Goal: Task Accomplishment & Management: Manage account settings

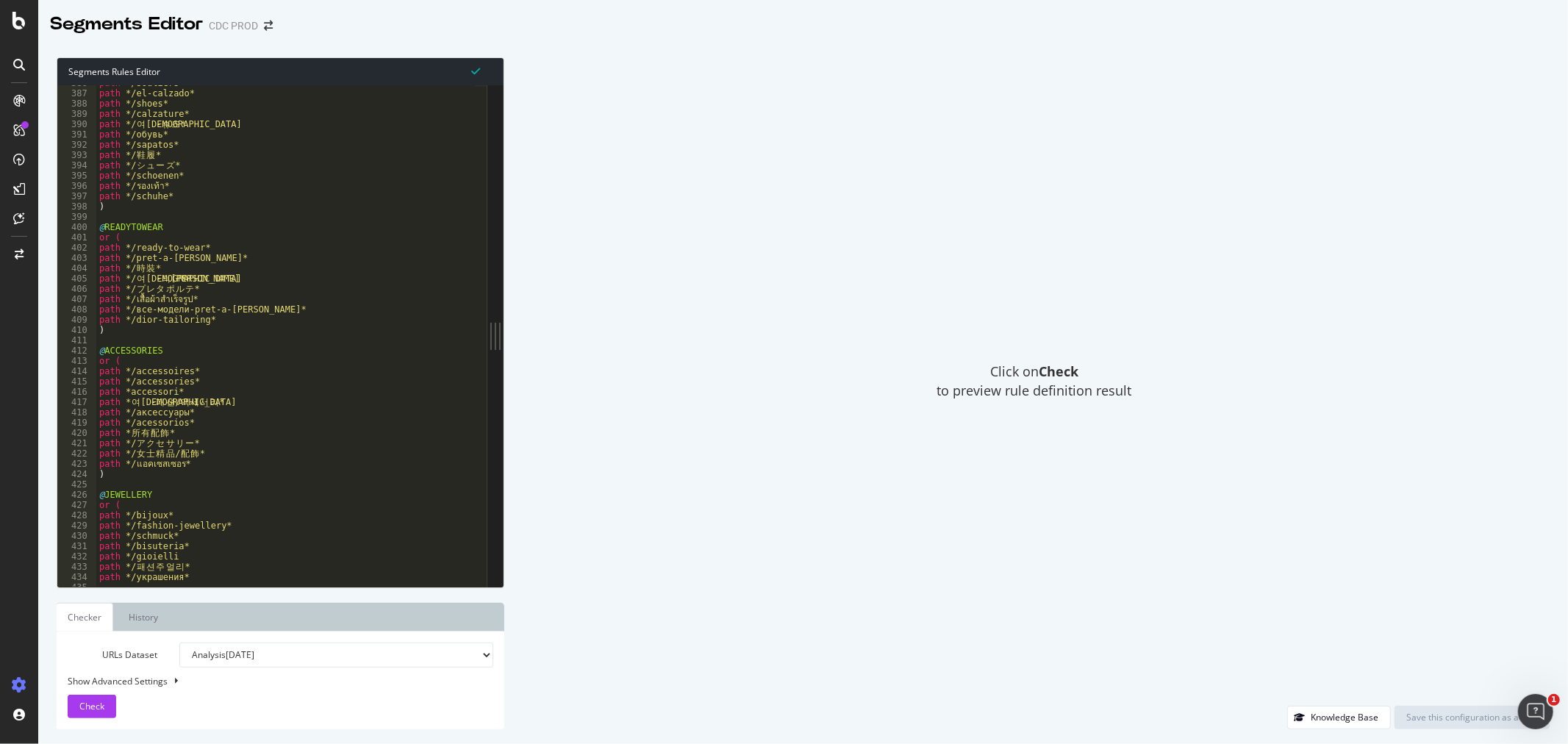
scroll to position [3968, 0]
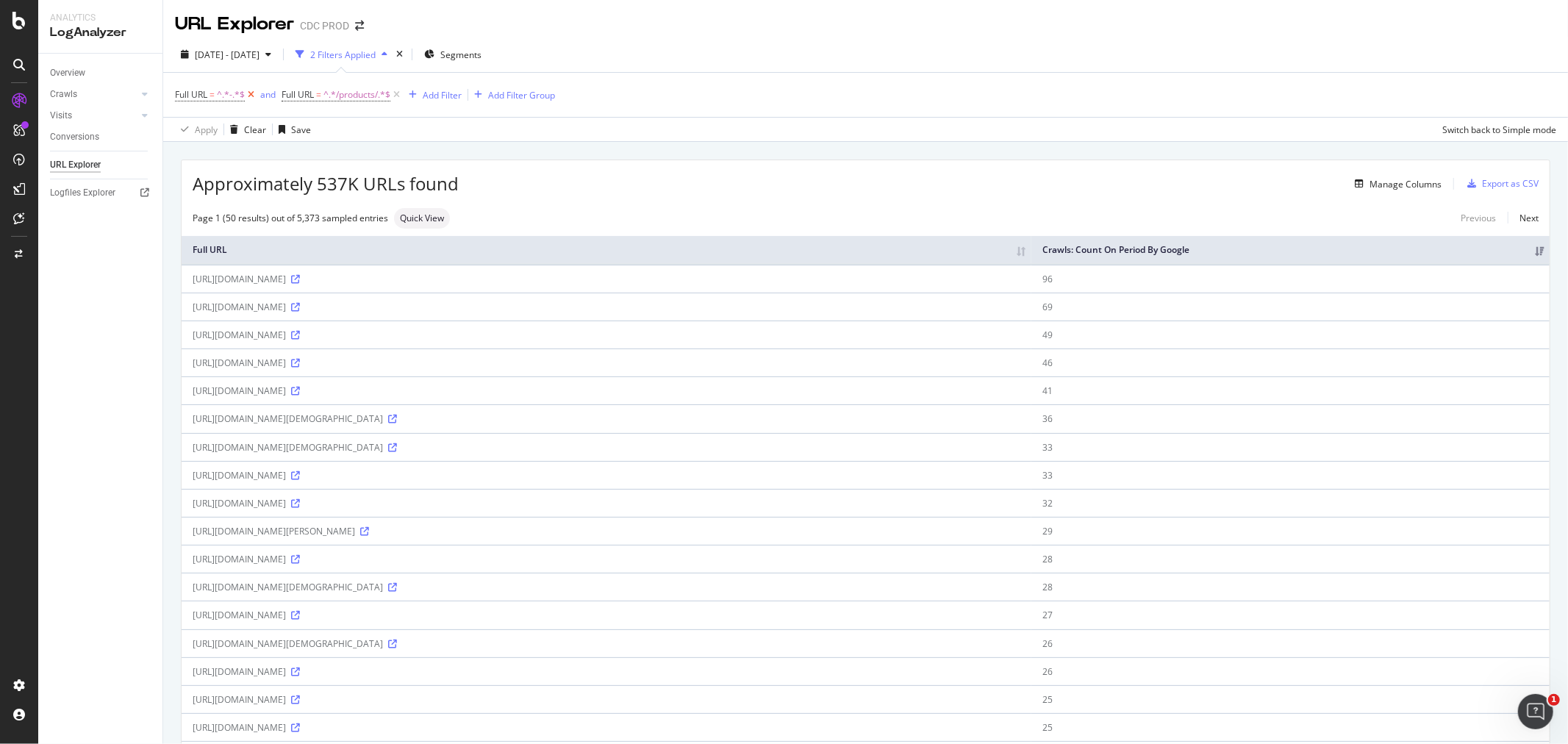
click at [247, 98] on icon at bounding box center [251, 95] width 12 height 15
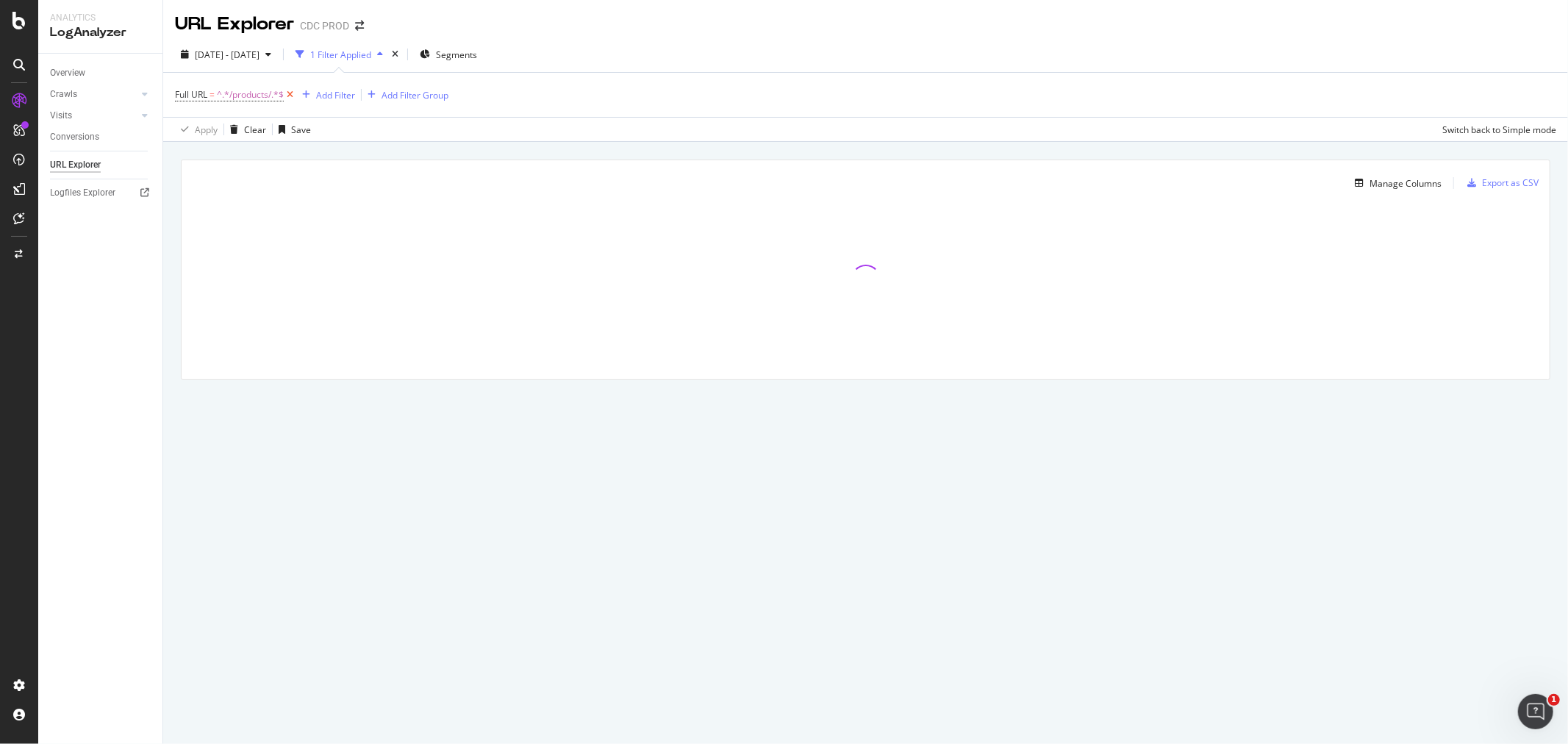
click at [292, 95] on icon at bounding box center [290, 95] width 12 height 15
click at [71, 71] on div "Overview" at bounding box center [67, 74] width 35 height 16
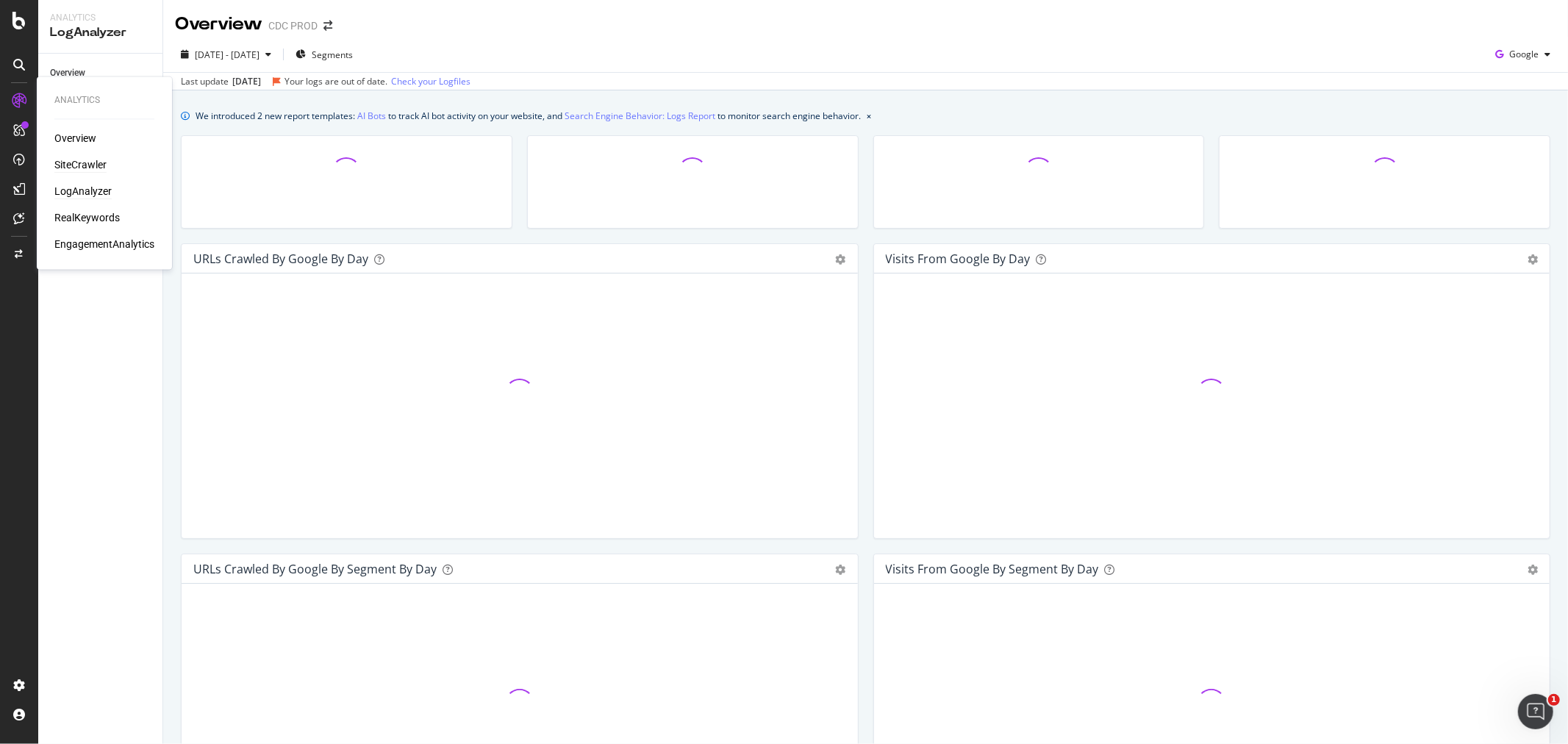
click at [87, 158] on div "SiteCrawler" at bounding box center [81, 165] width 53 height 15
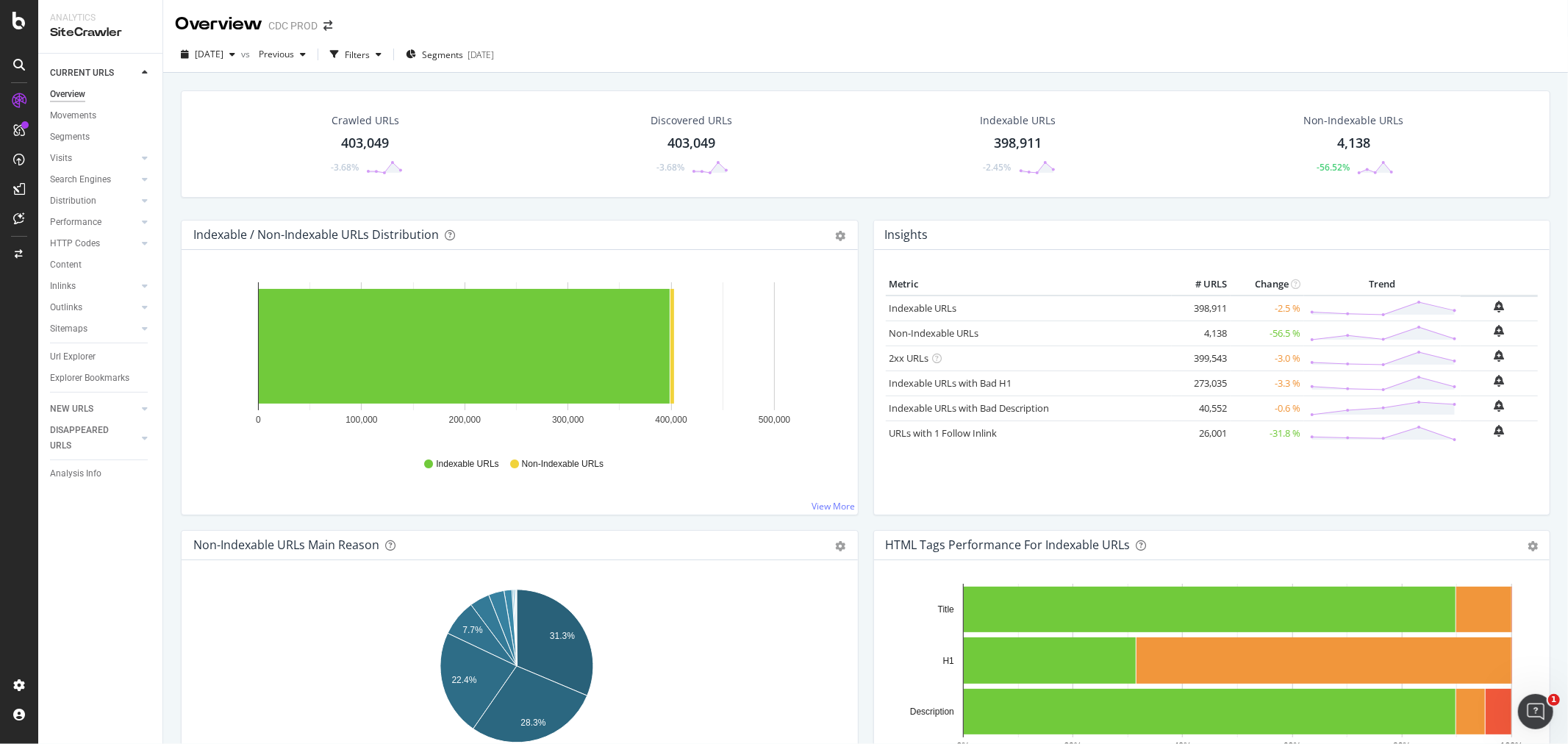
drag, startPoint x: 67, startPoint y: 354, endPoint x: 268, endPoint y: 346, distance: 201.2
click at [67, 353] on div "Url Explorer" at bounding box center [73, 357] width 46 height 16
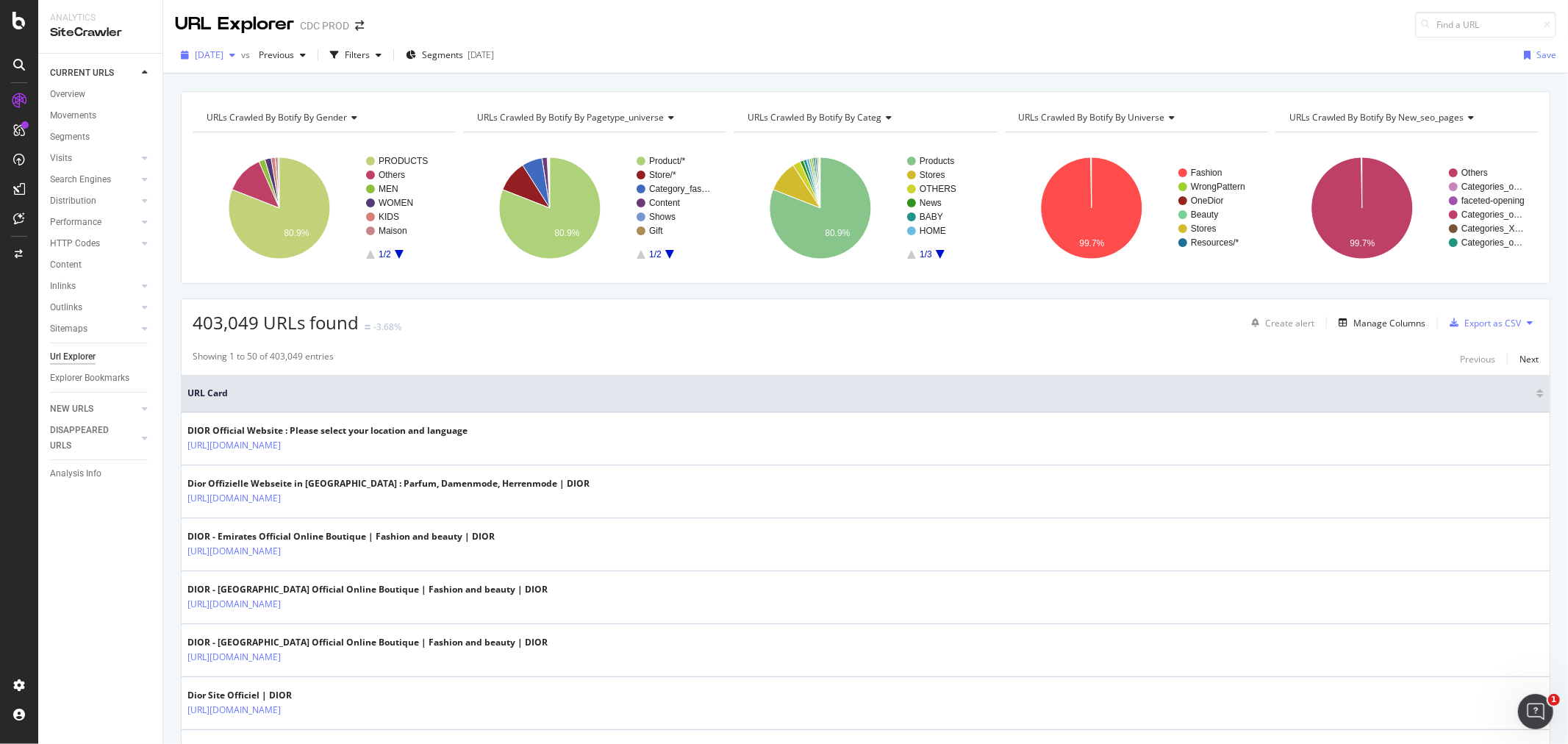
click at [223, 60] on span "2025 Aug. 29th" at bounding box center [208, 54] width 29 height 12
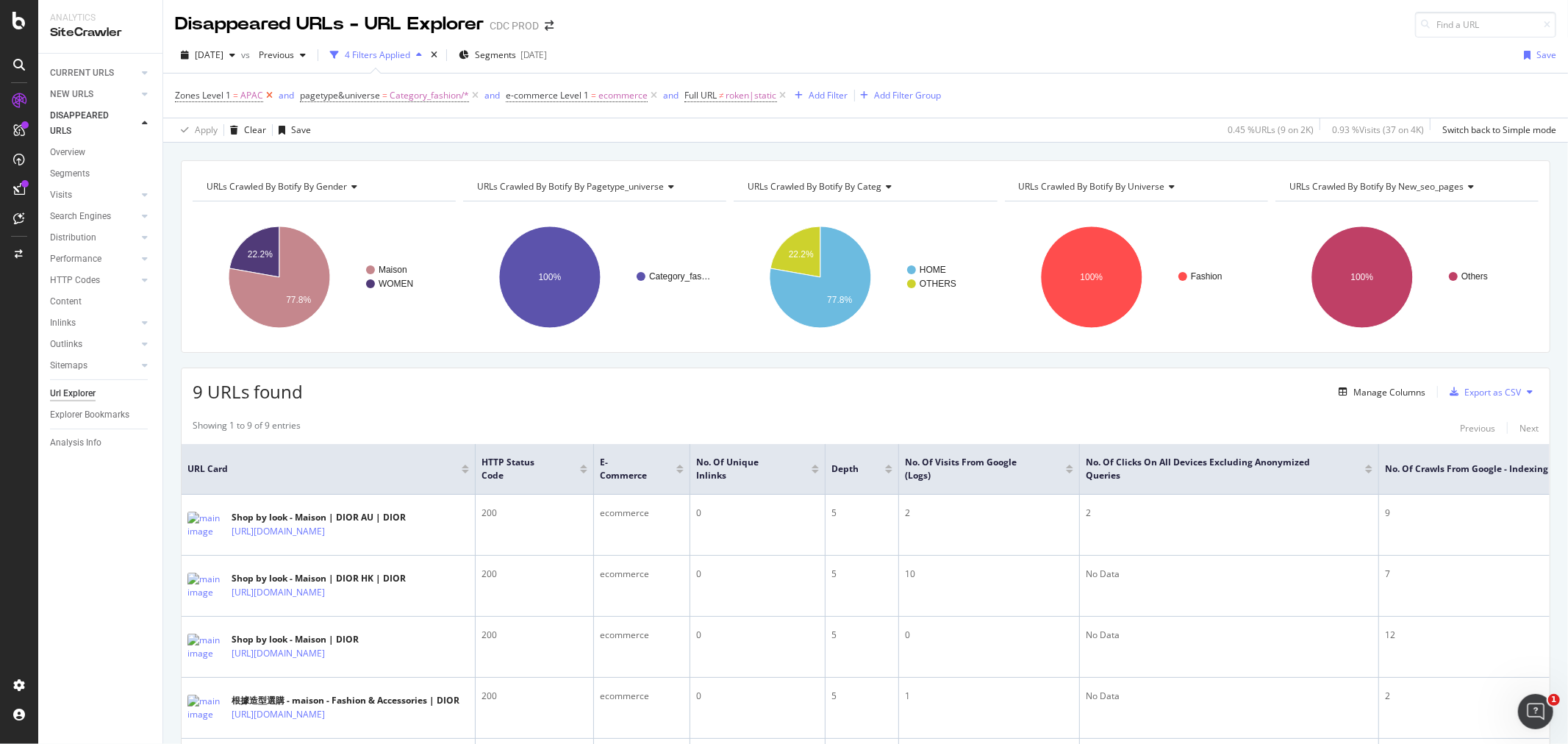
click at [268, 92] on icon at bounding box center [270, 95] width 12 height 15
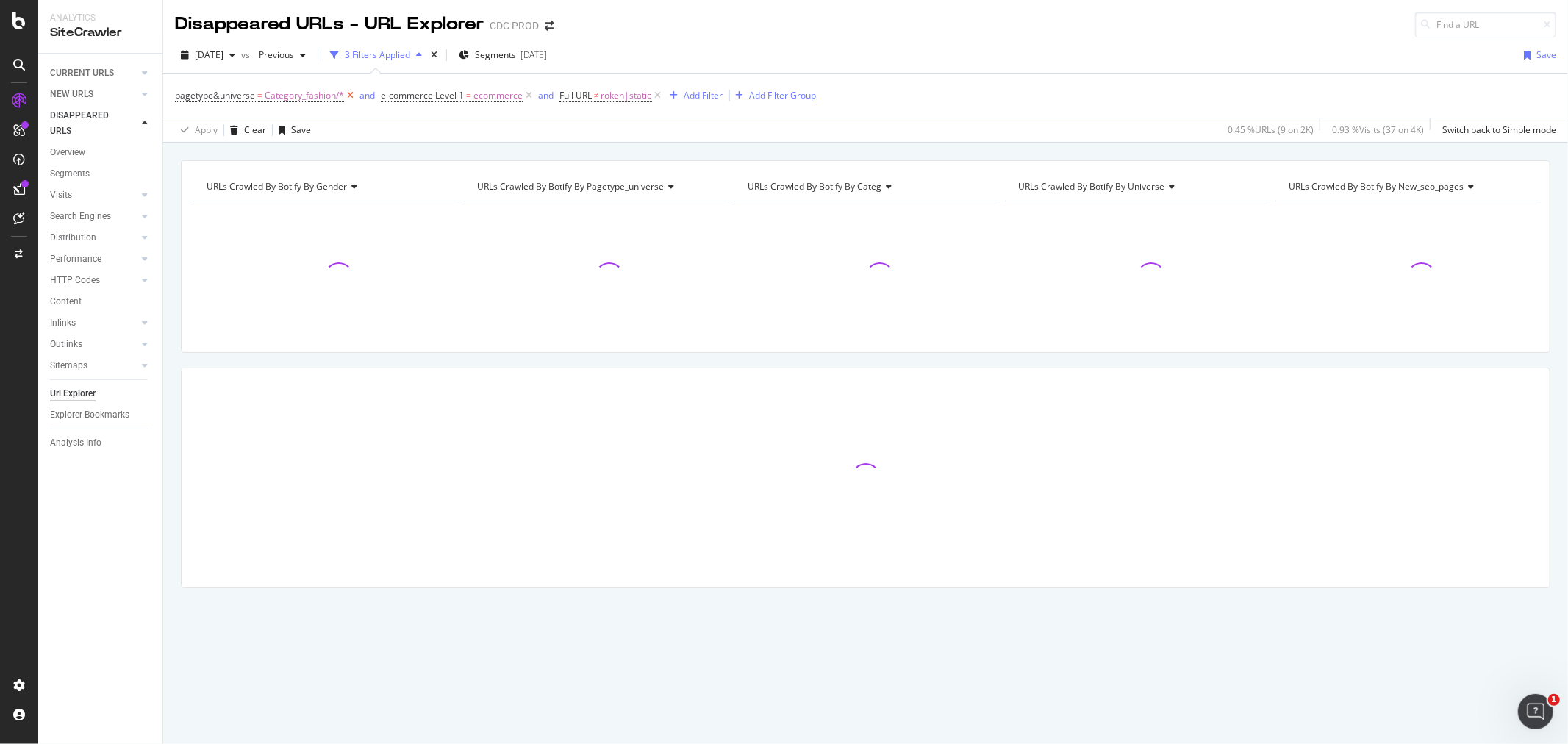
click at [344, 93] on icon at bounding box center [350, 95] width 12 height 15
click at [453, 94] on icon at bounding box center [453, 95] width 12 height 15
click at [319, 98] on icon at bounding box center [323, 95] width 12 height 15
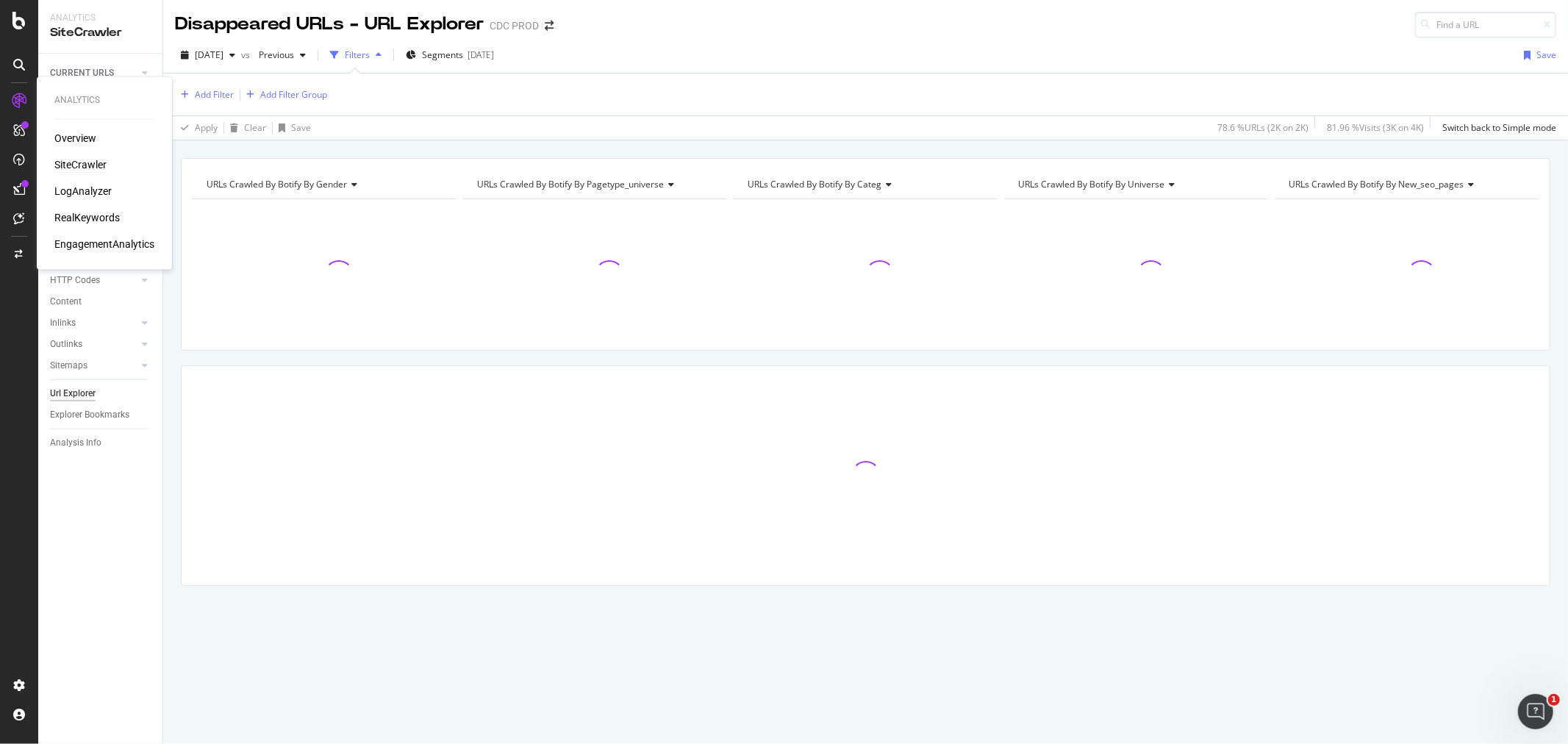
click at [80, 162] on div "SiteCrawler" at bounding box center [81, 165] width 53 height 15
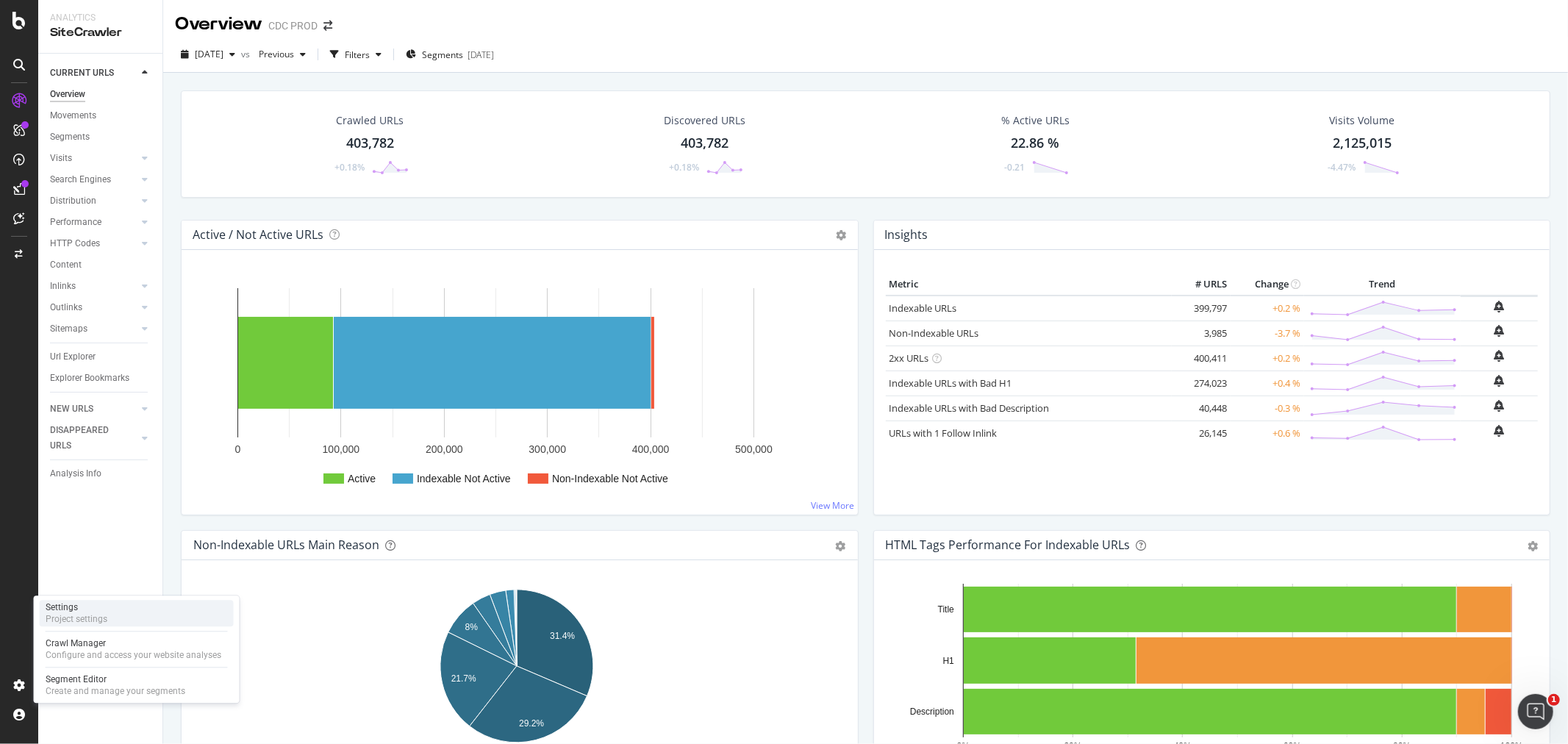
click at [91, 612] on div "Settings" at bounding box center [76, 607] width 62 height 11
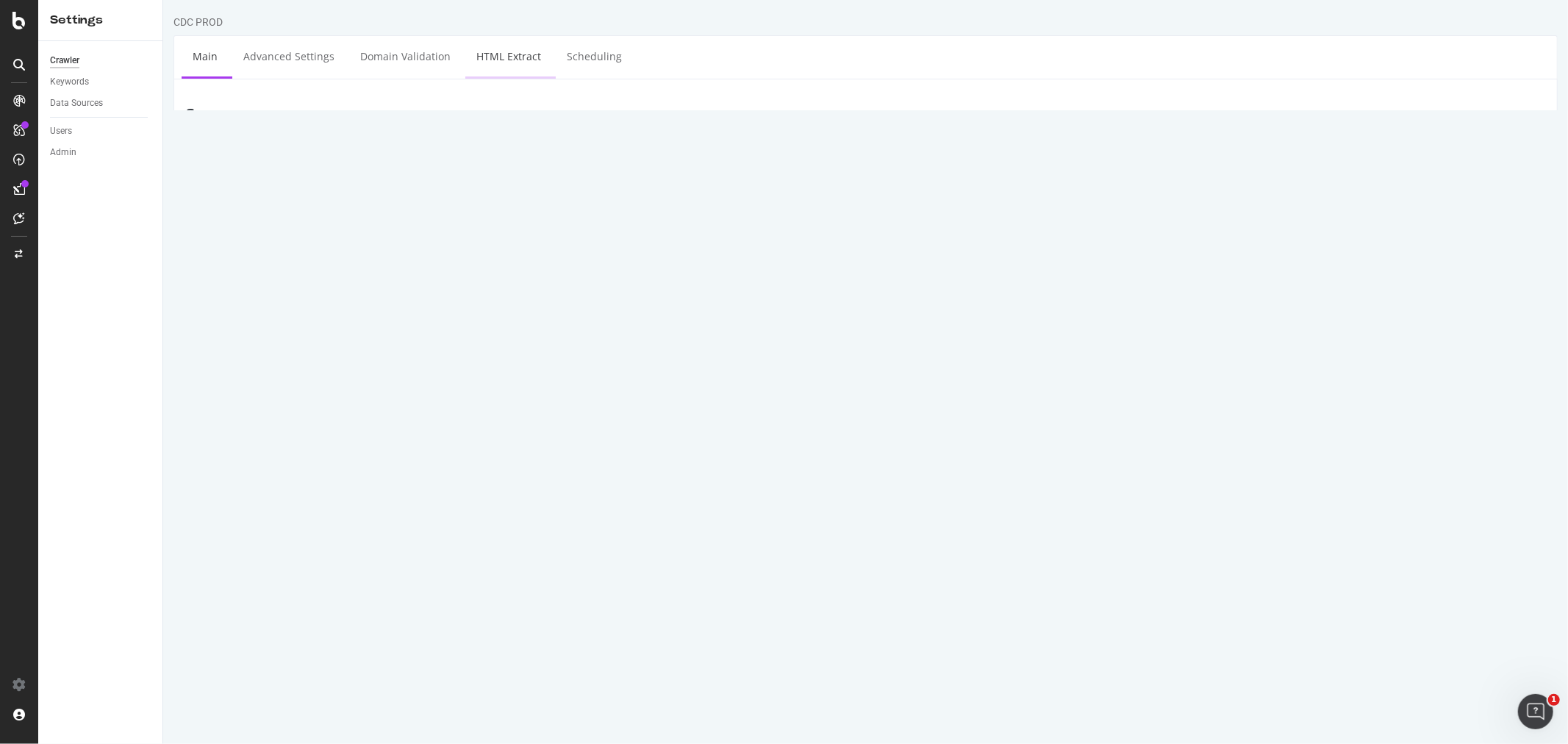
click at [488, 60] on link "HTML Extract" at bounding box center [508, 56] width 87 height 40
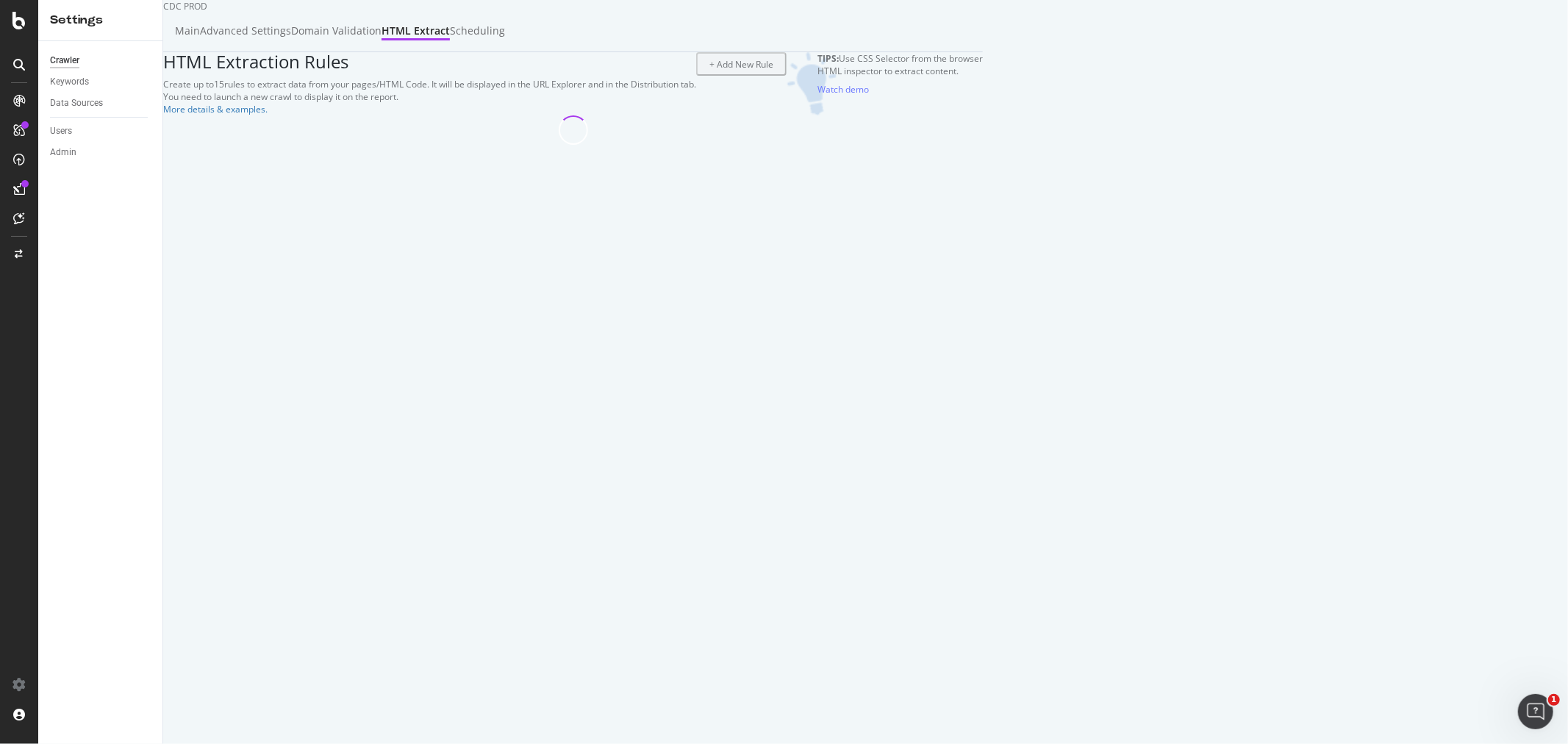
select select "exist"
select select "html.length"
select select "i"
select select "list"
select select "exist"
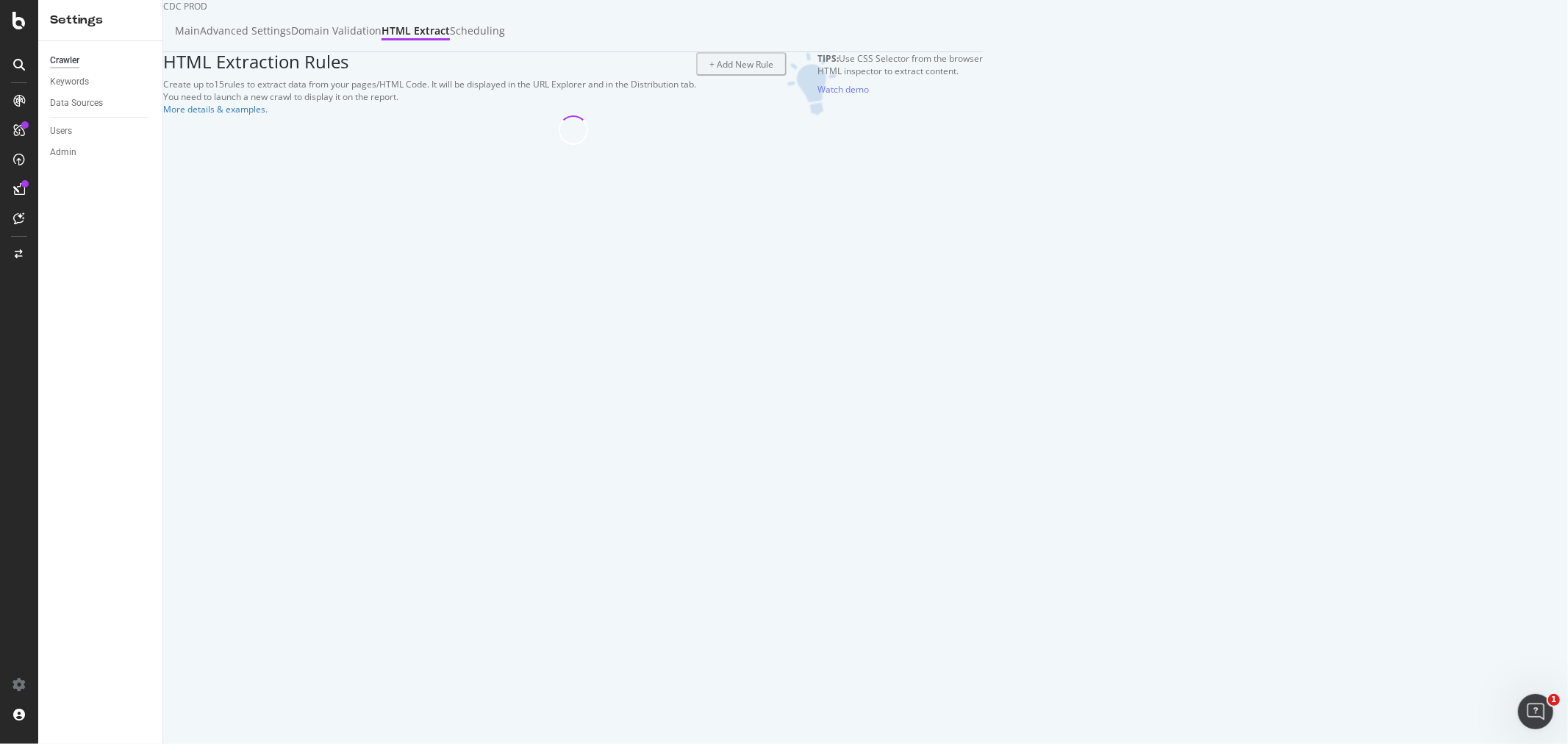
select select "list"
select select "html.length"
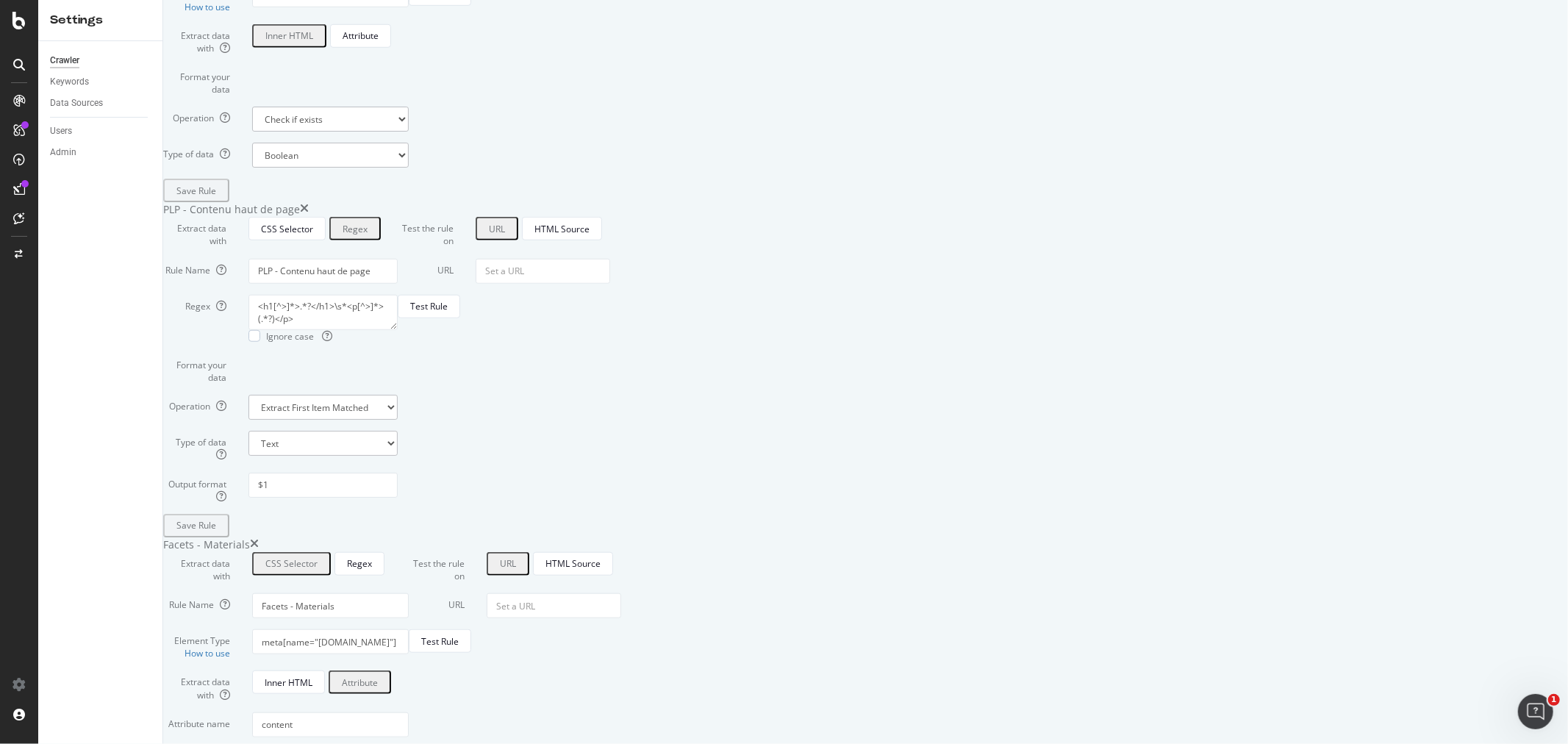
scroll to position [979, 0]
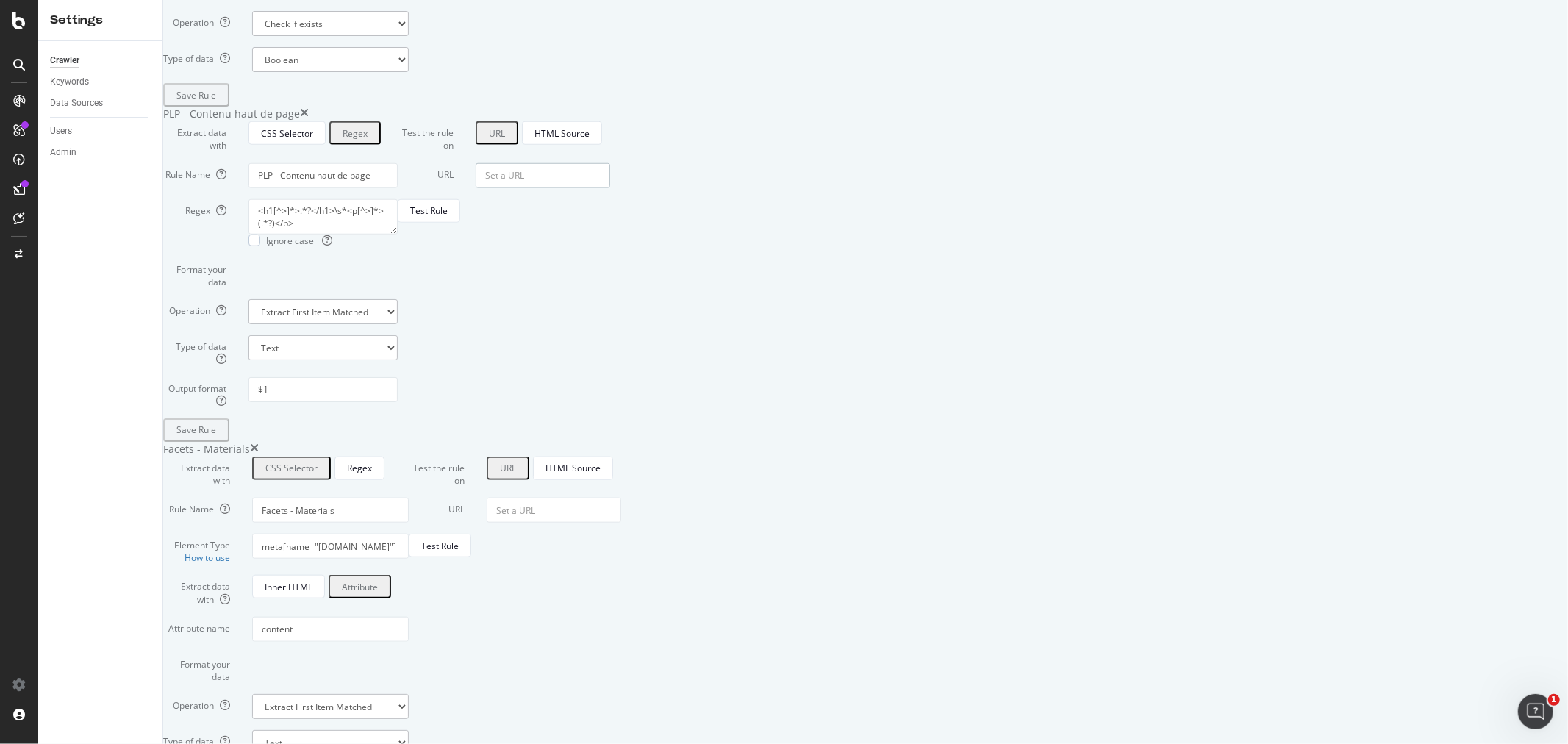
click at [610, 188] on input "URL" at bounding box center [543, 175] width 135 height 25
paste input "https://www.dior.com/fr_fr/fashion/mode-femme/sacs/sacs-cabas"
type input "https://www.dior.com/fr_fr/fashion/mode-femme/sacs/sacs-cabas"
click at [461, 222] on button "Test Rule" at bounding box center [428, 211] width 62 height 24
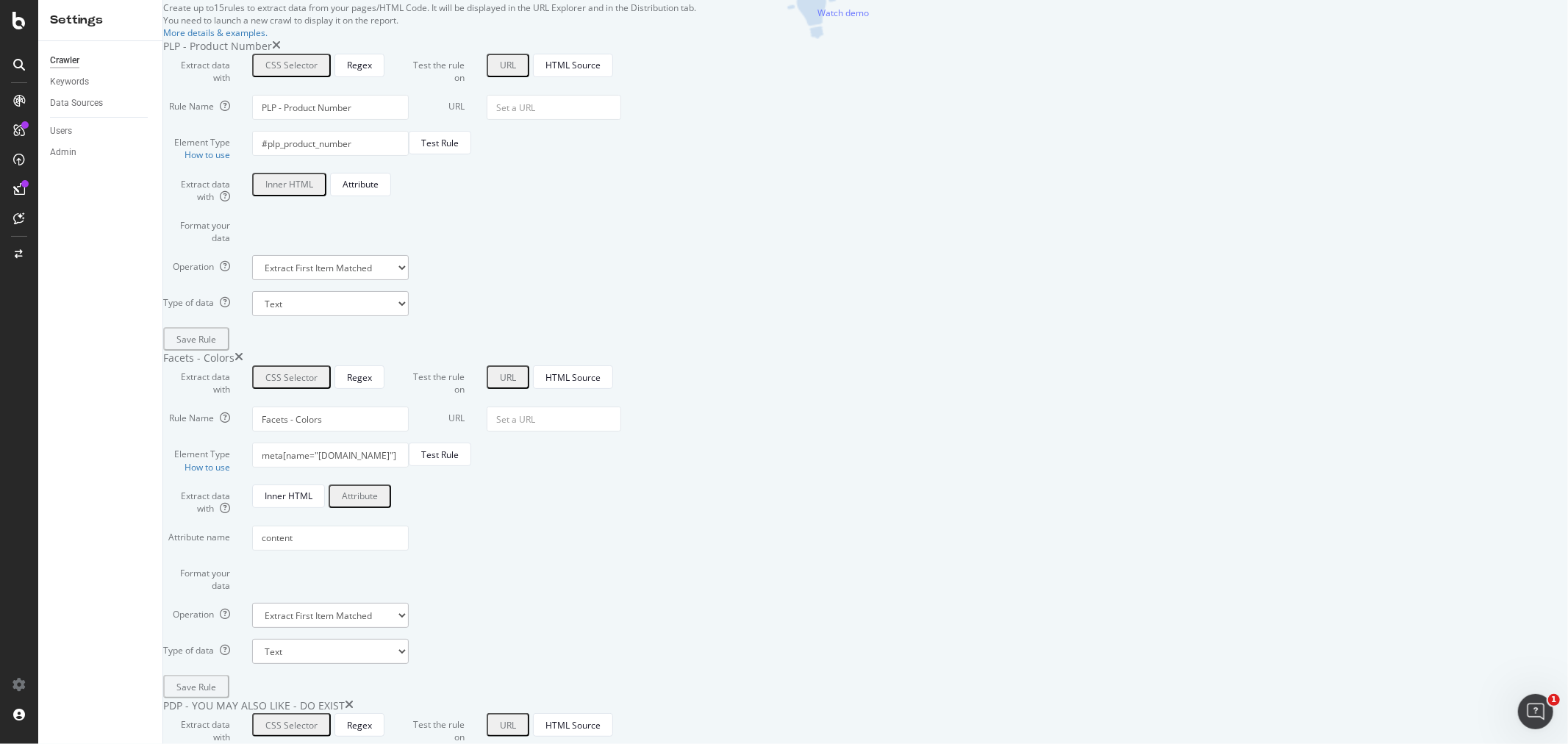
scroll to position [0, 0]
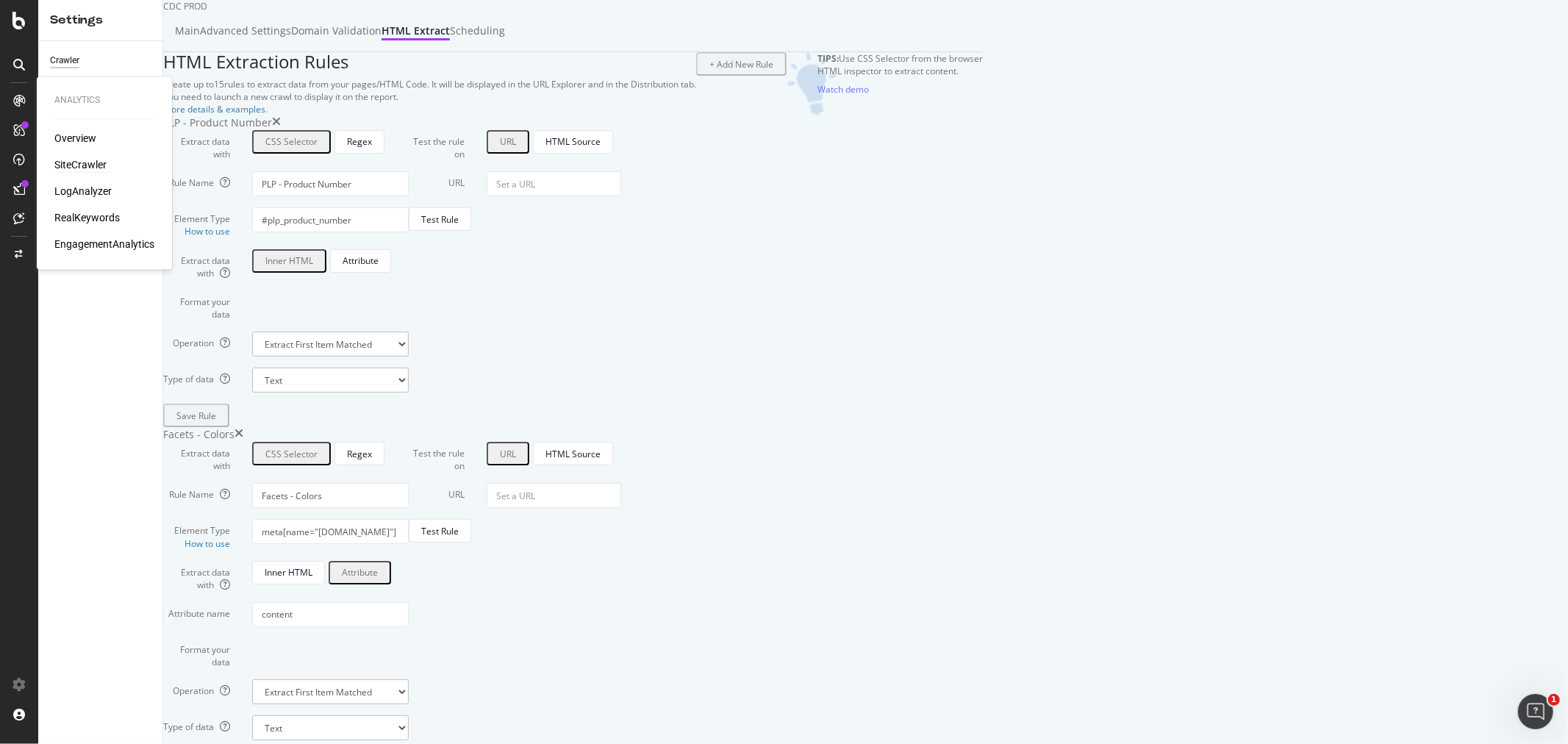
click at [75, 159] on div "SiteCrawler" at bounding box center [81, 165] width 53 height 15
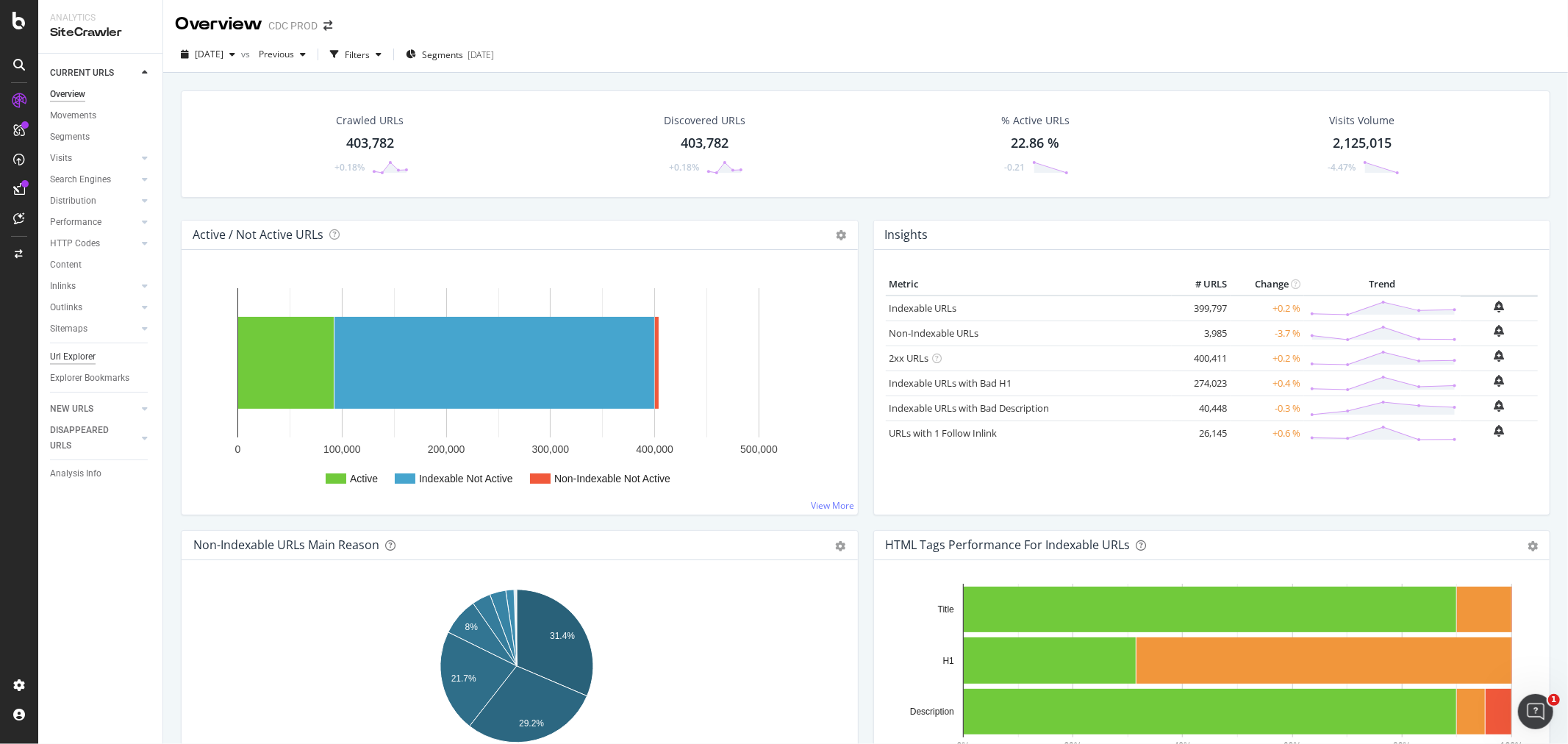
click at [80, 357] on div "Url Explorer" at bounding box center [73, 357] width 46 height 16
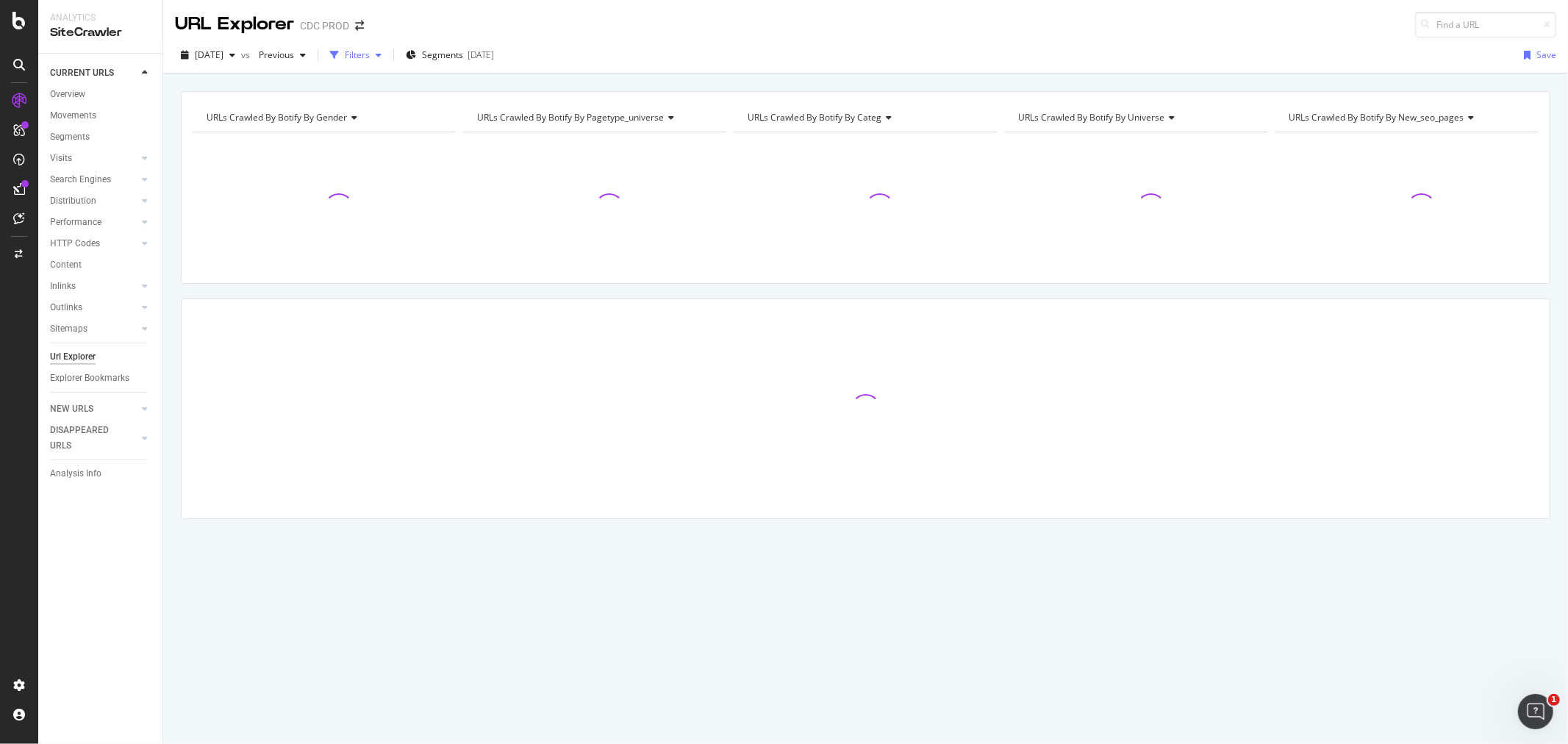
click at [369, 52] on div "Filters" at bounding box center [357, 54] width 25 height 12
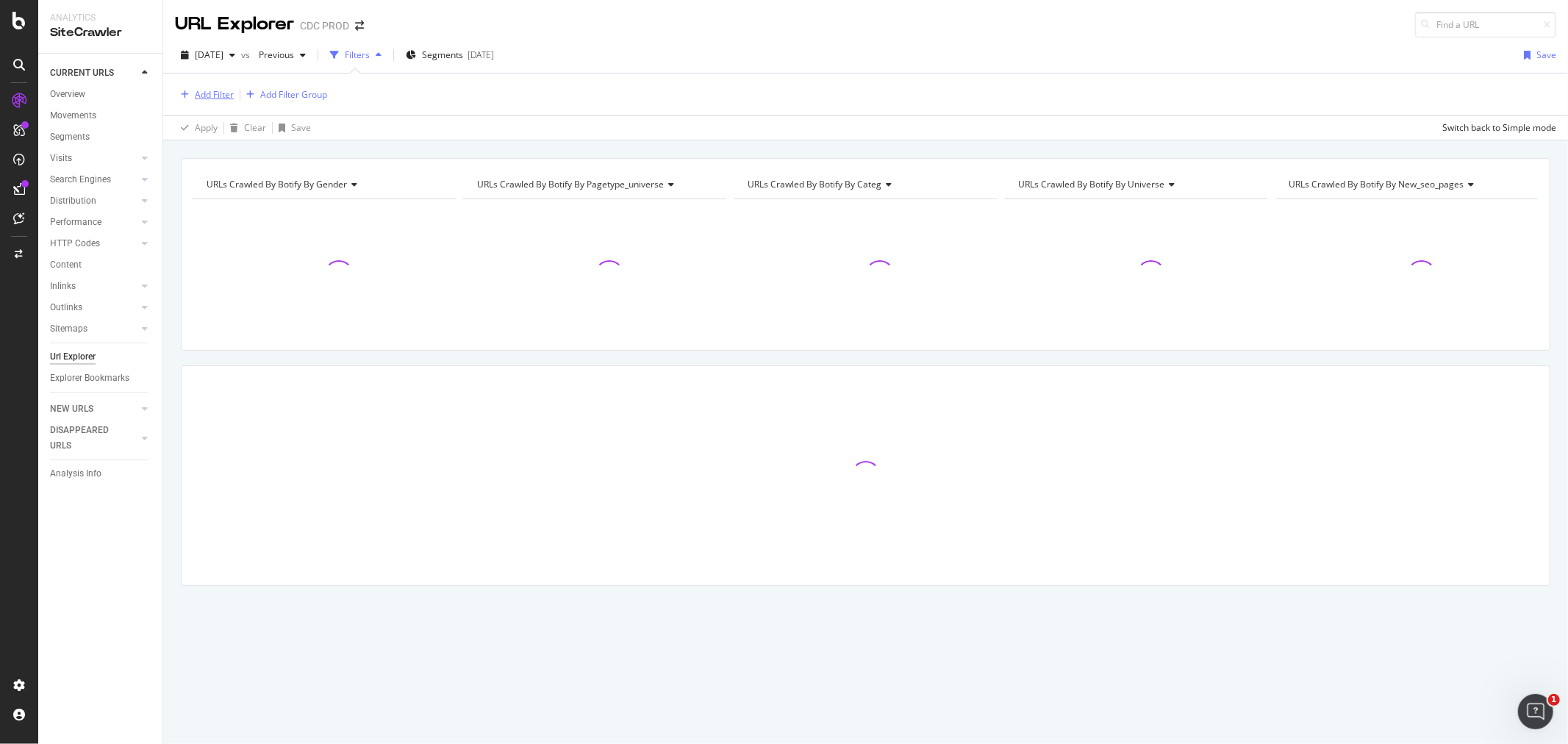
click at [210, 94] on div "Add Filter" at bounding box center [214, 95] width 39 height 12
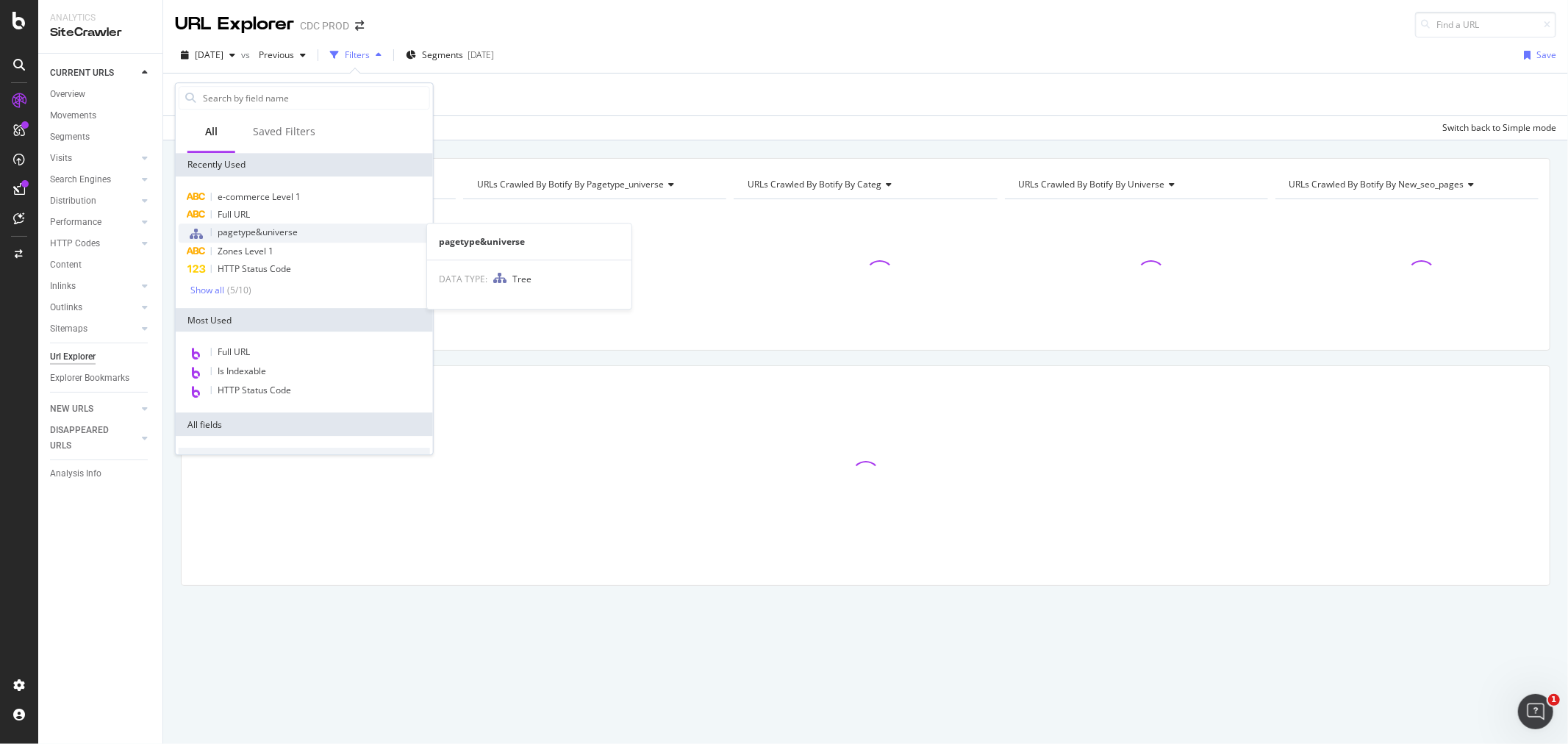
click at [290, 229] on span "pagetype&universe" at bounding box center [257, 232] width 81 height 12
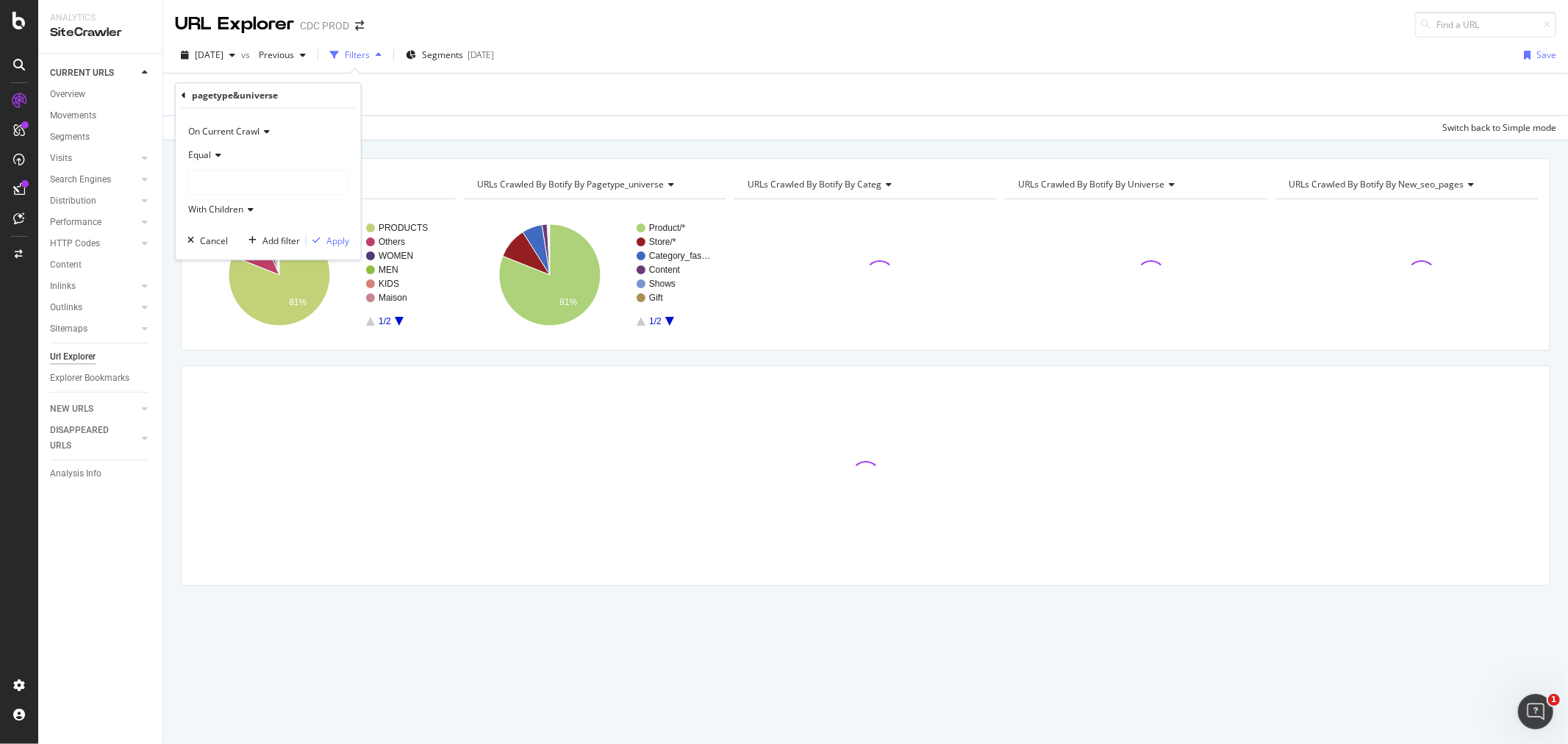
click at [282, 181] on div at bounding box center [268, 182] width 160 height 24
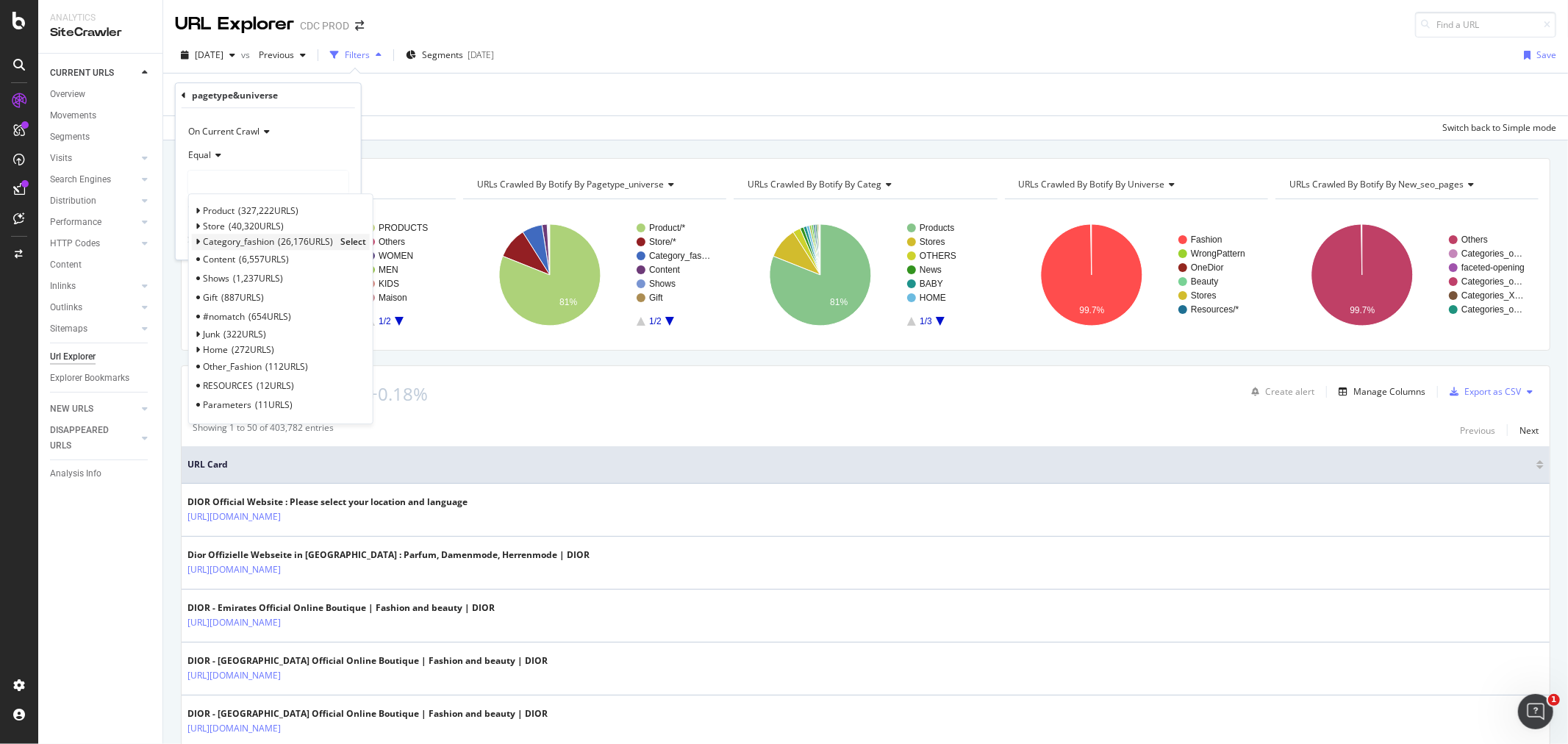
click at [343, 242] on span "Select" at bounding box center [353, 242] width 25 height 12
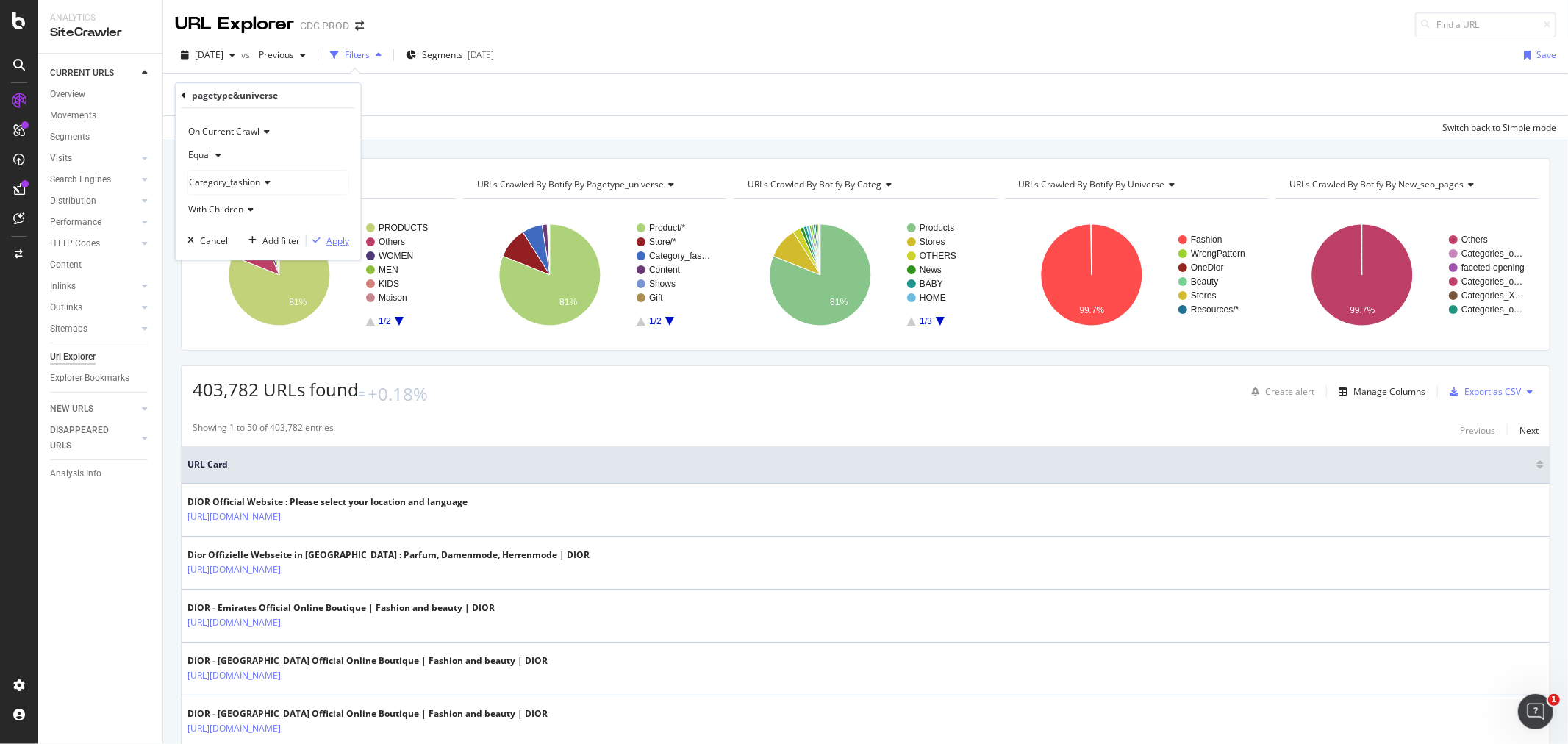
click at [334, 237] on div "Apply" at bounding box center [338, 241] width 23 height 12
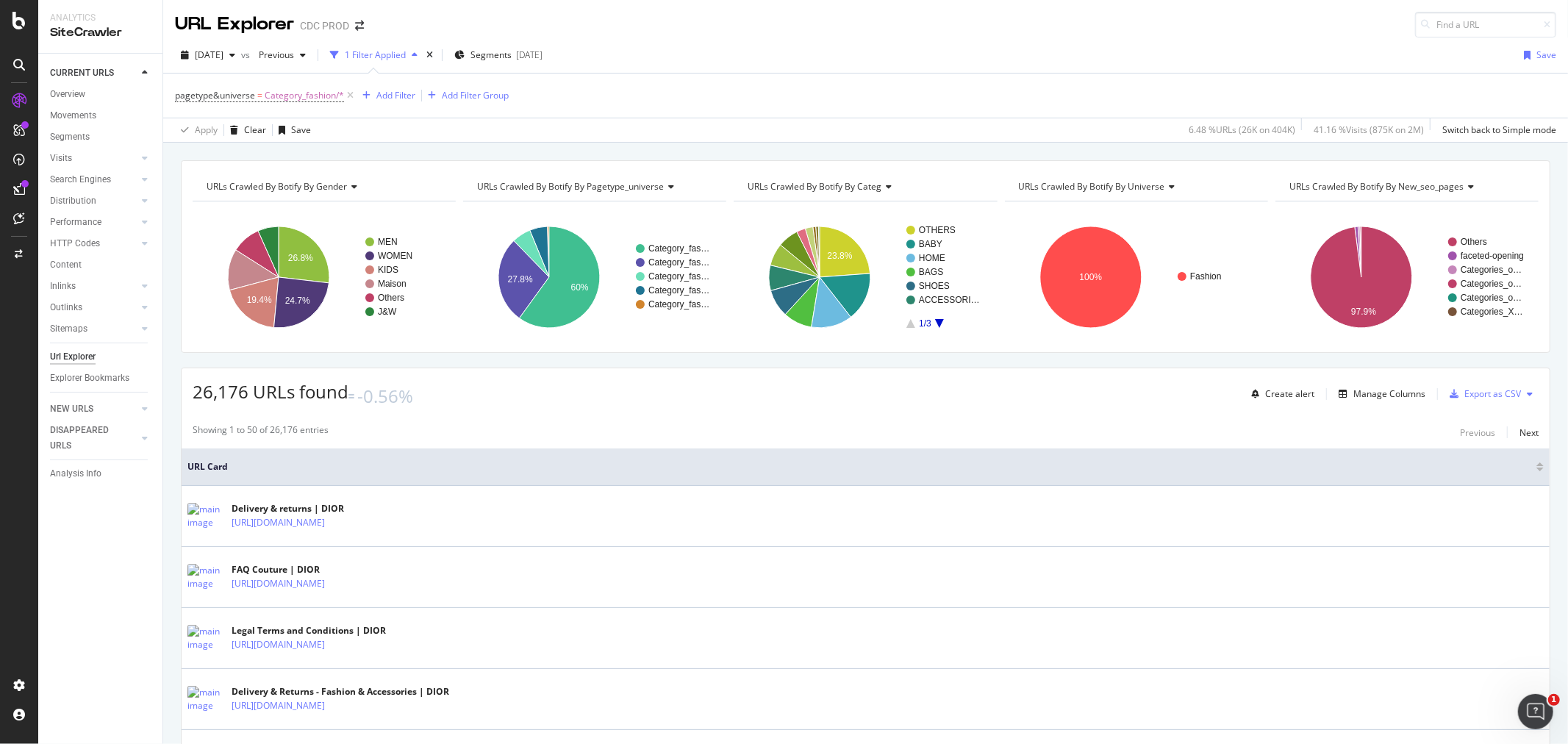
click at [1404, 403] on div "Create alert Manage Columns Export as CSV" at bounding box center [1391, 394] width 293 height 30
click at [1386, 400] on div "Manage Columns" at bounding box center [1379, 394] width 93 height 16
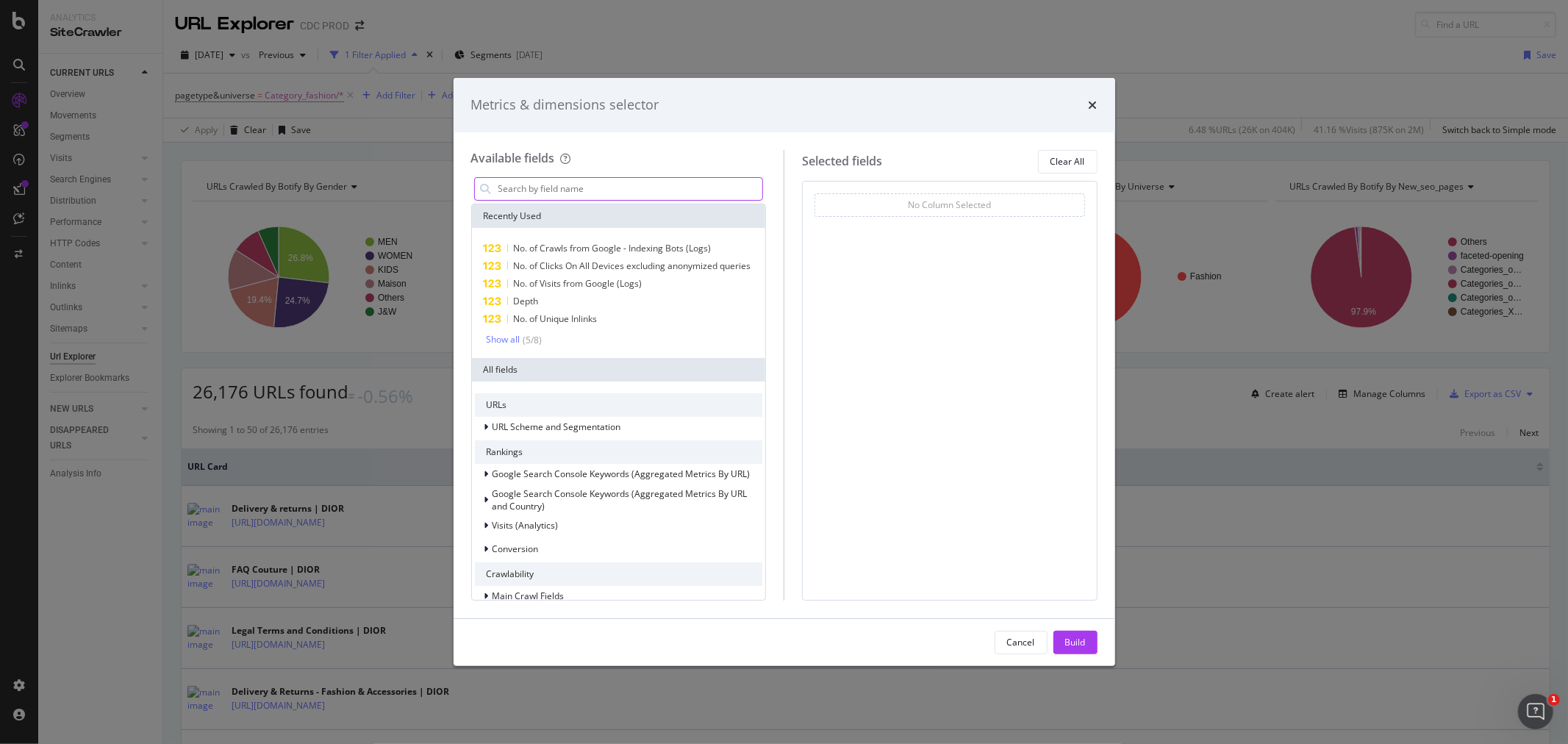
click at [578, 191] on input "modal" at bounding box center [630, 188] width 266 height 22
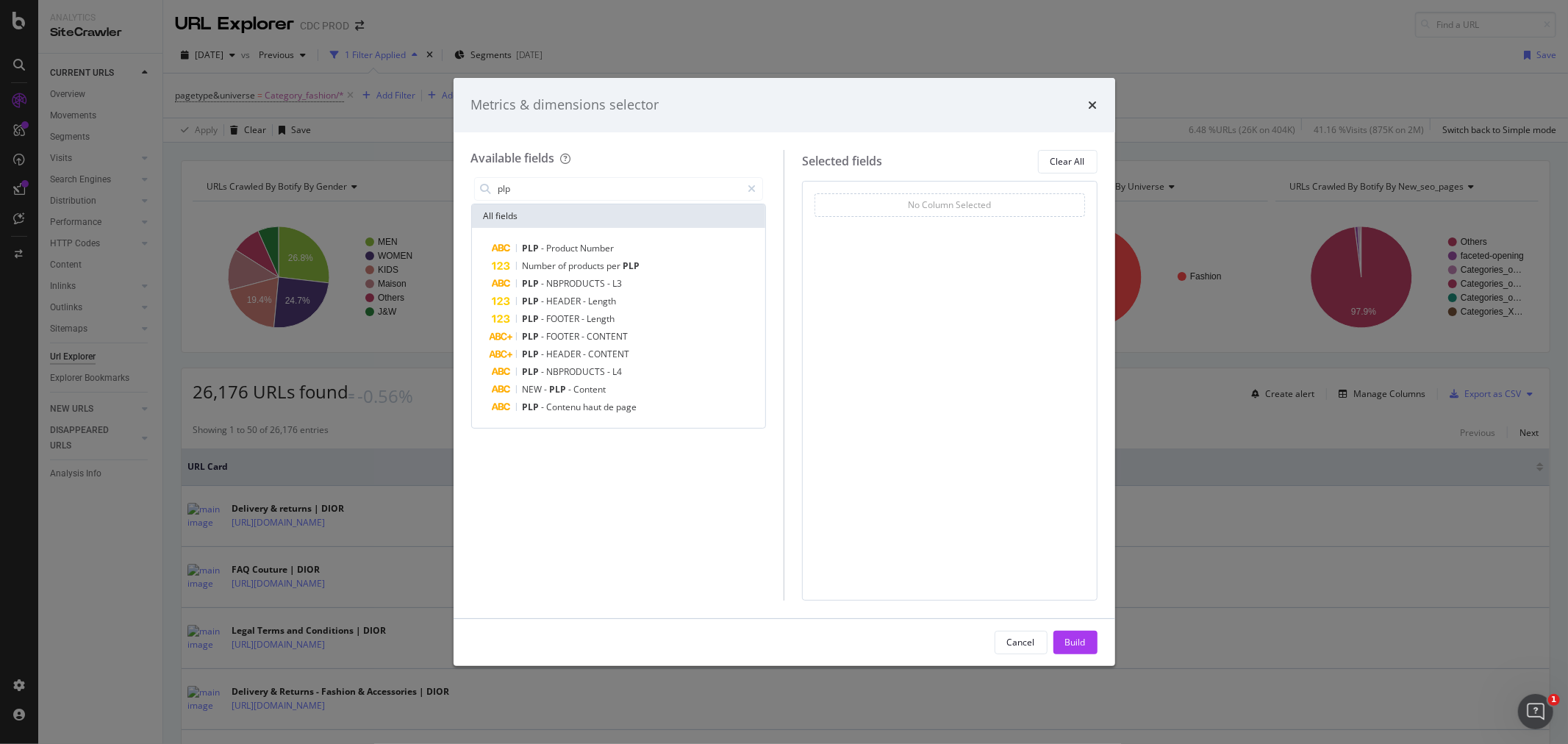
type input "plp"
click at [643, 417] on div "PLP - Product Number Number of products per PLP PLP - NBPRODUCTS - L3 PLP - HEA…" at bounding box center [619, 327] width 294 height 200
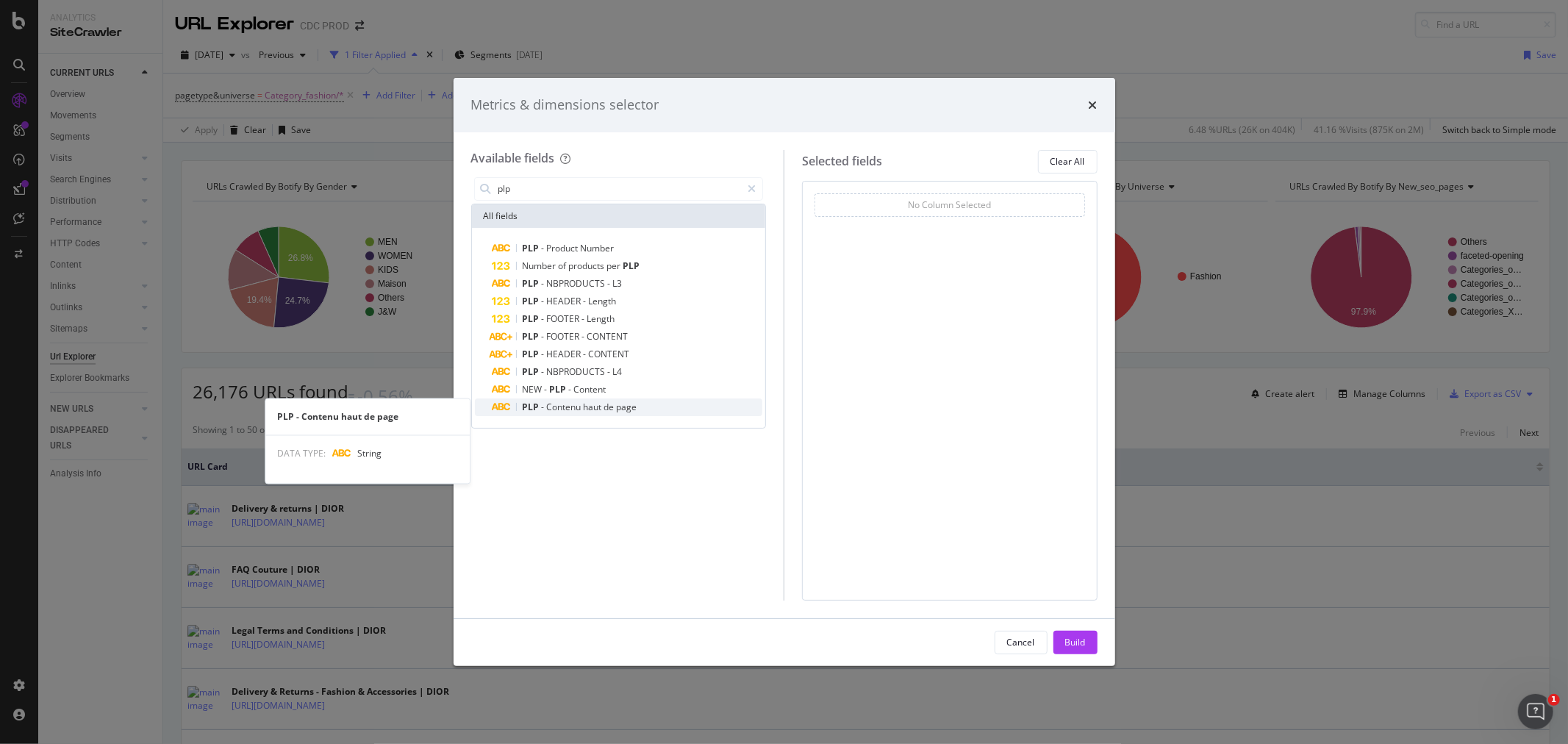
click at [648, 413] on div "PLP - Contenu haut de page" at bounding box center [627, 407] width 271 height 18
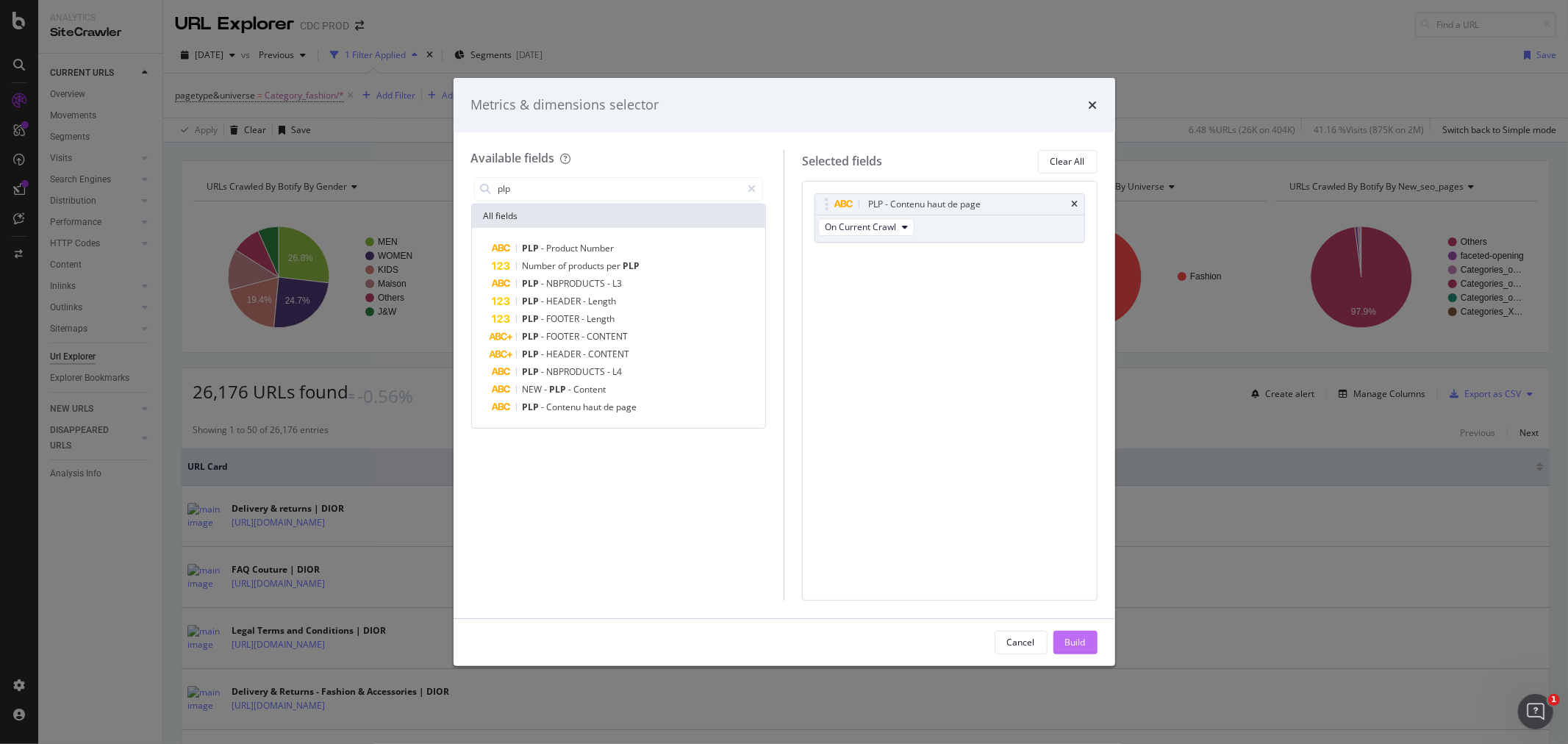
click at [1057, 642] on button "Build" at bounding box center [1075, 642] width 44 height 24
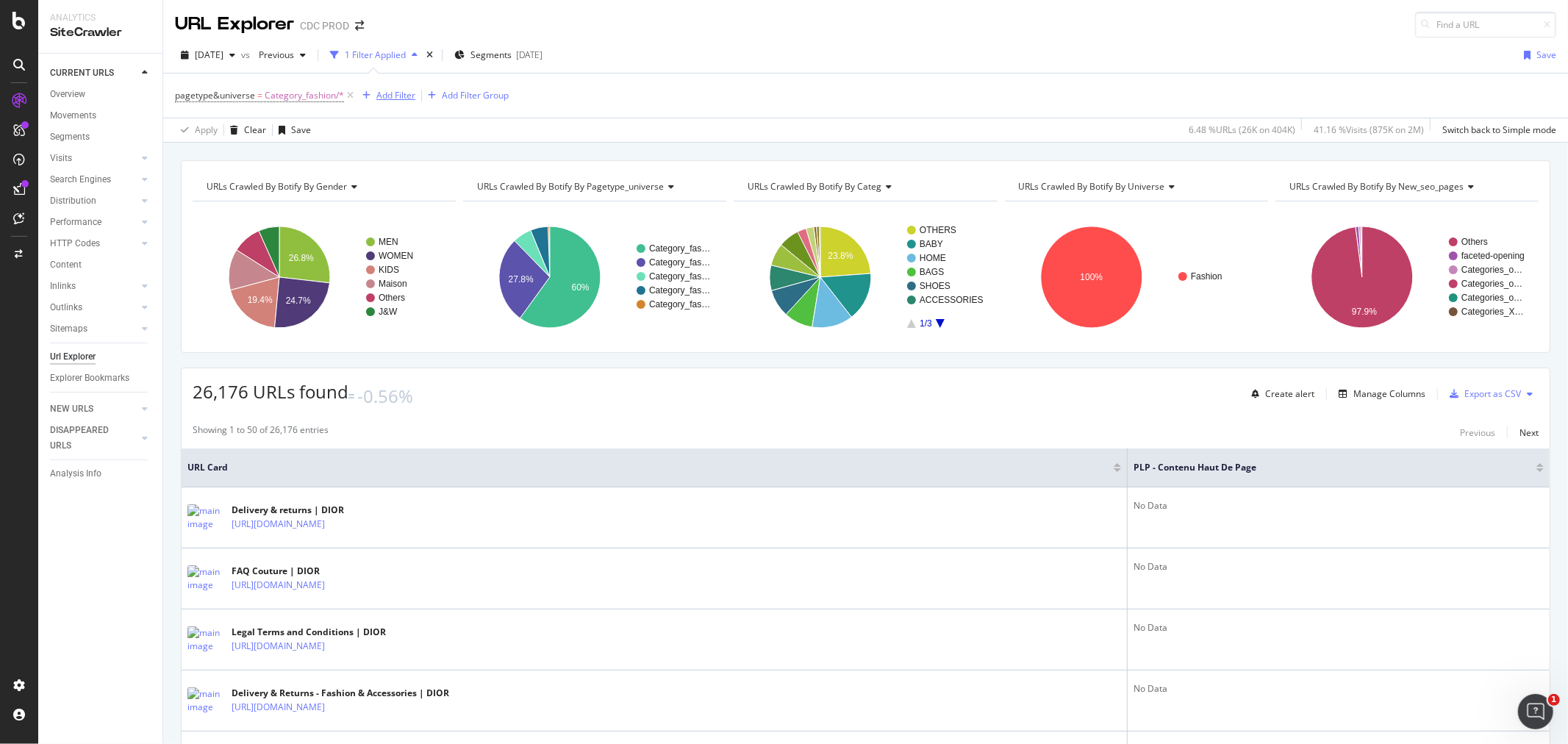
click at [387, 96] on div "Add Filter" at bounding box center [396, 95] width 39 height 12
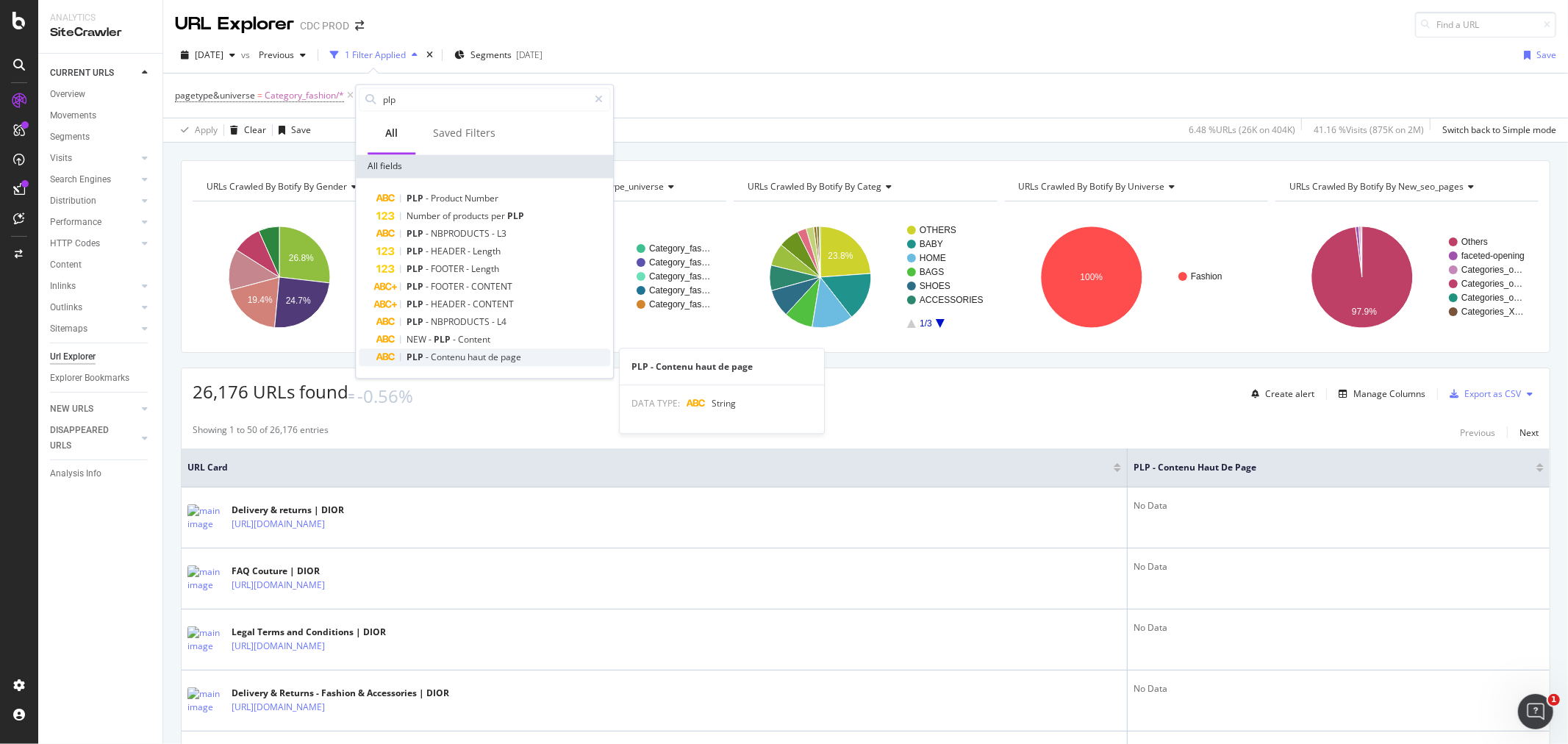
type input "plp"
click at [475, 353] on span "haut" at bounding box center [478, 356] width 21 height 12
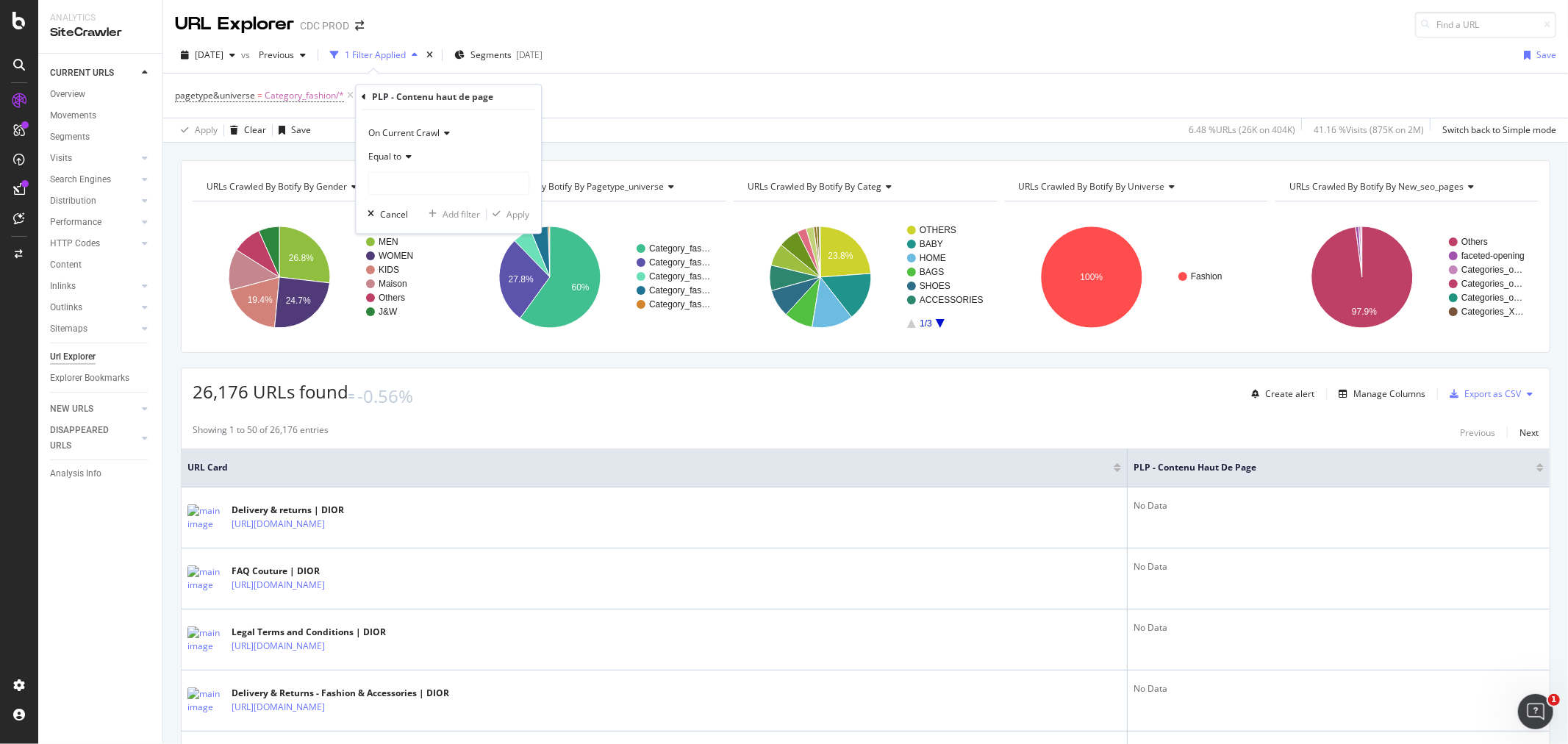
click at [391, 158] on span "Equal to" at bounding box center [385, 157] width 33 height 12
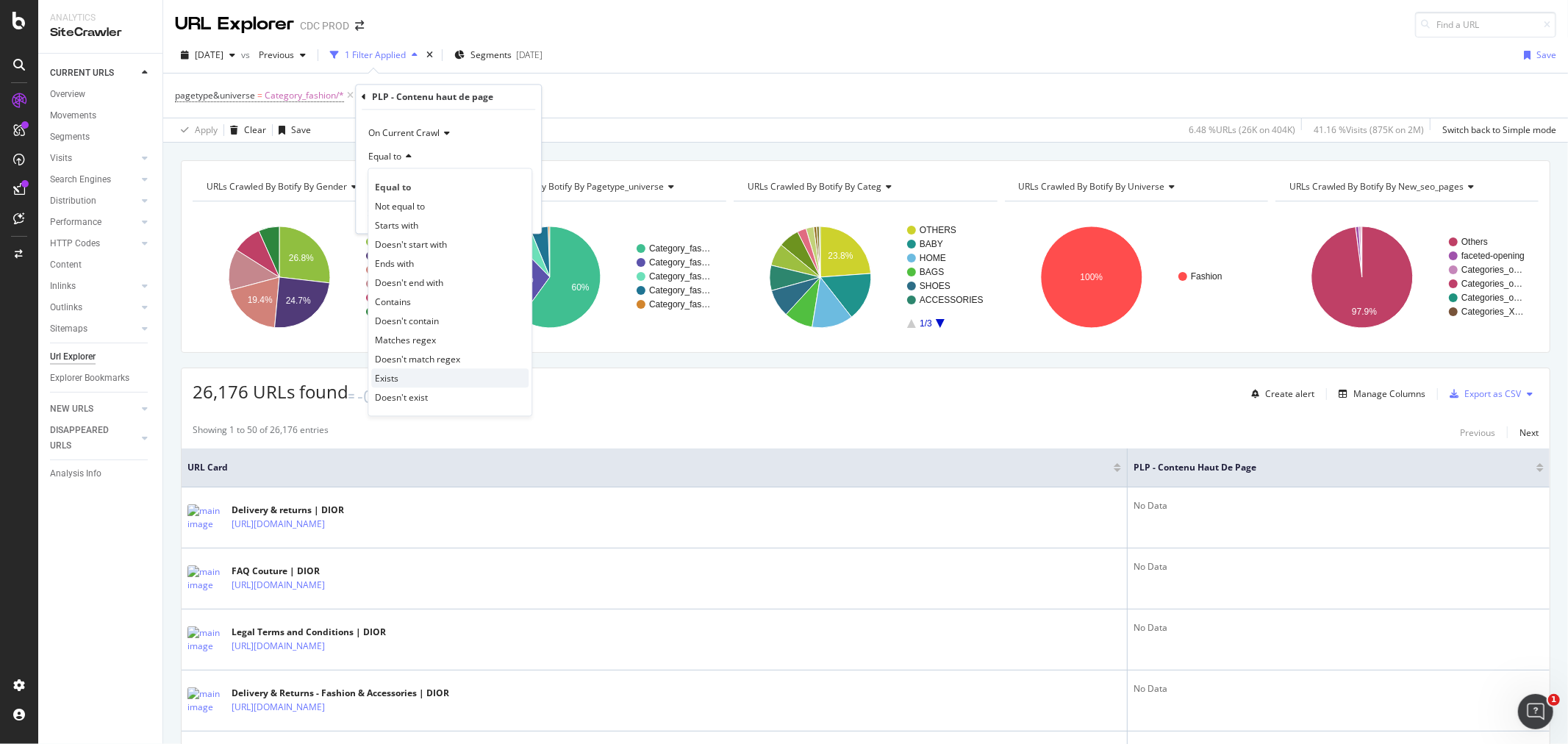
click at [438, 373] on div "Exists" at bounding box center [450, 378] width 158 height 19
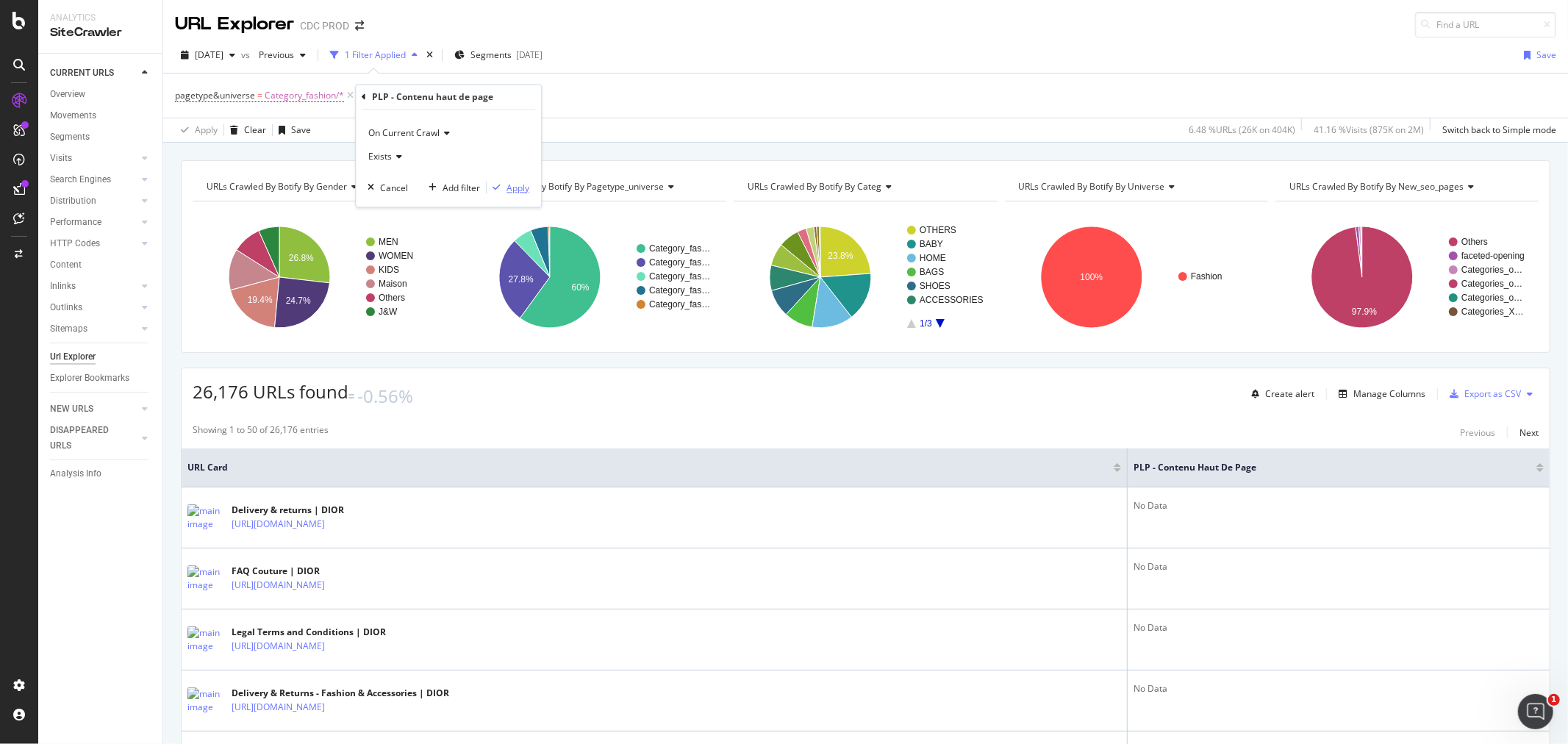
click at [512, 190] on div "Apply" at bounding box center [517, 187] width 23 height 12
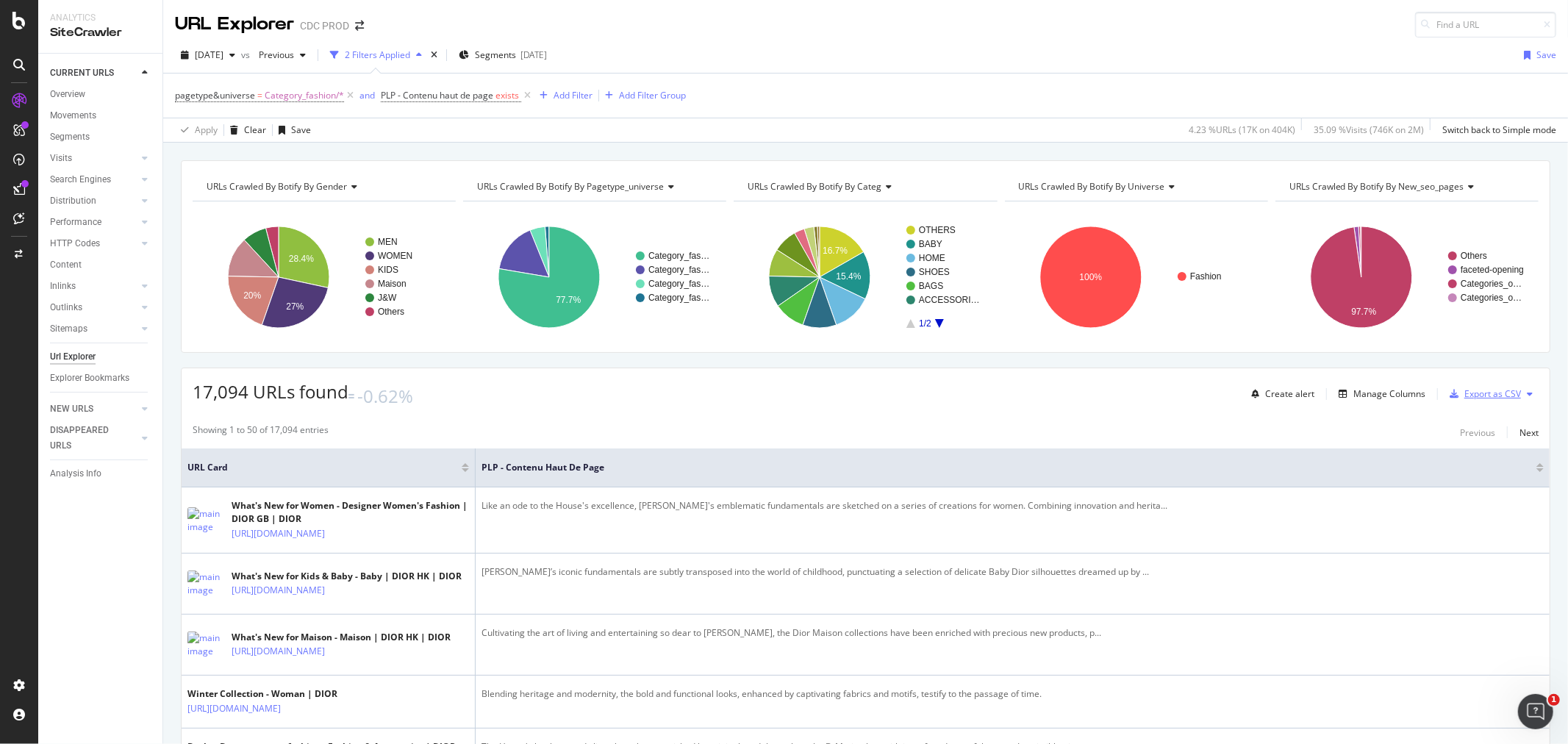
click at [1483, 394] on div "Export as CSV" at bounding box center [1492, 393] width 57 height 12
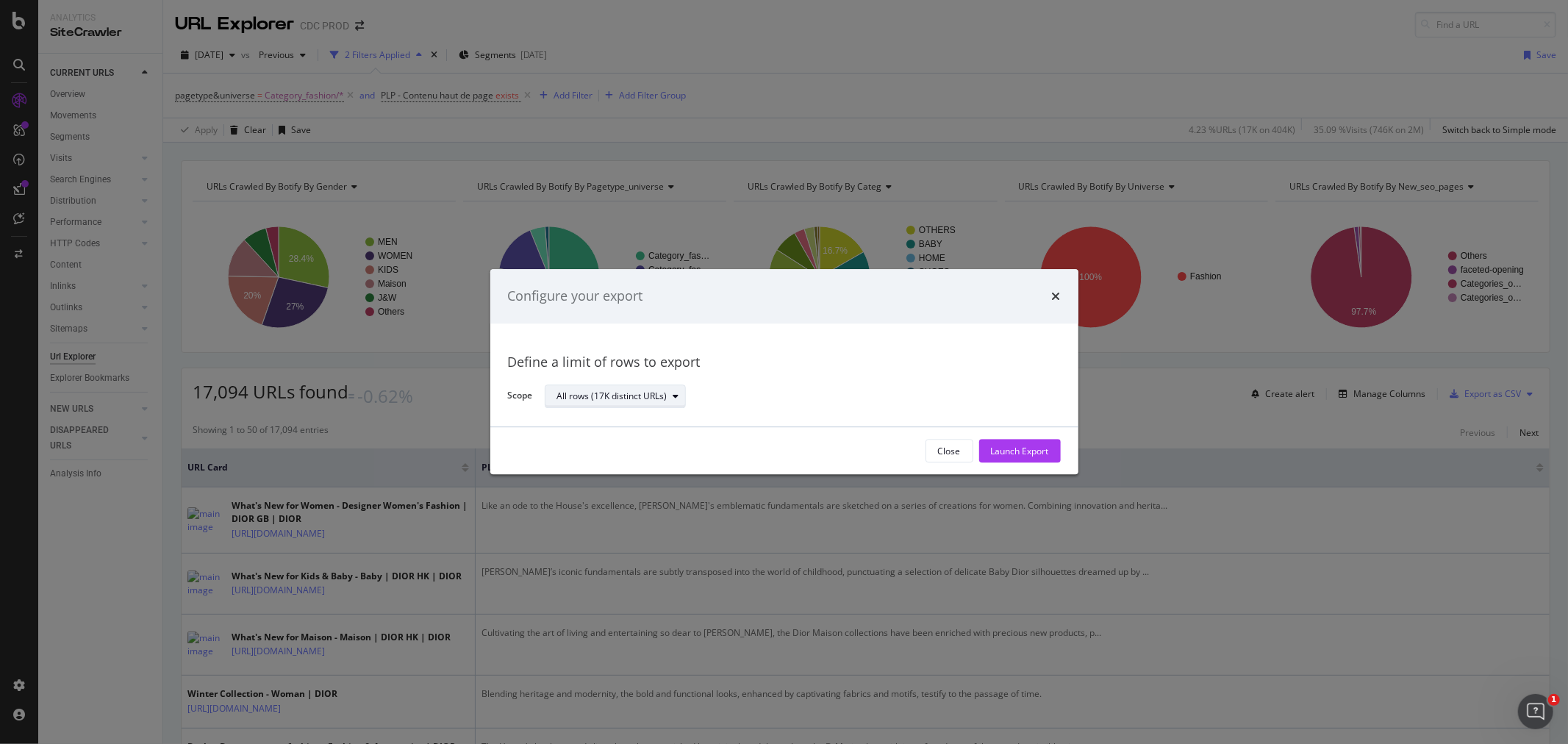
click at [665, 397] on div "All rows (17K distinct URLs)" at bounding box center [612, 396] width 110 height 9
click at [1033, 449] on div "Launch Export" at bounding box center [1020, 451] width 58 height 12
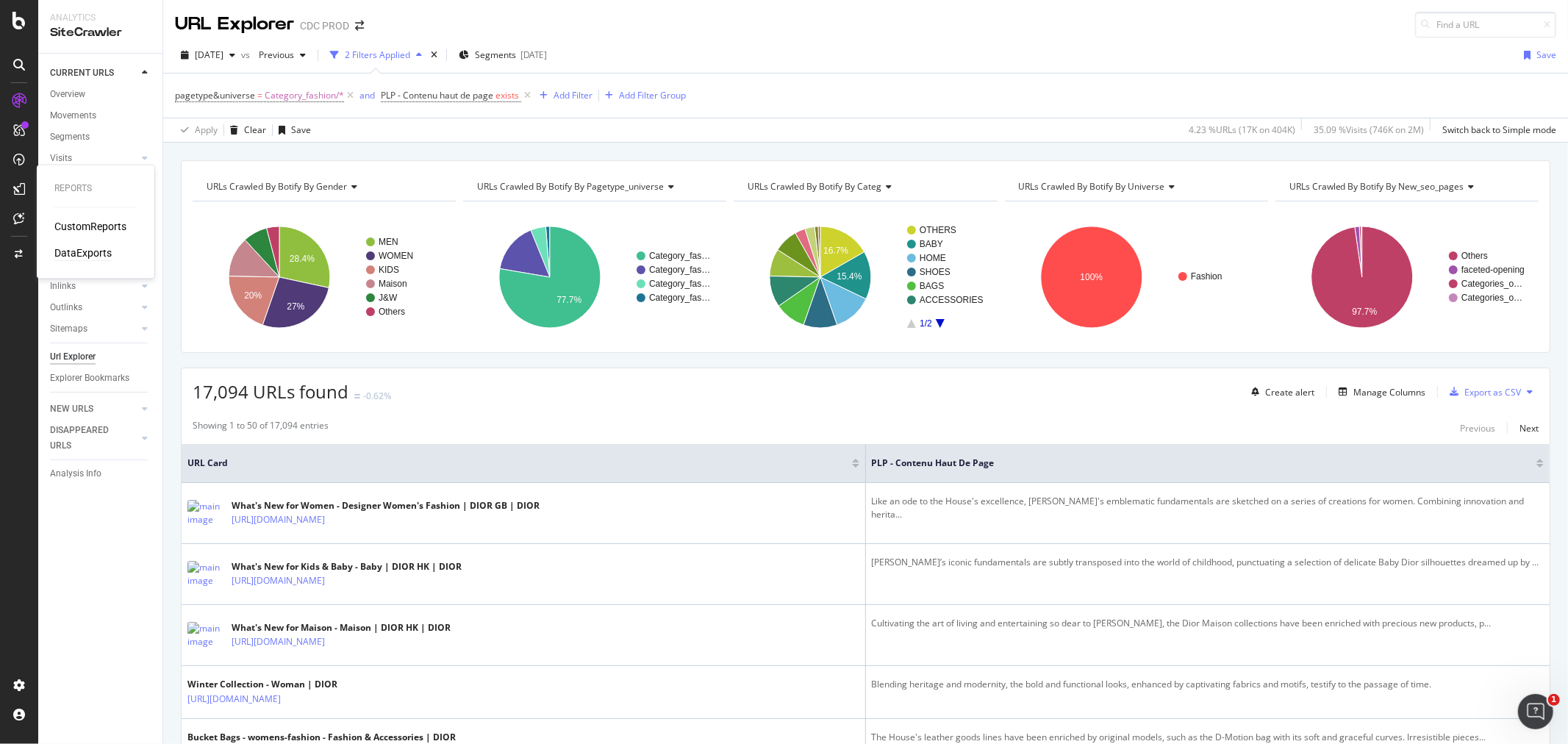
click at [77, 254] on div "DataExports" at bounding box center [82, 253] width 57 height 15
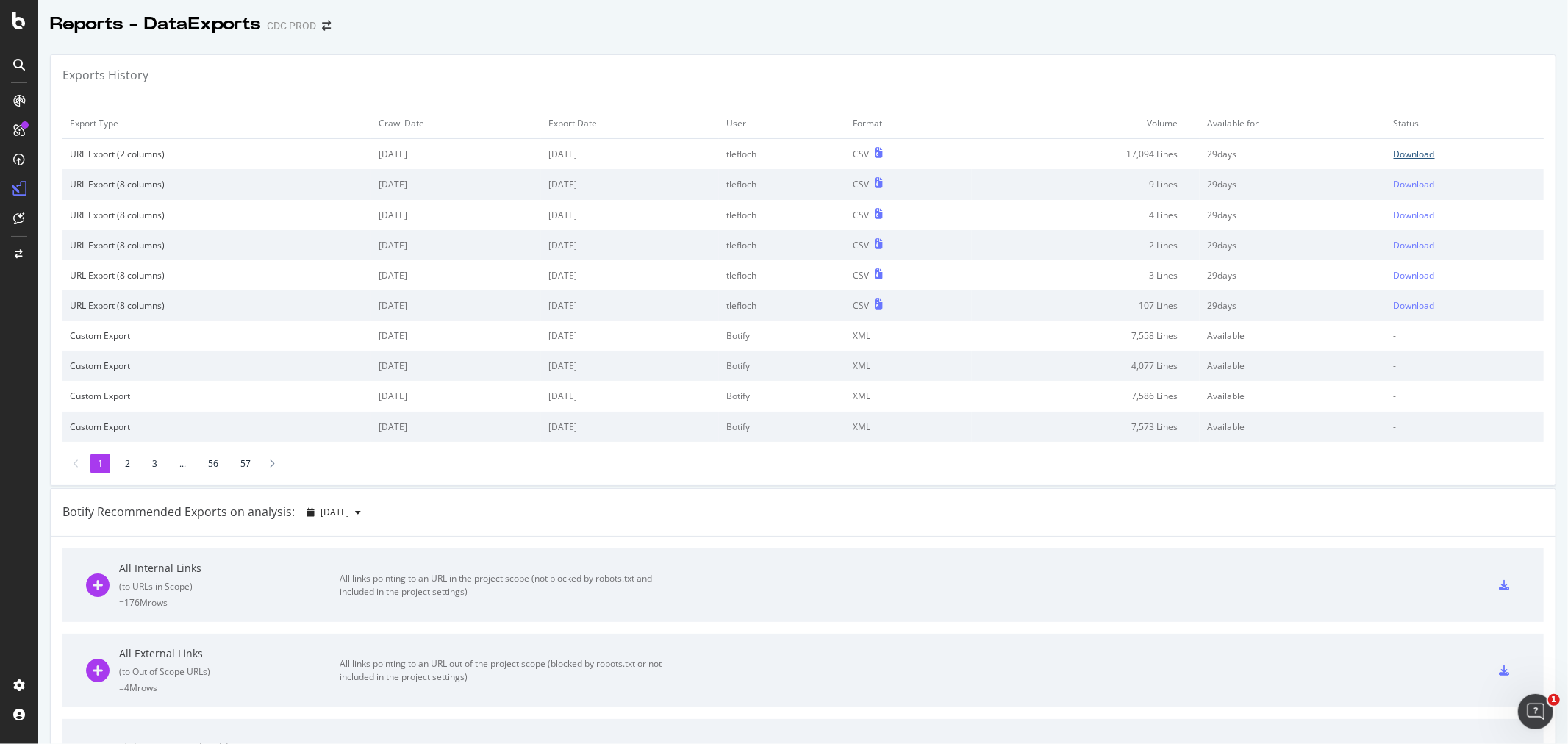
click at [1399, 157] on div "Download" at bounding box center [1414, 154] width 41 height 12
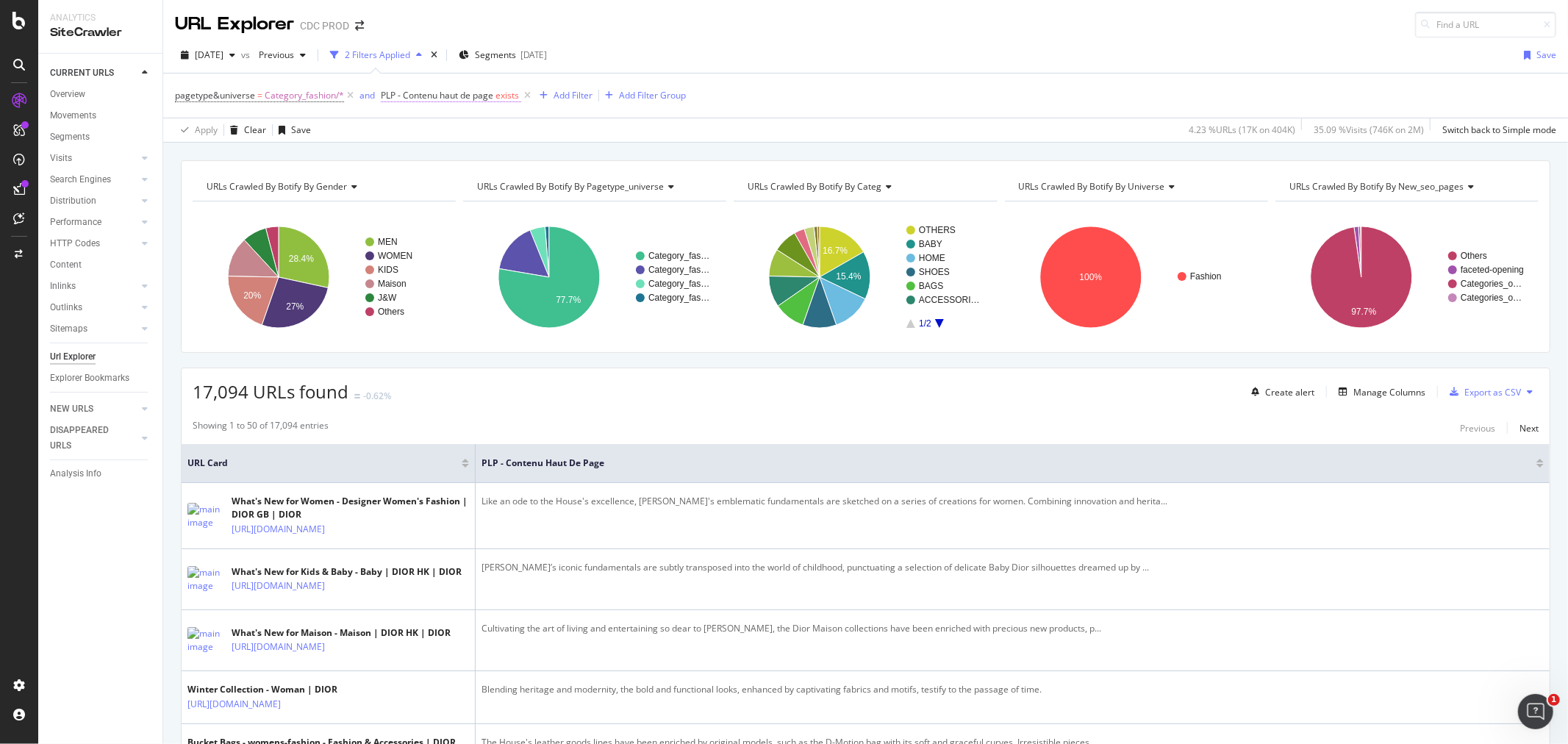
click at [490, 94] on span "PLP - Contenu haut de page" at bounding box center [437, 95] width 112 height 12
click at [416, 159] on div "Exists" at bounding box center [473, 154] width 162 height 24
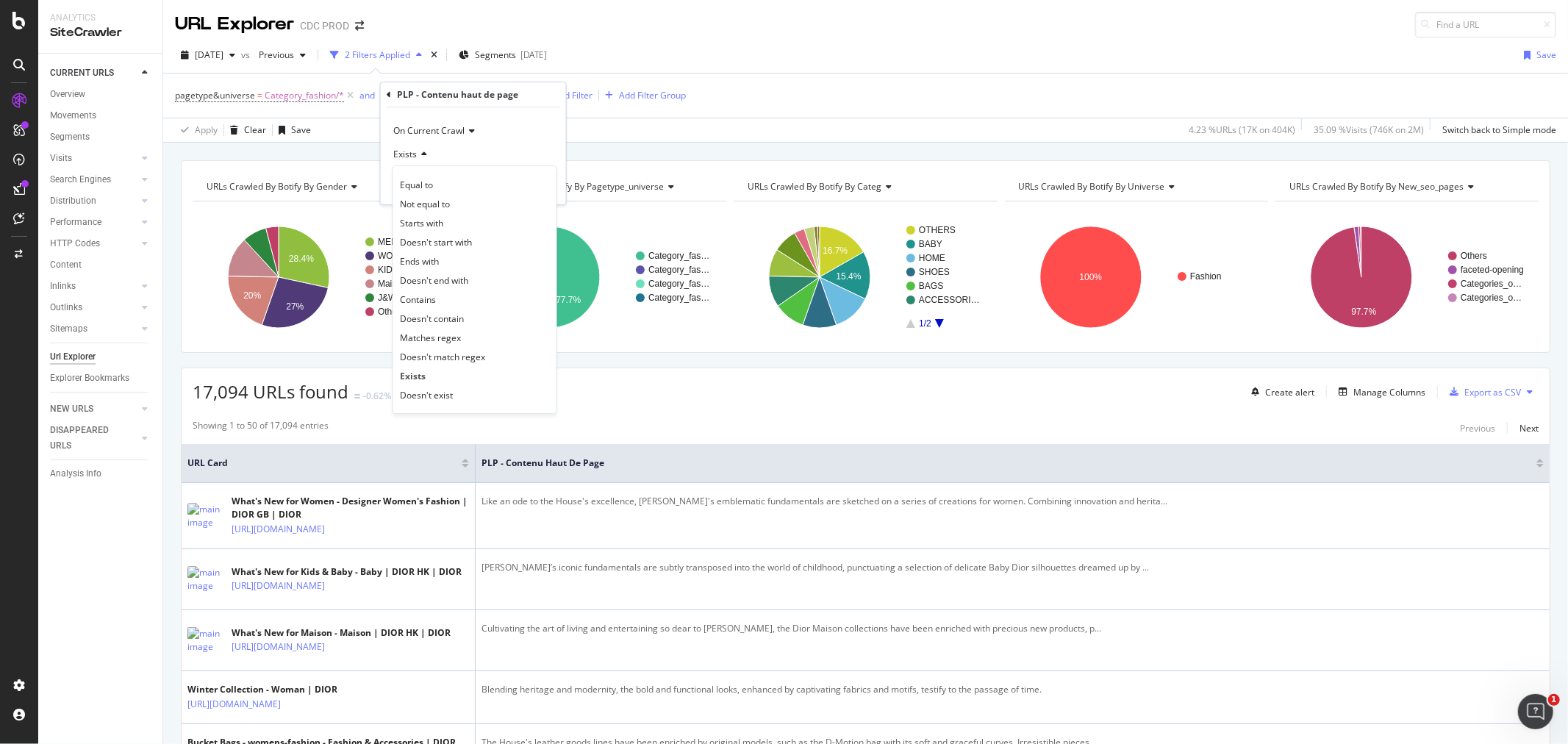
click at [442, 339] on span "Matches regex" at bounding box center [431, 338] width 61 height 12
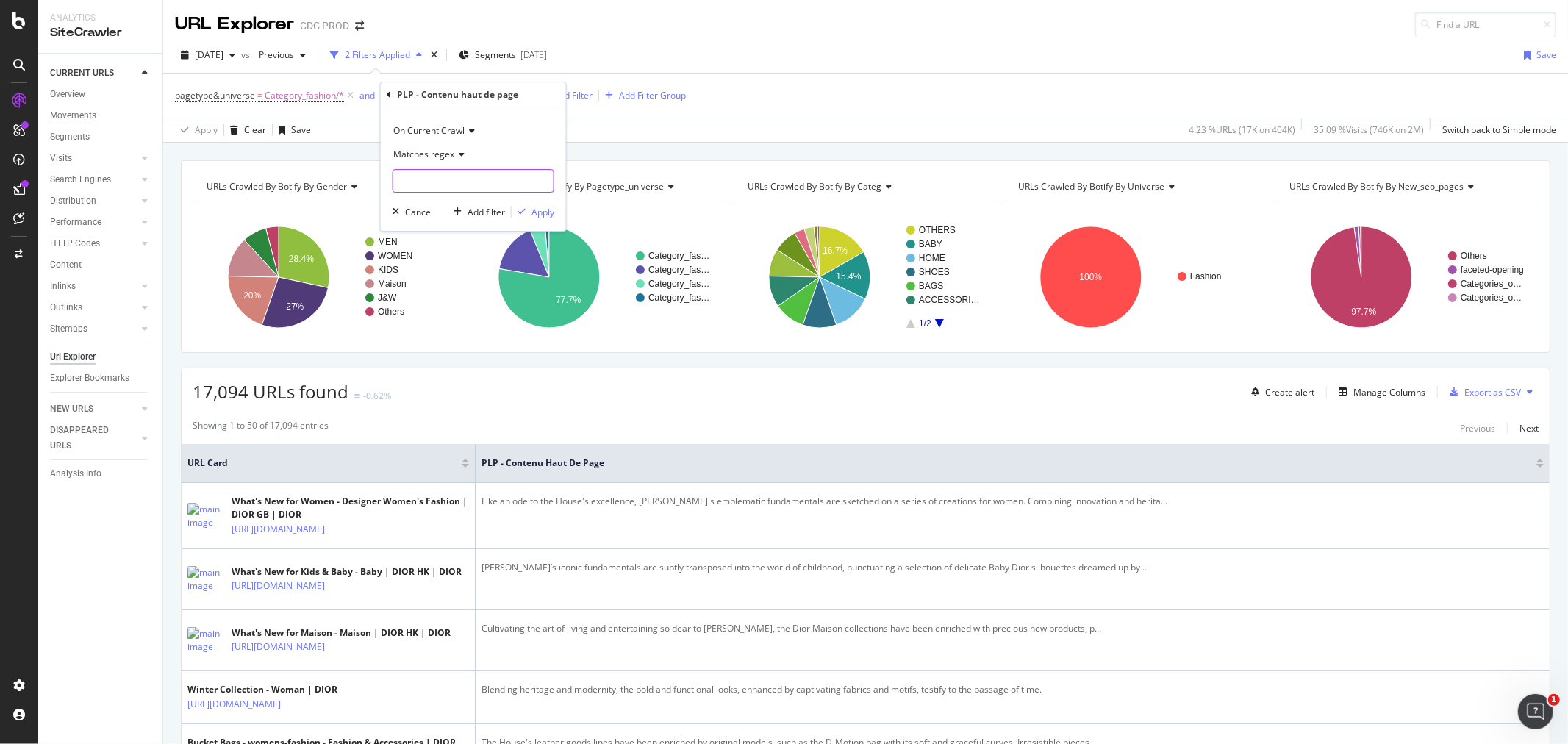
click at [432, 185] on input "text" at bounding box center [473, 180] width 160 height 24
type input "Maria|Kim"
click at [538, 218] on button "Apply" at bounding box center [532, 211] width 43 height 15
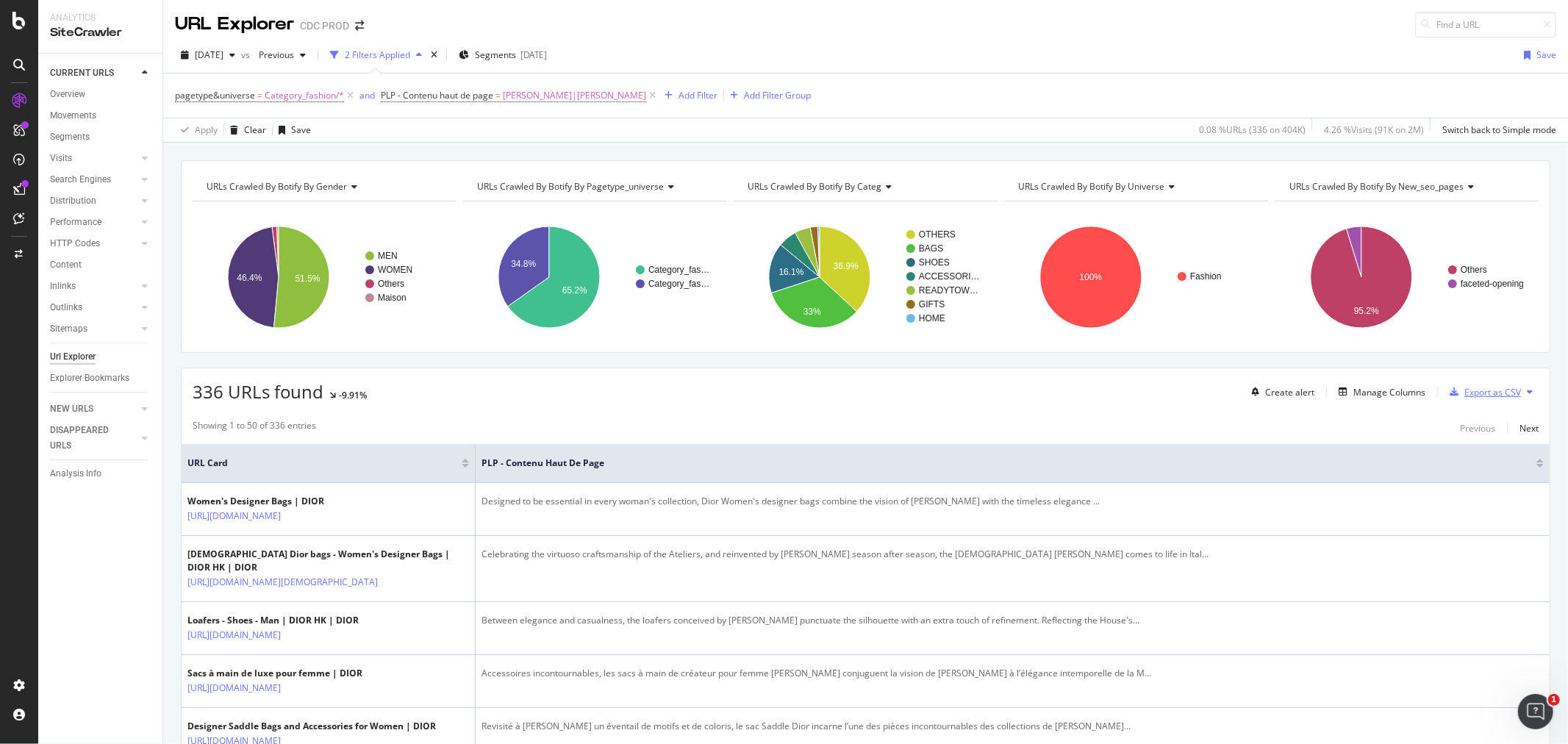
click at [1464, 395] on div "Export as CSV" at bounding box center [1492, 392] width 57 height 12
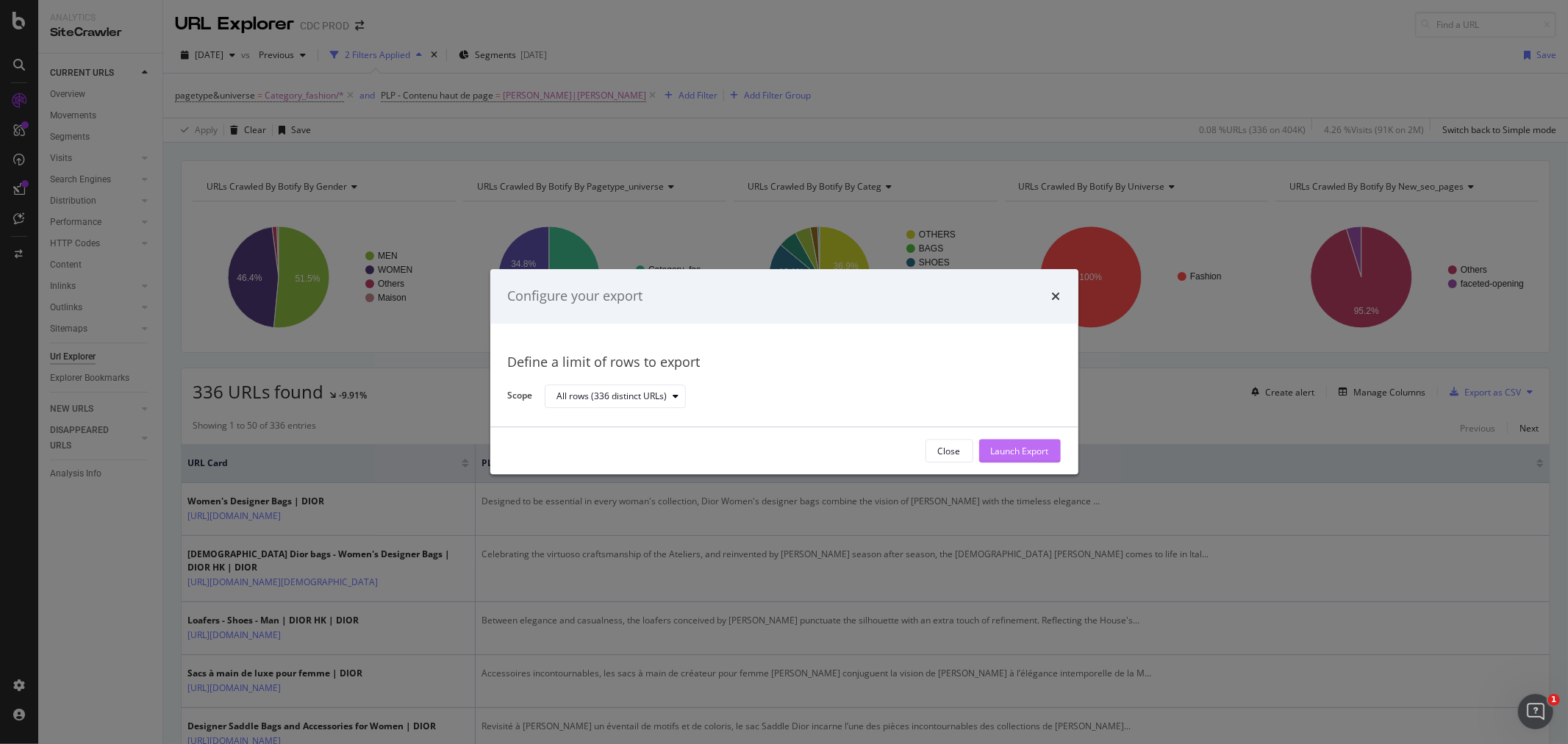
click at [1024, 455] on div "Launch Export" at bounding box center [1020, 451] width 58 height 12
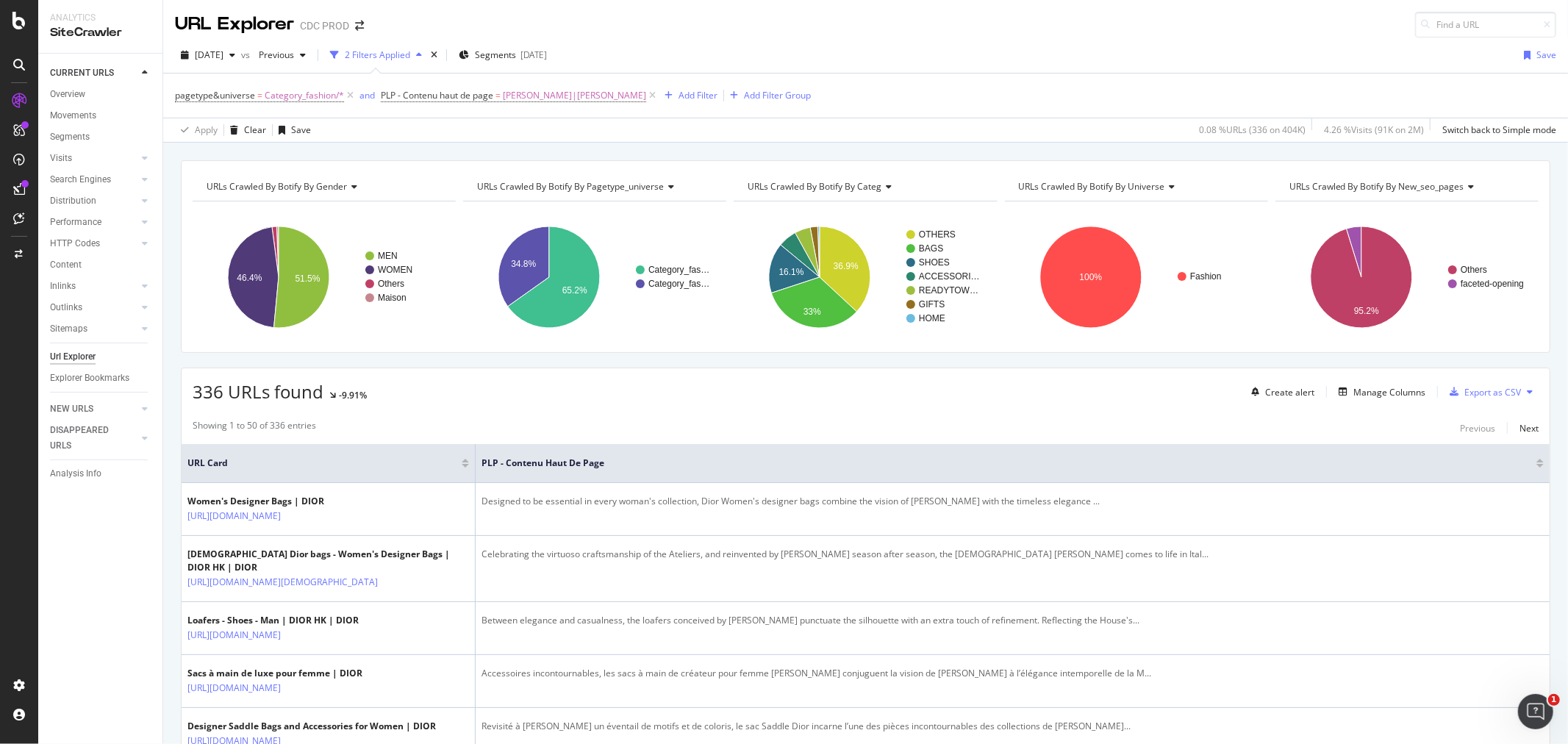
click at [912, 71] on div "2025 Sep. 5th vs Previous 2 Filters Applied Segments 2025-08-27 Save" at bounding box center [865, 59] width 1404 height 30
click at [438, 95] on span "PLP - Contenu haut de page" at bounding box center [437, 95] width 112 height 12
drag, startPoint x: 397, startPoint y: 91, endPoint x: 523, endPoint y: 98, distance: 126.2
click at [523, 98] on div "PLP - Contenu haut de page" at bounding box center [474, 95] width 173 height 25
copy div "PLP - Contenu haut de page"
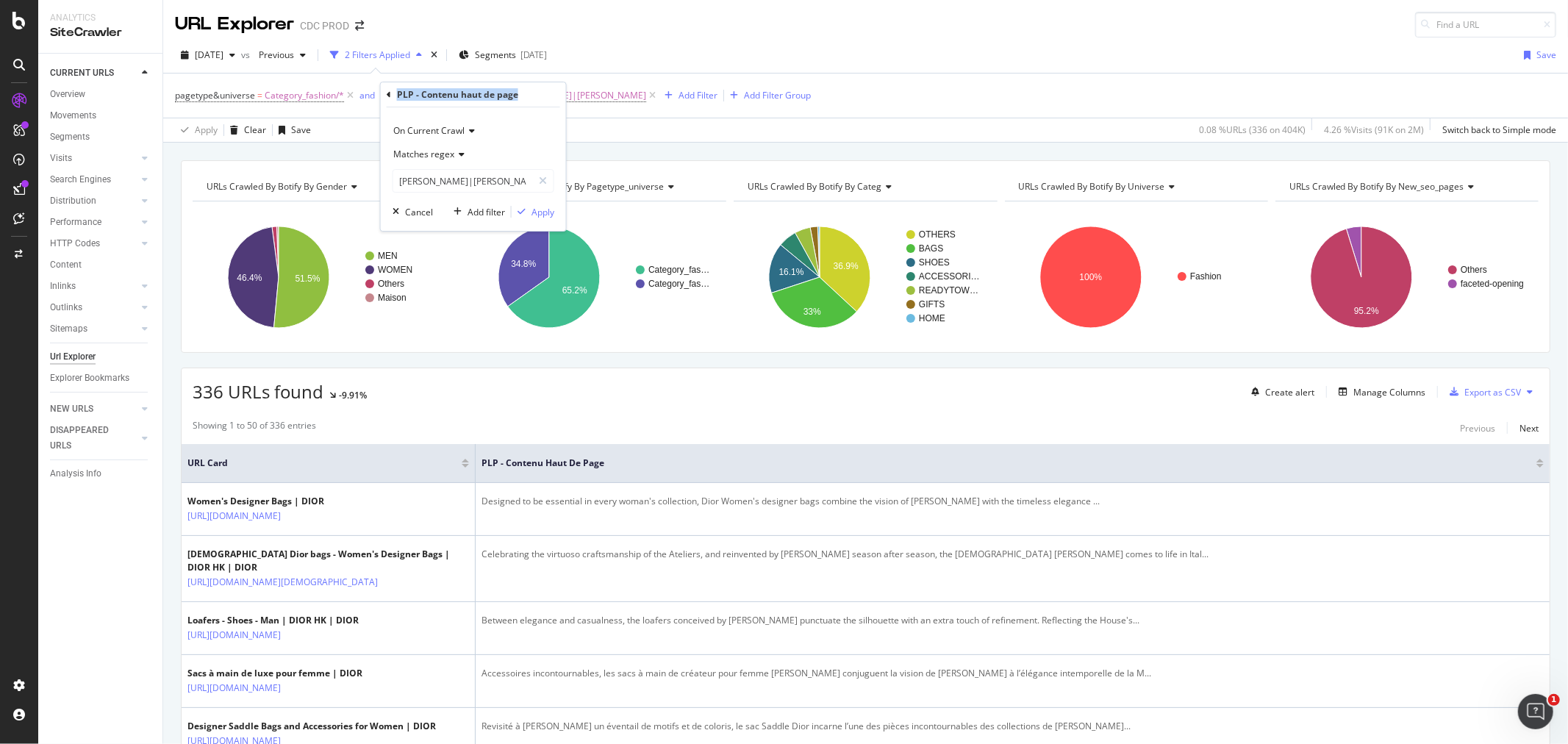
click at [785, 63] on div "2025 Sep. 5th vs Previous 2 Filters Applied Segments 2025-08-27 Save" at bounding box center [865, 59] width 1404 height 30
click at [349, 96] on icon at bounding box center [350, 95] width 12 height 15
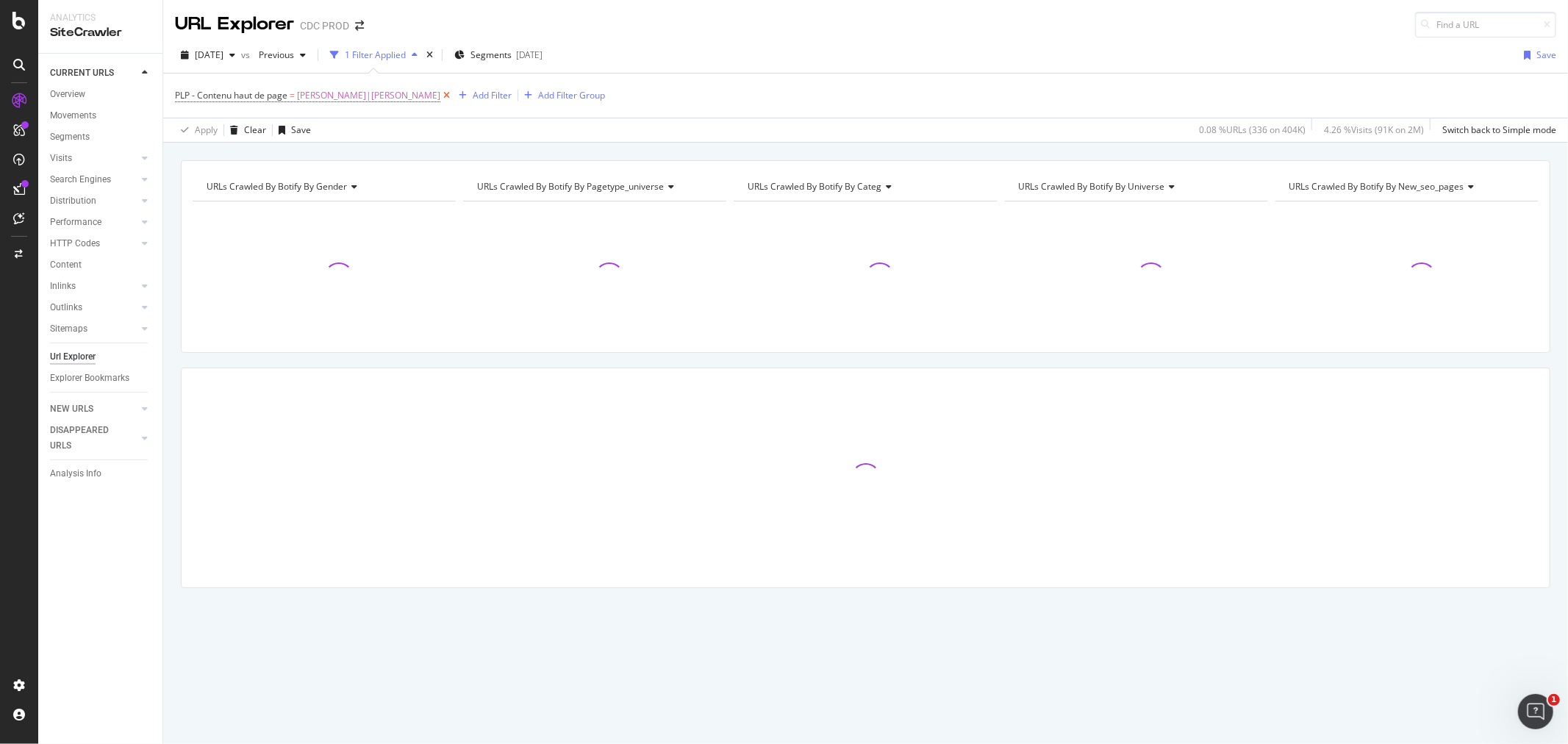
click at [440, 96] on icon at bounding box center [446, 95] width 12 height 15
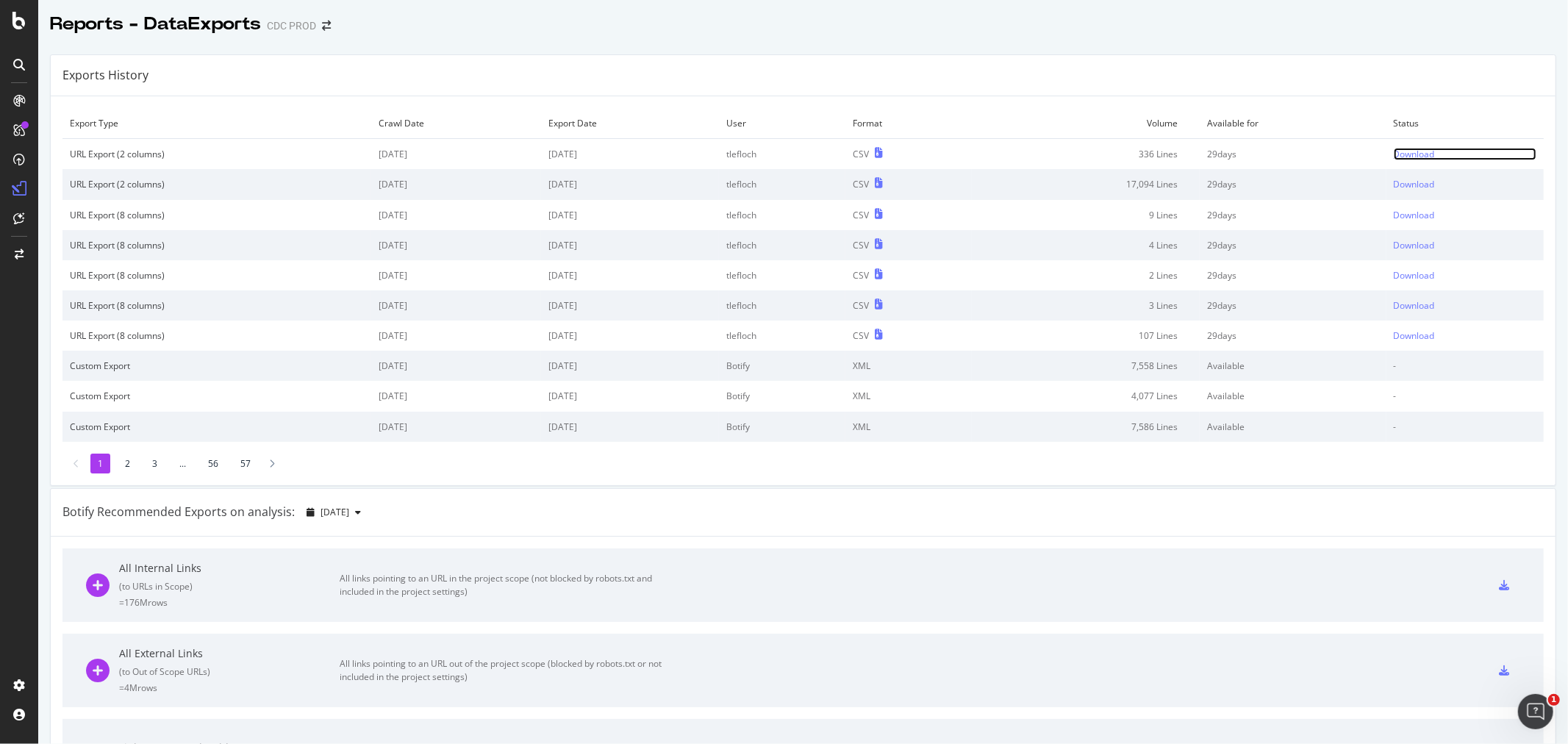
click at [1394, 148] on div "Download" at bounding box center [1414, 154] width 41 height 12
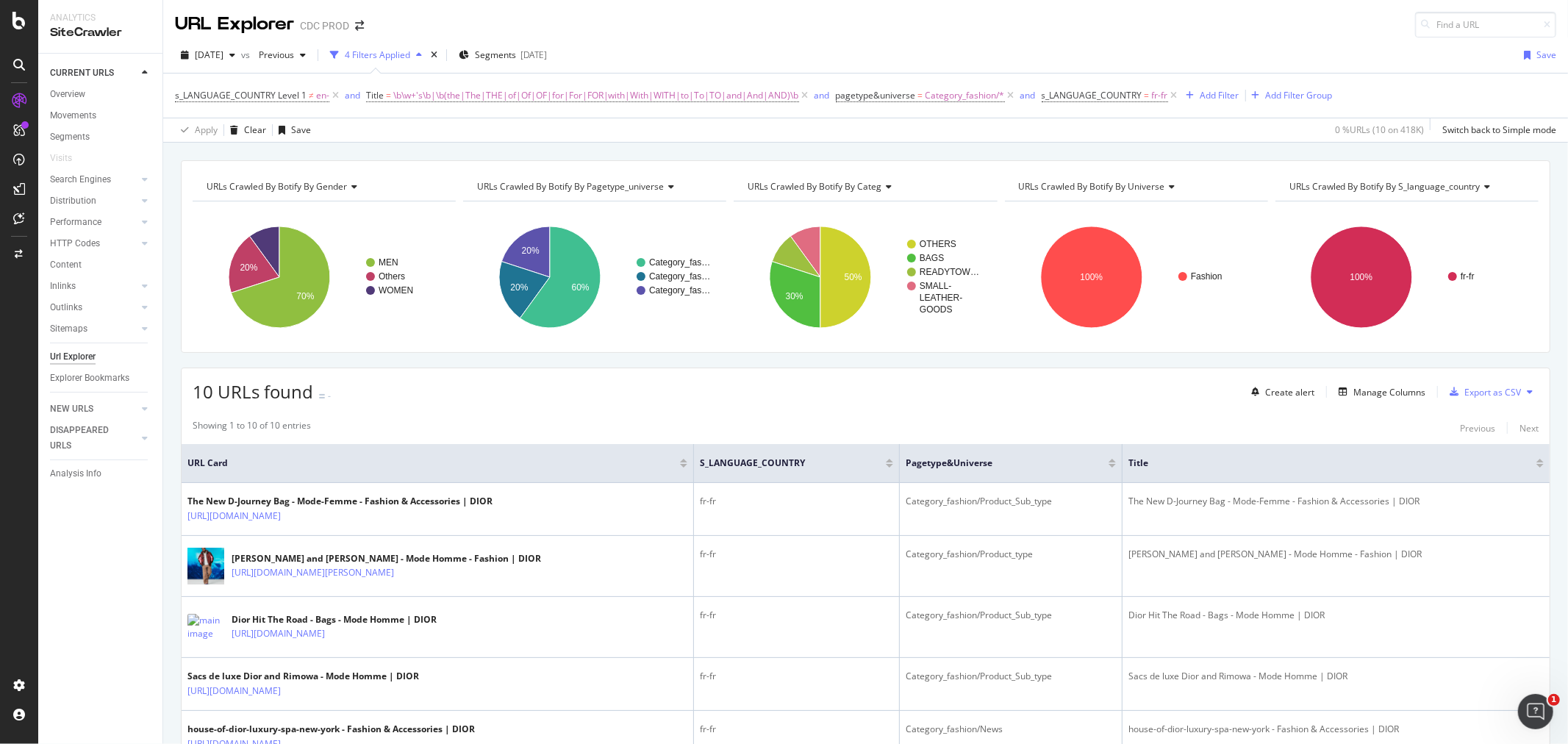
click at [1013, 122] on div "Apply Clear Save 0 % URLs ( 10 on 418K ) Switch back to Simple mode" at bounding box center [865, 130] width 1404 height 25
click at [964, 27] on div "URL Explorer CDC PROD" at bounding box center [865, 18] width 1404 height 38
click at [979, 46] on div "[DATE] vs Previous 4 Filters Applied Segments [DATE] Save" at bounding box center [865, 59] width 1404 height 30
click at [1000, 372] on div "10 URLs found - Create alert Manage Columns Export as CSV" at bounding box center [865, 386] width 1368 height 36
click at [223, 53] on span "[DATE]" at bounding box center [208, 54] width 29 height 12
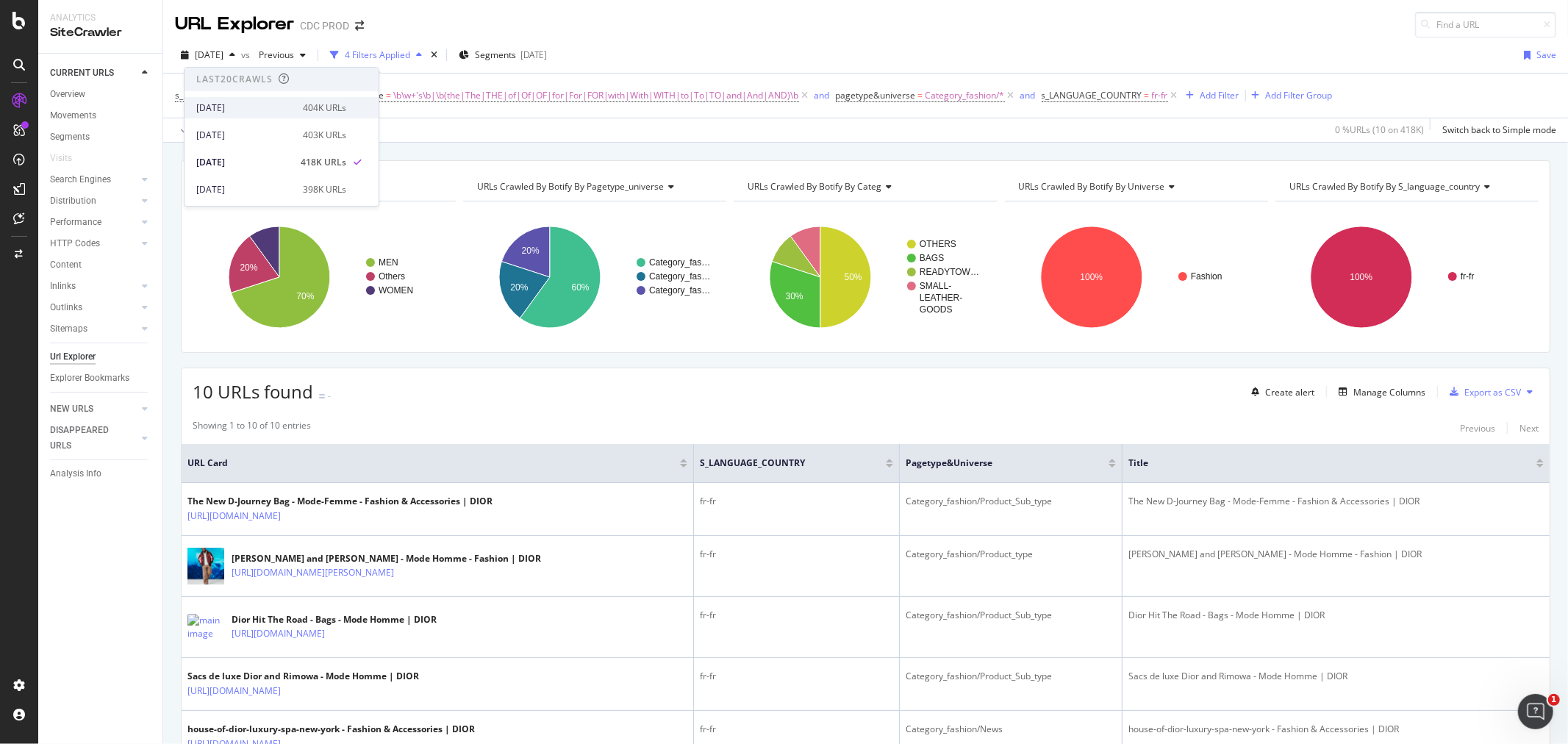
click at [258, 116] on div "[DATE] 404K URLs" at bounding box center [282, 108] width 194 height 21
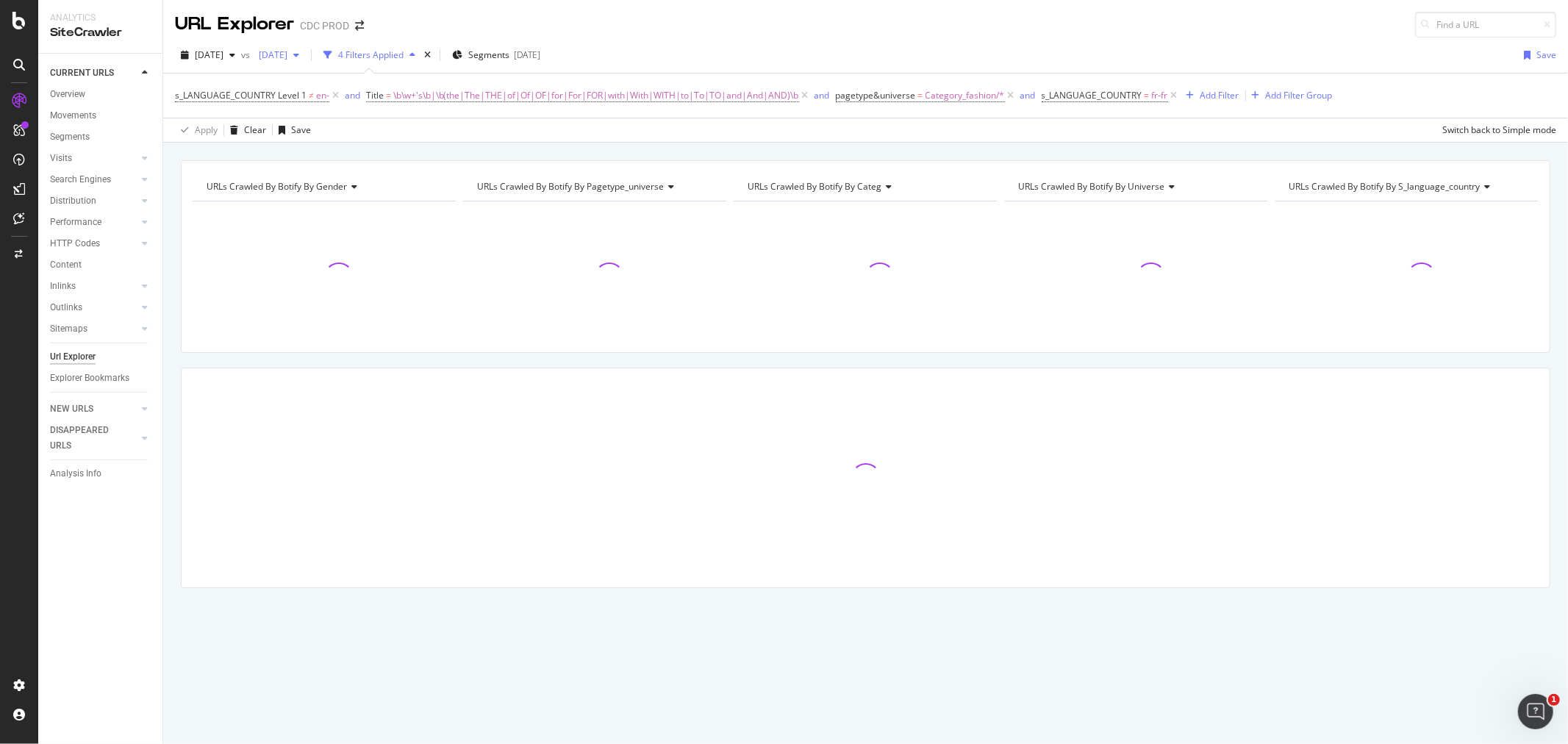
click at [287, 60] on span "[DATE]" at bounding box center [270, 54] width 34 height 12
click at [333, 140] on div "[DATE]" at bounding box center [331, 135] width 98 height 13
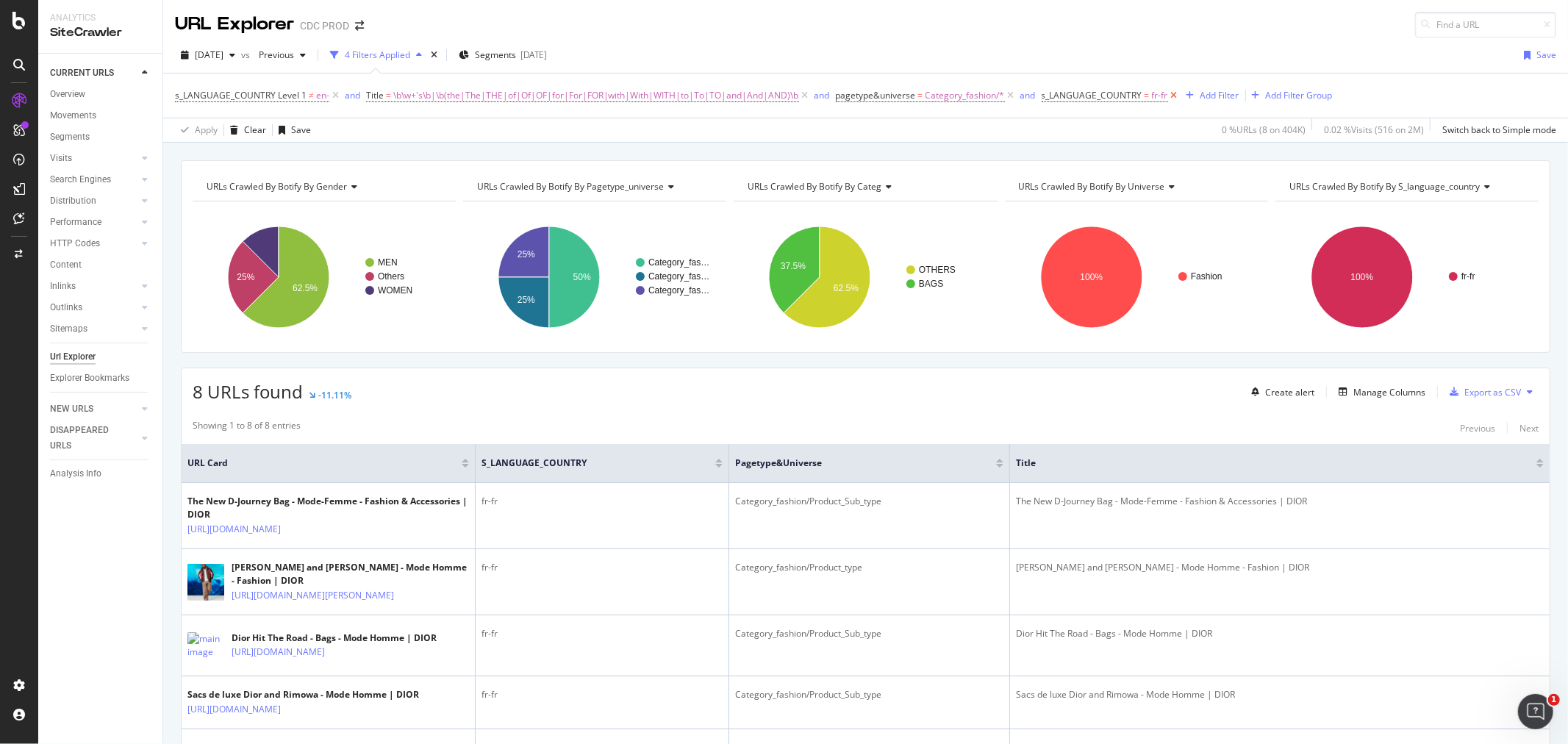
click at [1168, 96] on icon at bounding box center [1174, 95] width 12 height 15
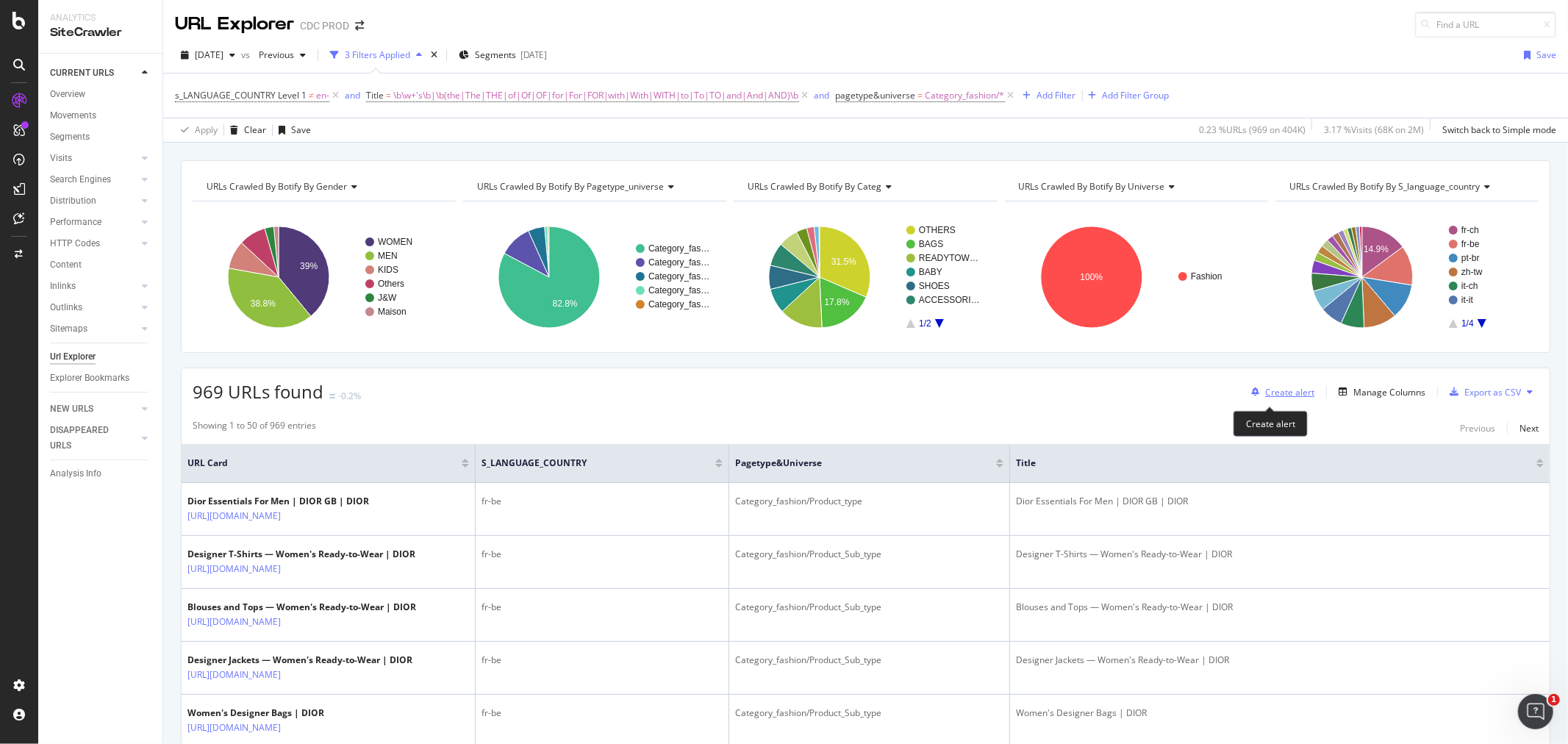
click at [1277, 392] on div "Create alert" at bounding box center [1290, 392] width 49 height 12
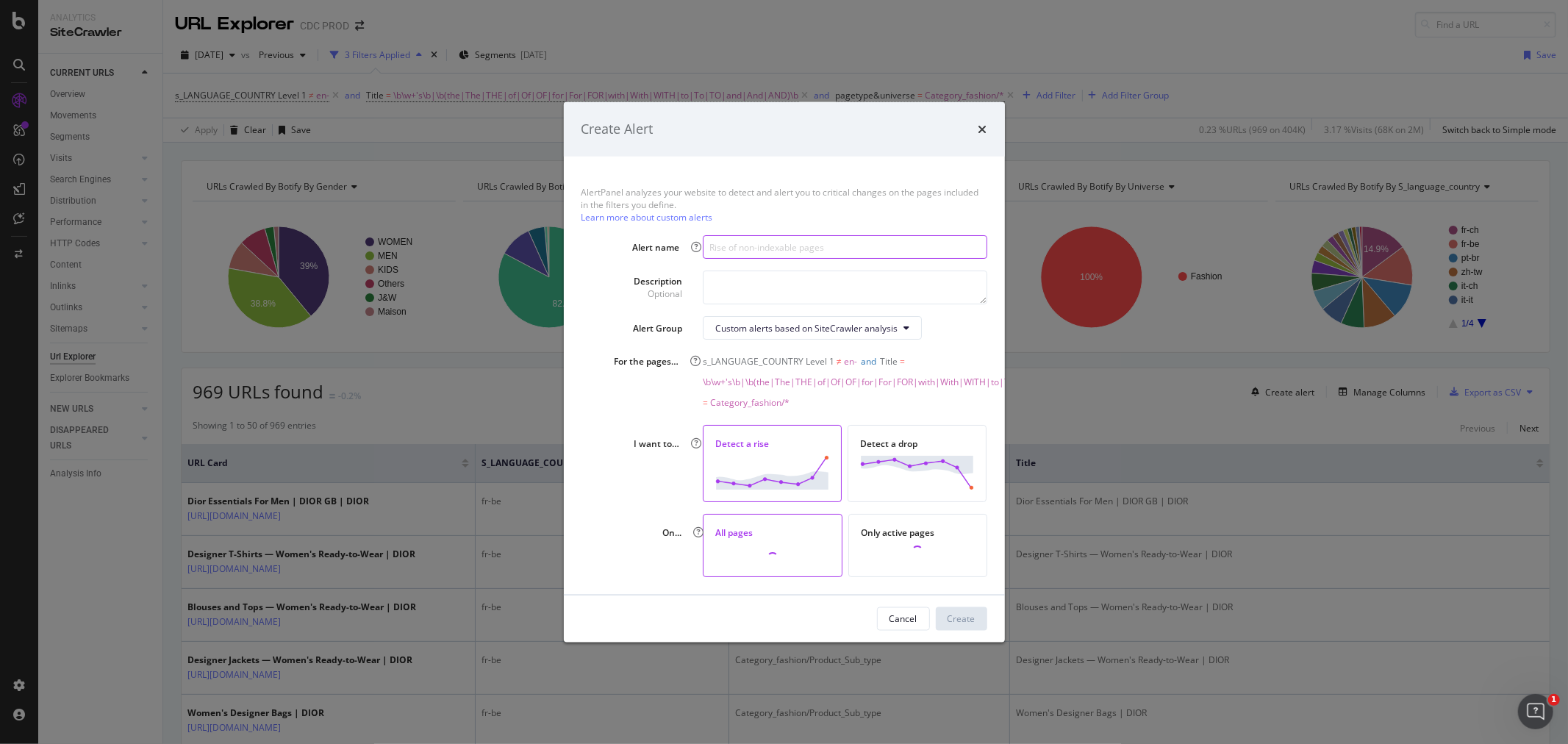
click at [722, 239] on input "modal" at bounding box center [845, 247] width 284 height 24
click at [777, 240] on input "Rise of" at bounding box center [845, 246] width 284 height 24
paste input "URLs with English titles (outside target country)"
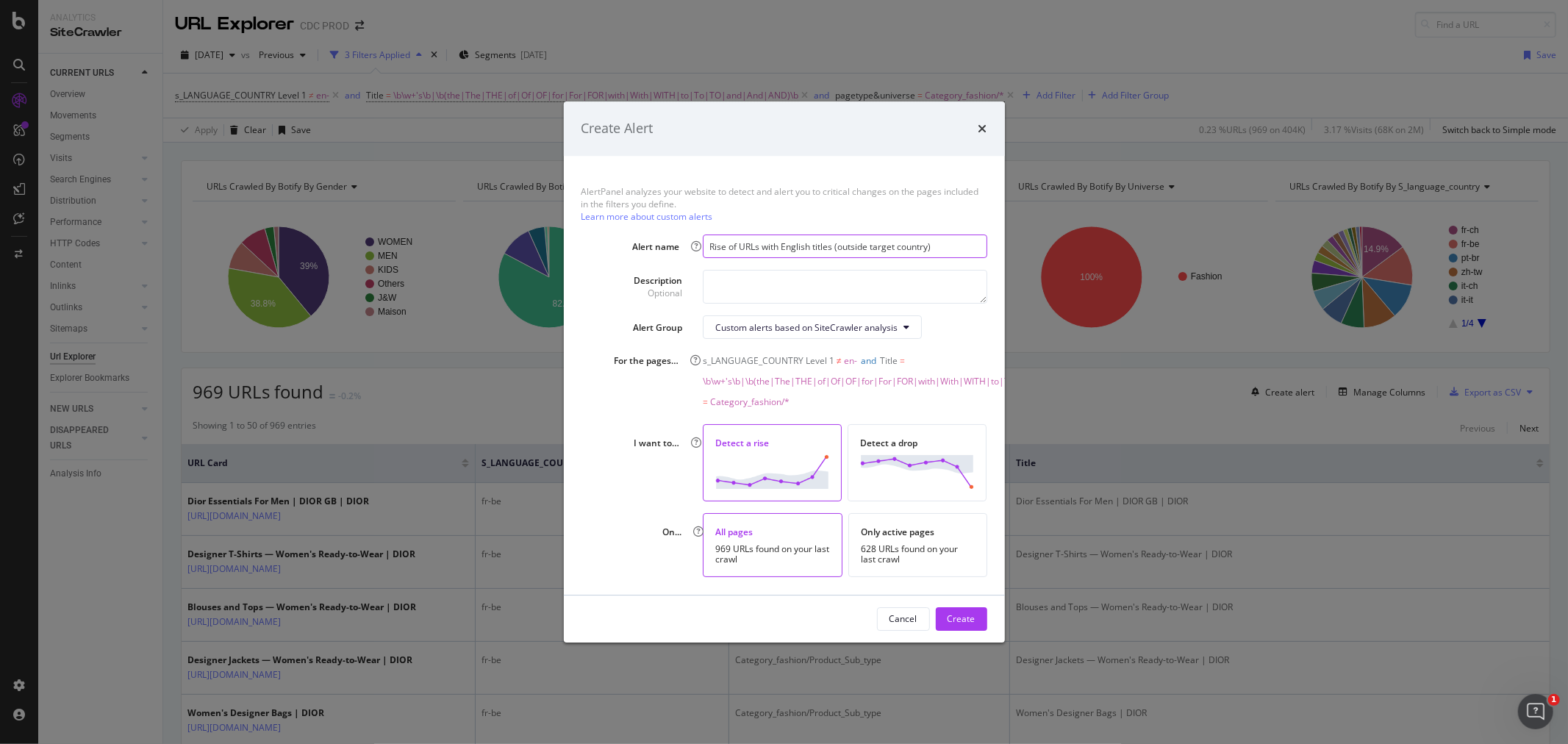
type input "Rise of URLs with English titles (outside target country)"
click at [805, 277] on textarea "modal" at bounding box center [845, 286] width 284 height 34
type textarea "Toutes les URLs qui contiennent un titre avec de l'anglais et dont la locale n'…"
click at [783, 333] on div "AlertPanel analyzes your website to detect and alert you to critical changes on…" at bounding box center [784, 375] width 441 height 439
click at [777, 325] on div "Custom alerts based on SiteCrawler analysis" at bounding box center [806, 327] width 182 height 12
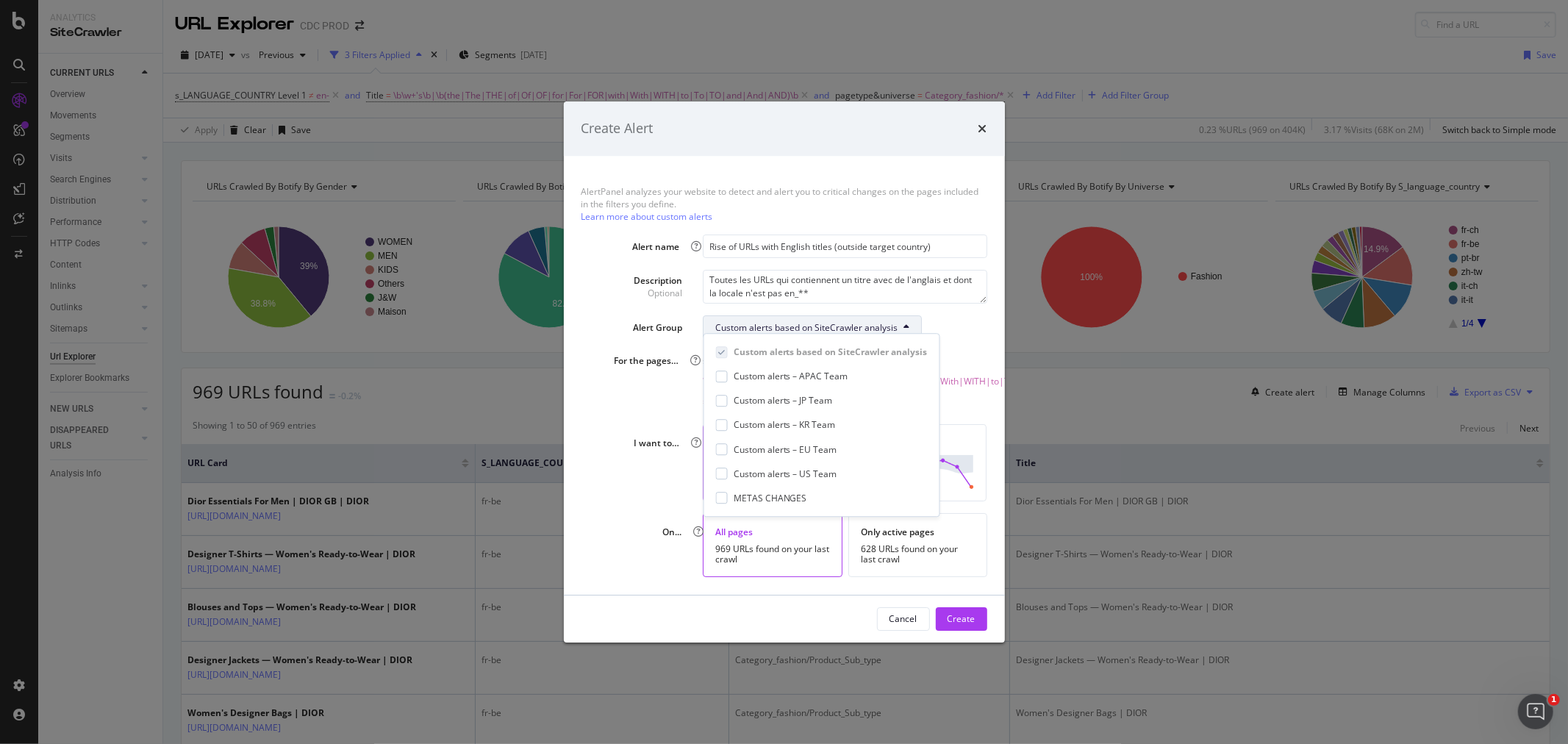
click at [777, 325] on div "Custom alerts based on SiteCrawler analysis" at bounding box center [806, 327] width 182 height 12
click at [724, 325] on div "Custom alerts based on SiteCrawler analysis" at bounding box center [806, 327] width 182 height 12
click at [730, 493] on div "METAS CHANGES" at bounding box center [822, 498] width 212 height 12
click at [601, 407] on div "AlertPanel analyzes your website to detect and alert you to critical changes on…" at bounding box center [784, 375] width 441 height 439
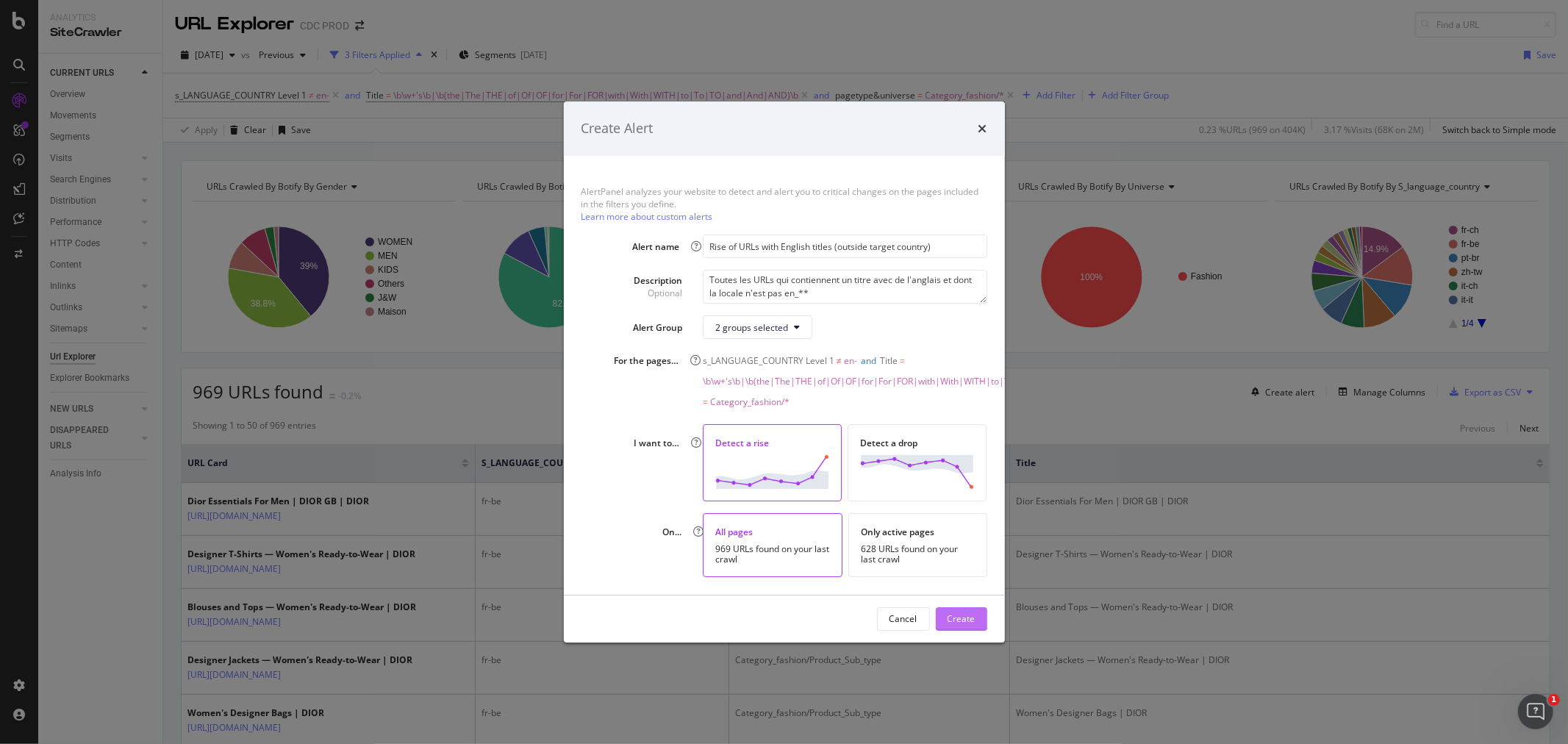
click at [963, 625] on div "Create" at bounding box center [961, 618] width 28 height 12
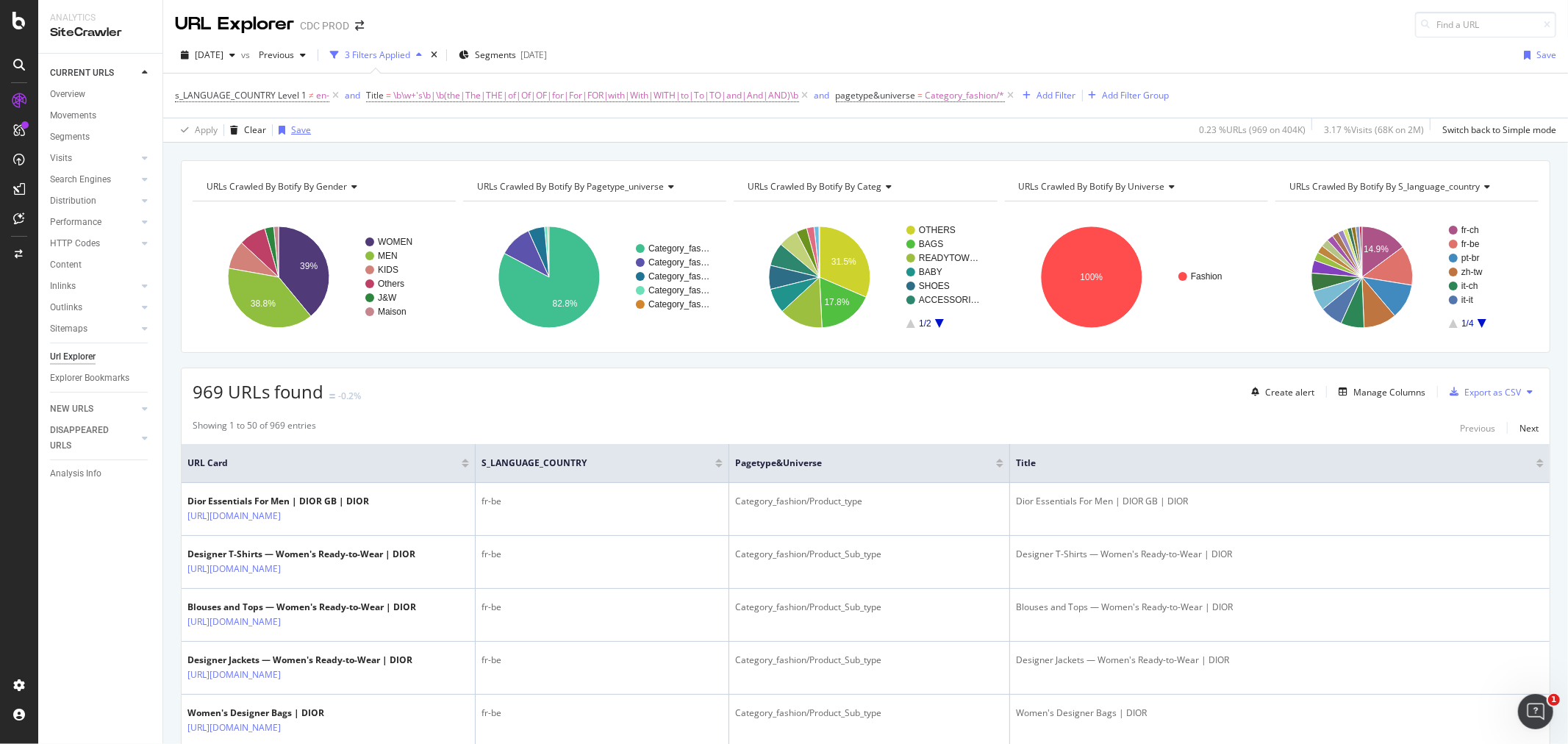
click at [301, 133] on div "Save" at bounding box center [300, 130] width 20 height 12
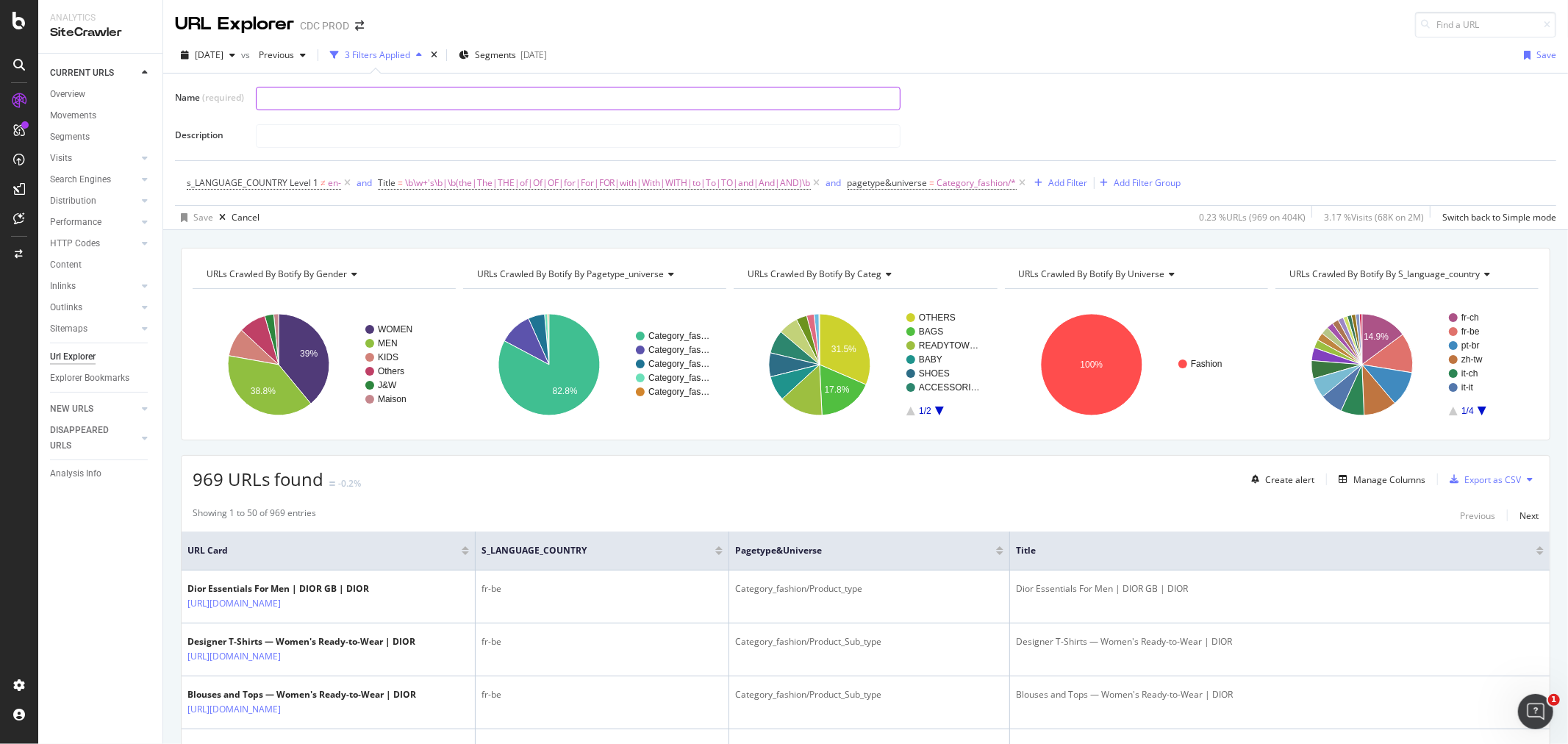
click at [291, 97] on input "text" at bounding box center [578, 98] width 643 height 22
type input "URLs with English titles (outside target country)"
click at [401, 137] on input "text" at bounding box center [578, 136] width 643 height 22
click at [964, 116] on div "Name (required) URLs with English titles (outside target country) Description" at bounding box center [865, 116] width 1381 height 63
click at [193, 219] on div "Save" at bounding box center [203, 217] width 20 height 12
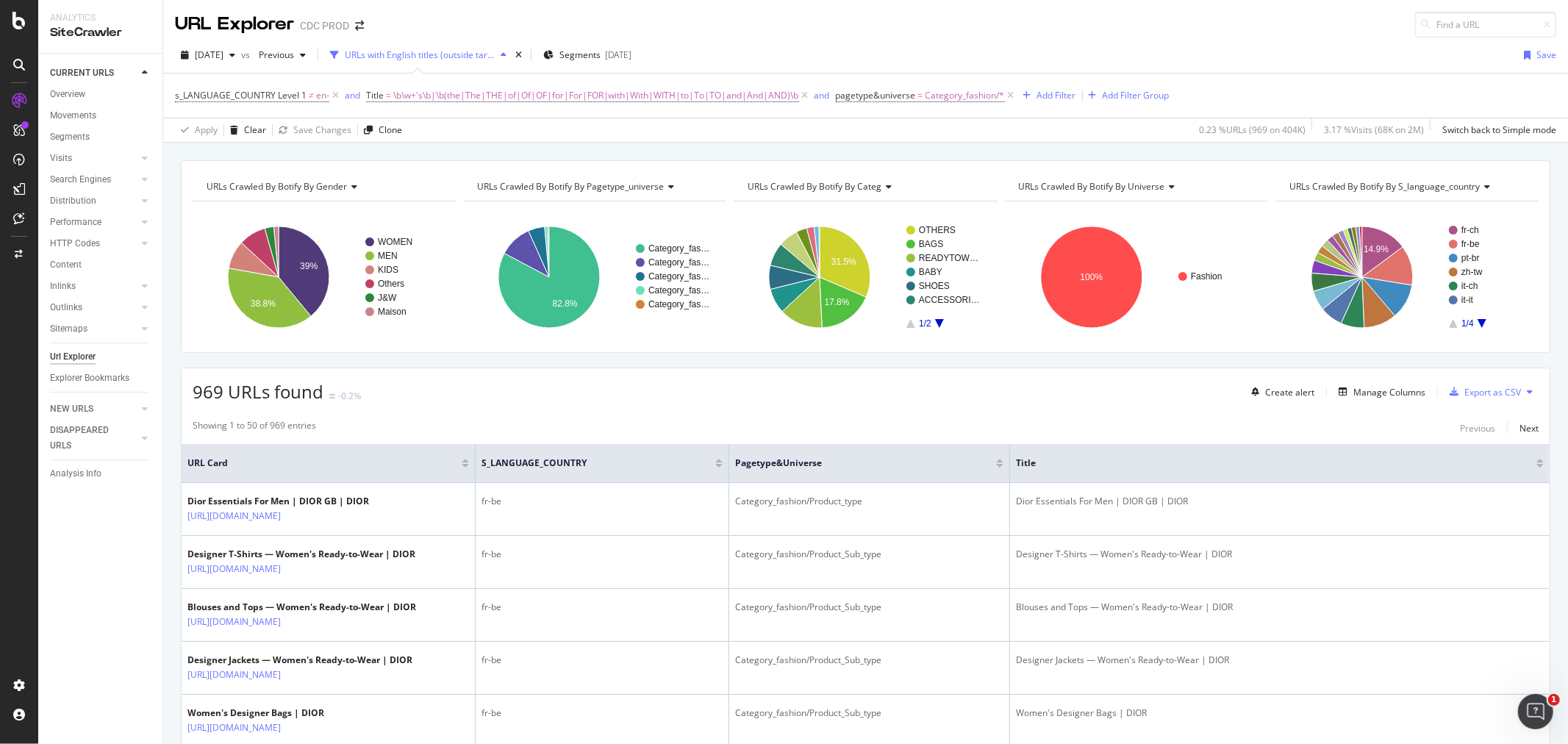
click at [433, 53] on div "URLs with English titles (outside target country)" at bounding box center [419, 54] width 150 height 12
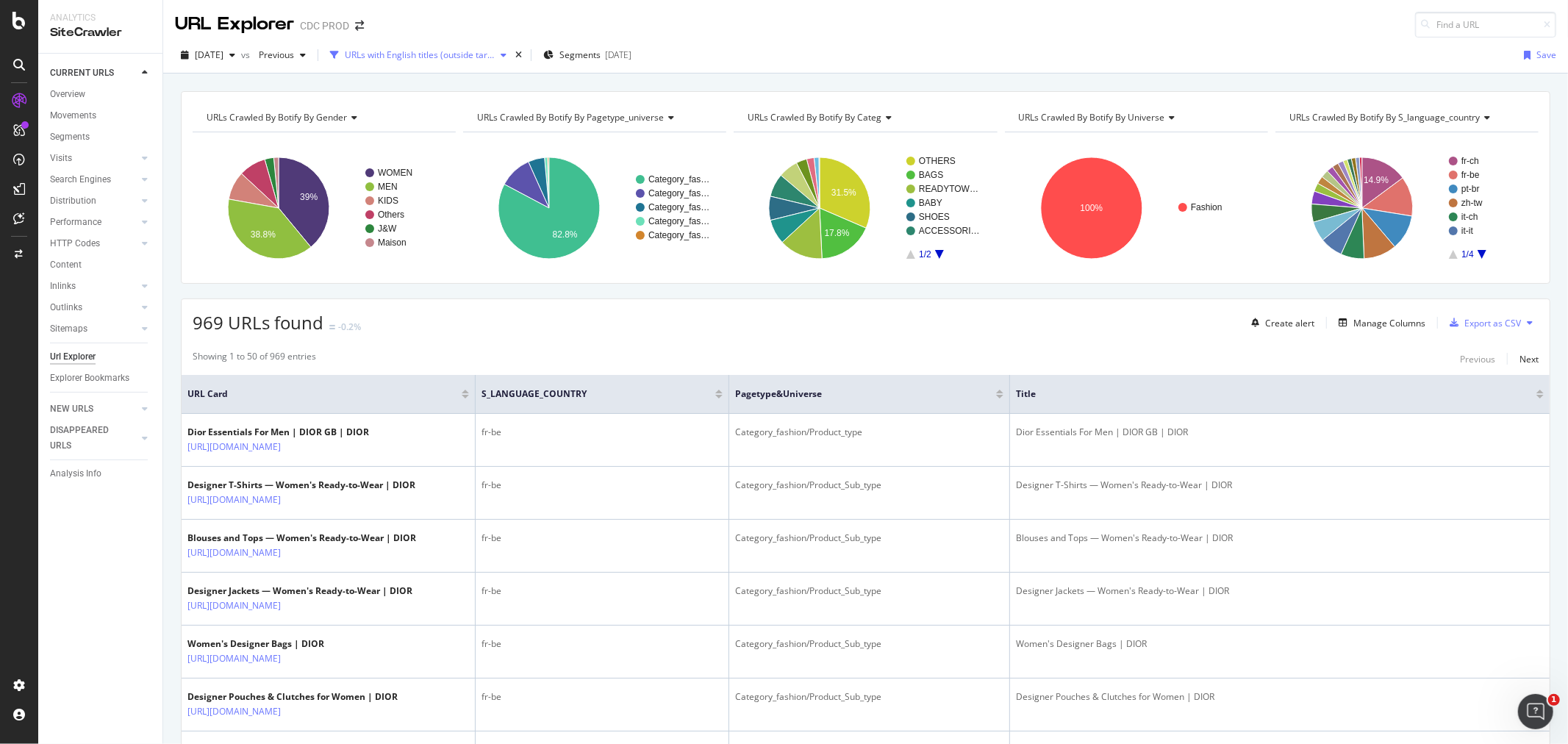
click at [433, 53] on div "URLs with English titles (outside target country)" at bounding box center [419, 54] width 150 height 12
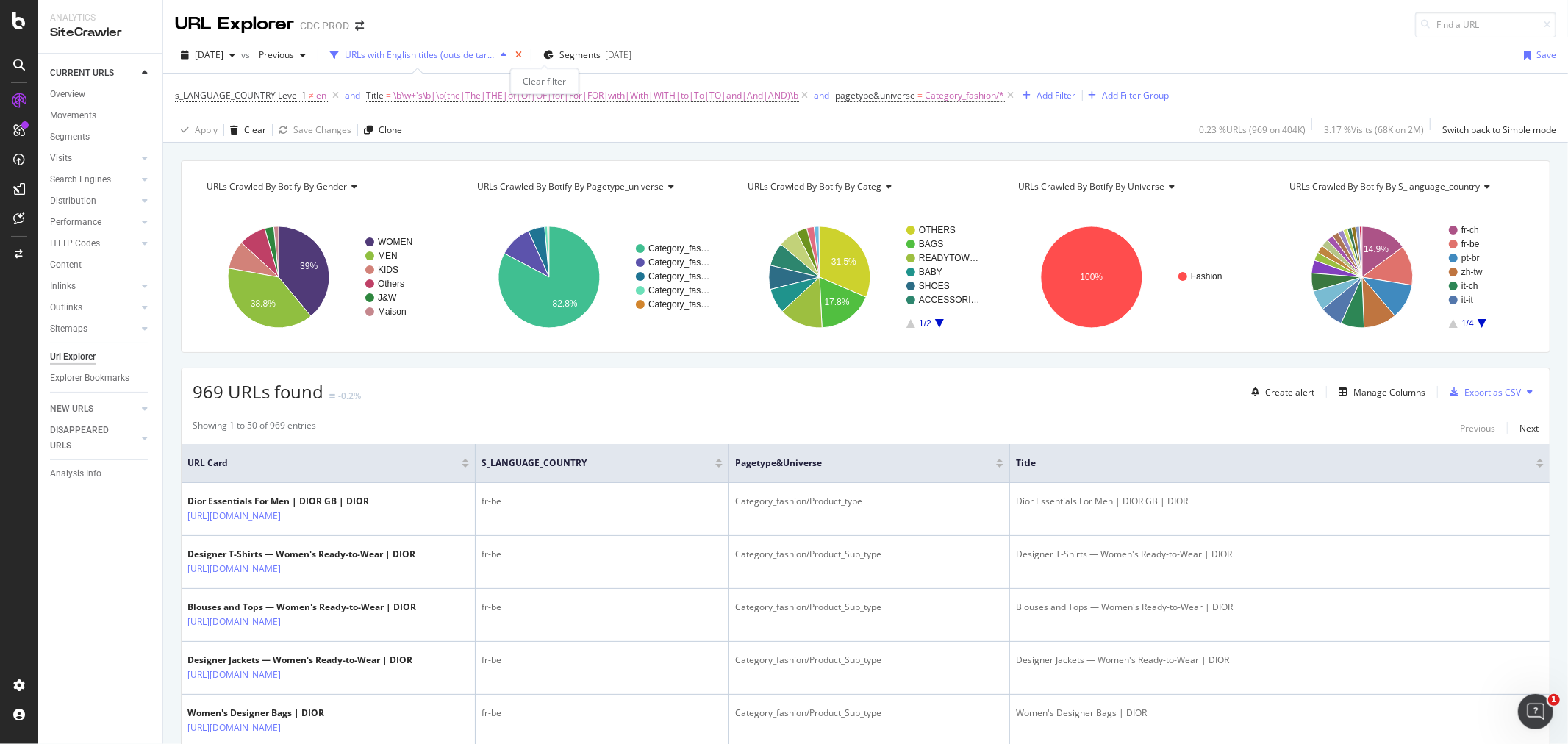
click at [522, 57] on icon "times" at bounding box center [518, 55] width 7 height 9
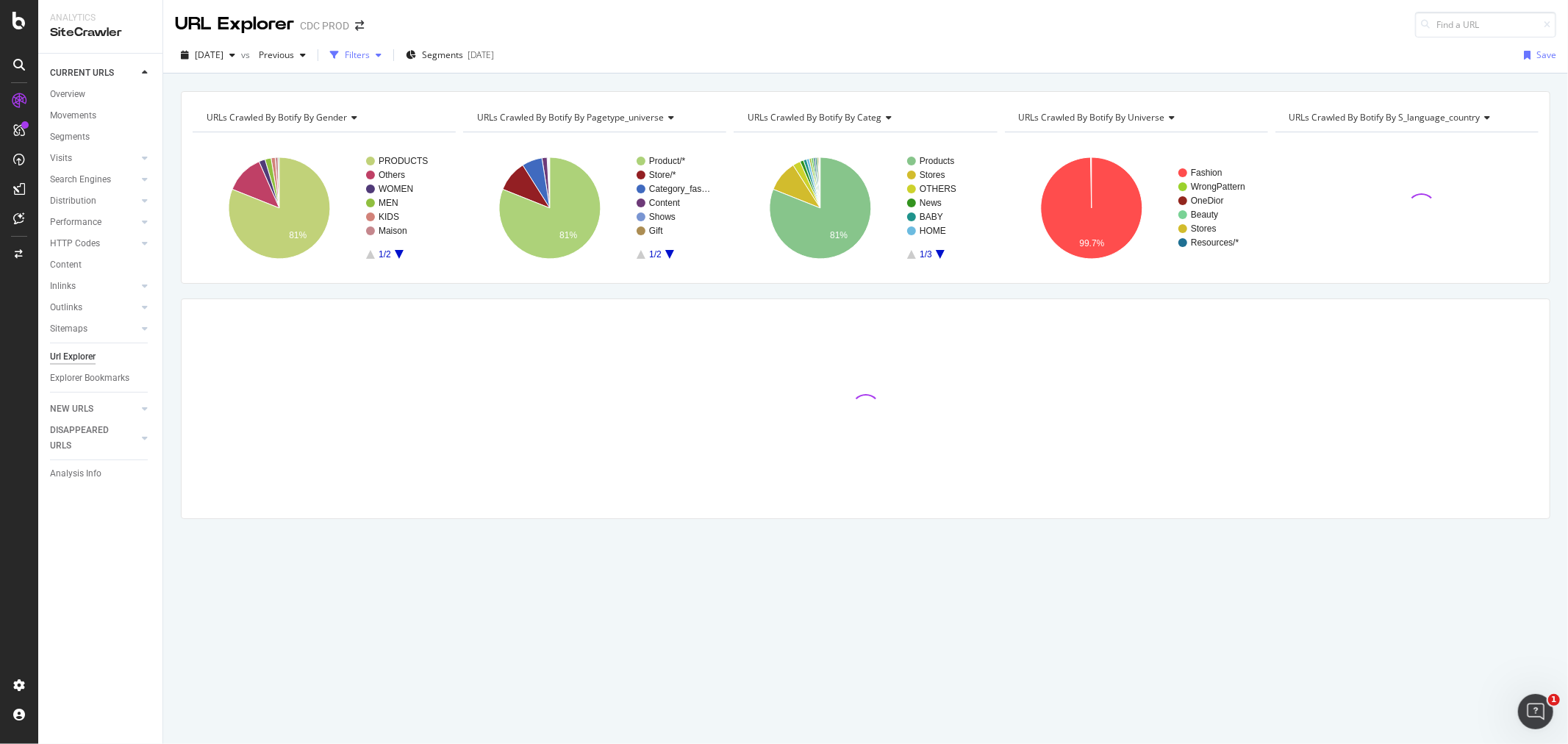
click at [387, 55] on div "button" at bounding box center [378, 55] width 18 height 9
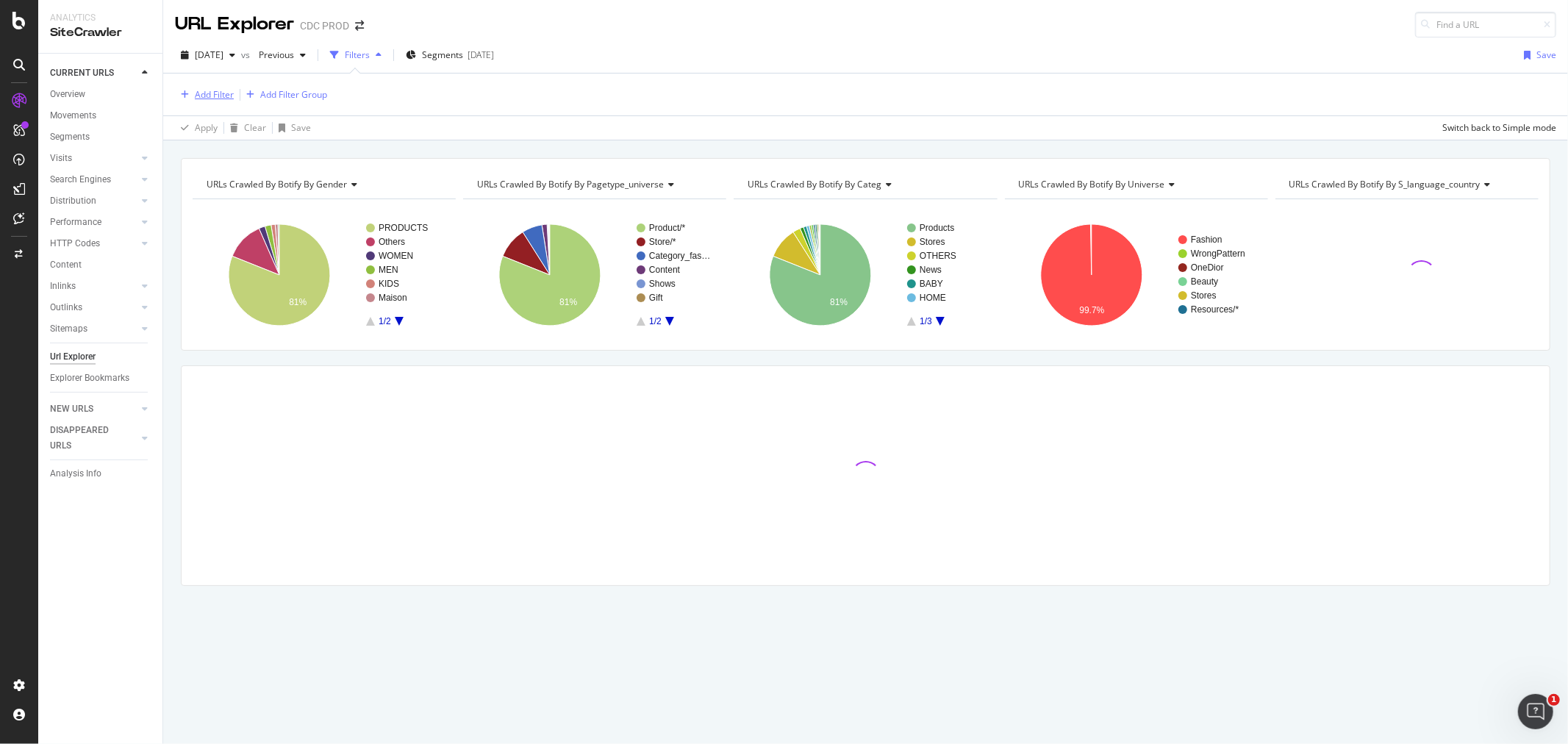
click at [210, 98] on div "Add Filter" at bounding box center [214, 95] width 39 height 12
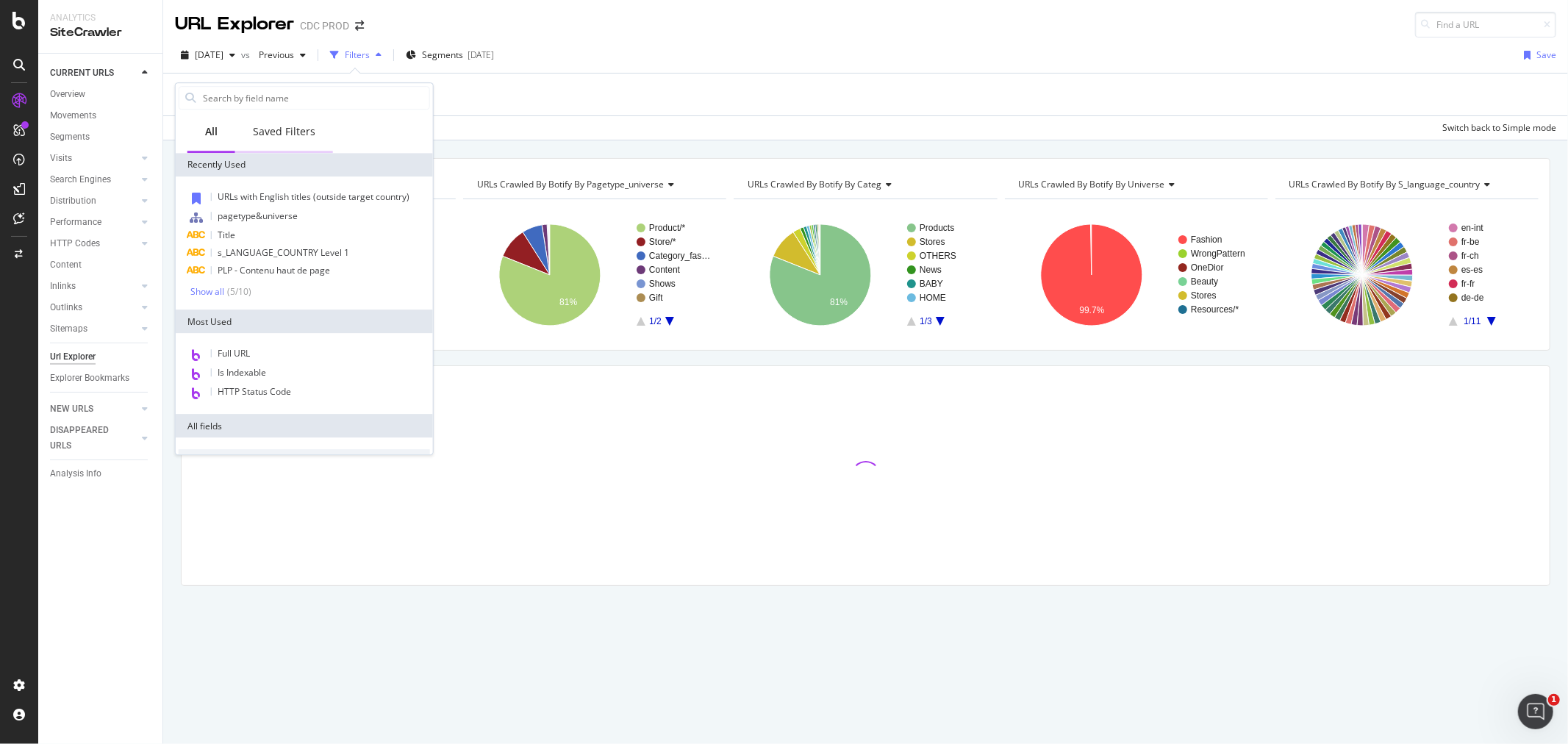
click at [289, 127] on div "Saved Filters" at bounding box center [284, 131] width 62 height 15
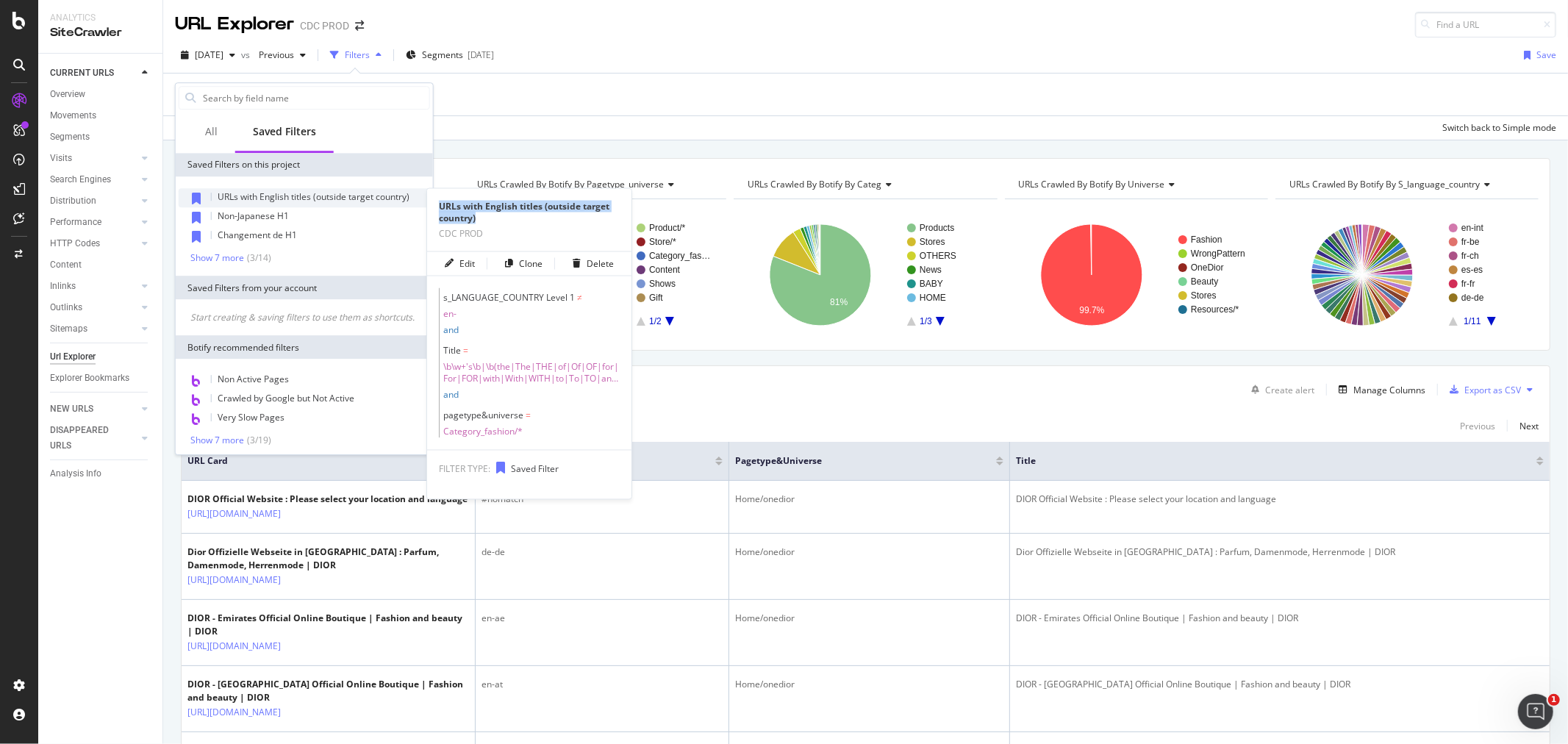
drag, startPoint x: 517, startPoint y: 219, endPoint x: 430, endPoint y: 208, distance: 87.7
click at [430, 208] on div "URLs with English titles (outside target country)" at bounding box center [529, 212] width 204 height 24
copy div "URLs with English titles (outside target country)"
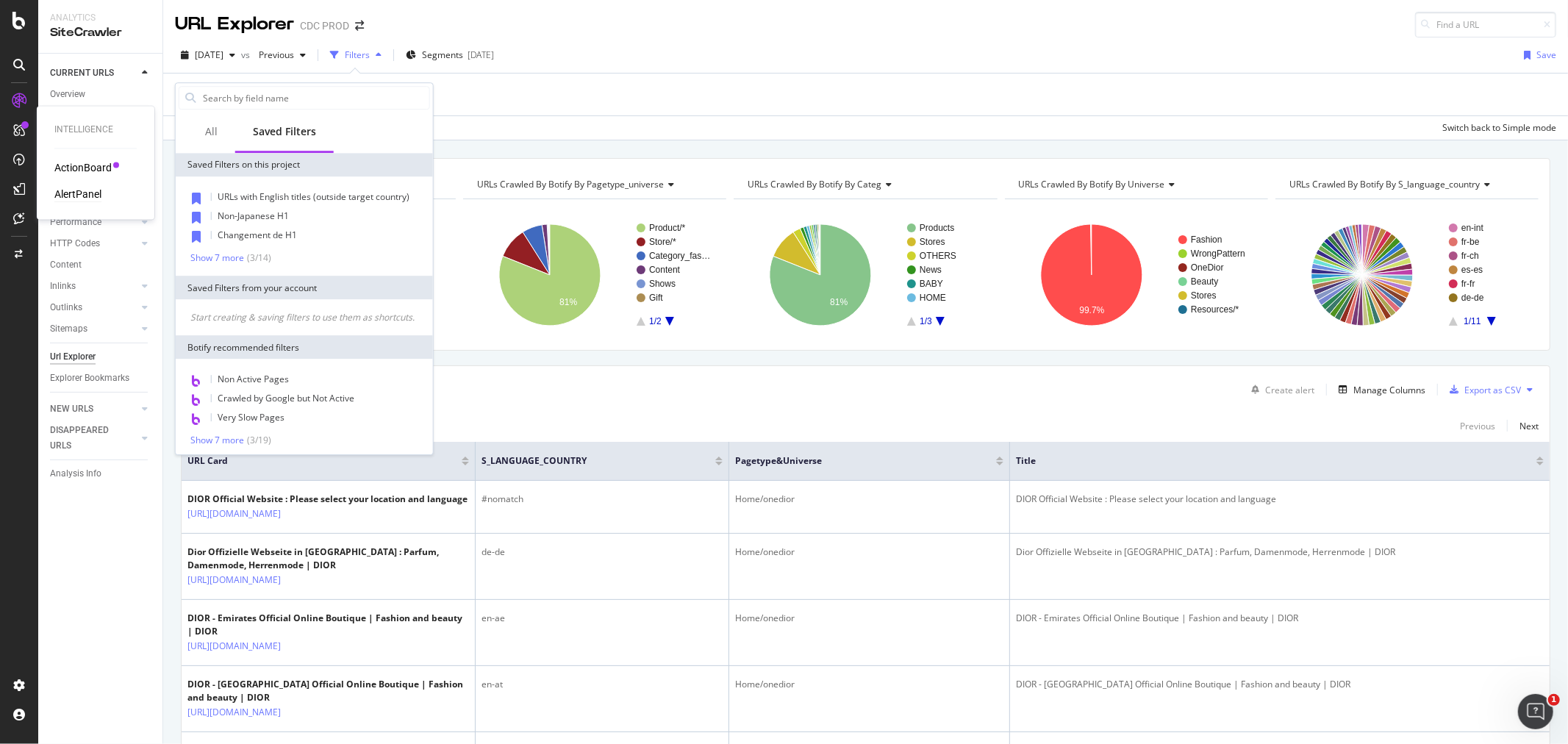
click at [85, 191] on div "AlertPanel" at bounding box center [78, 194] width 47 height 15
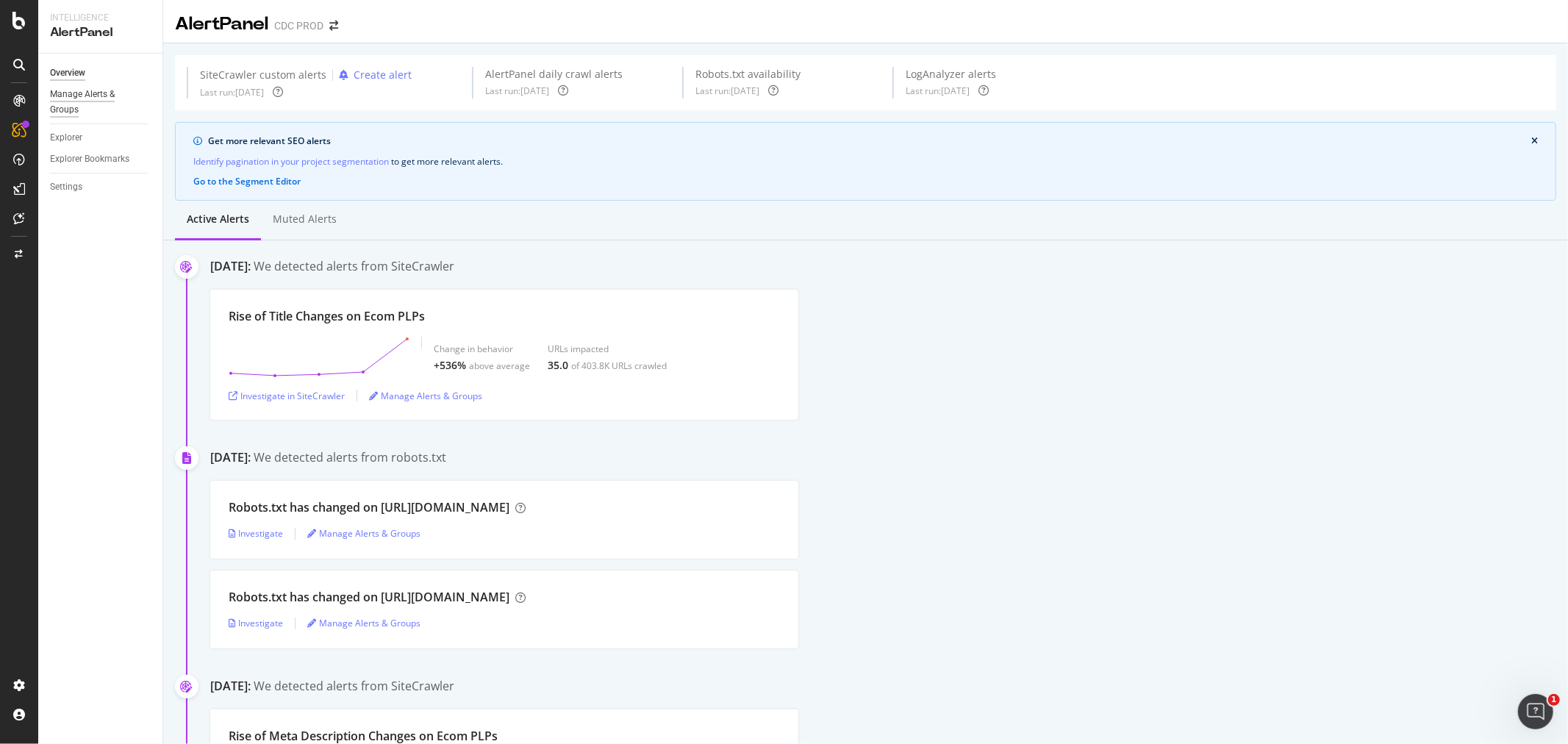
click at [103, 100] on div "Manage Alerts & Groups" at bounding box center [94, 102] width 88 height 31
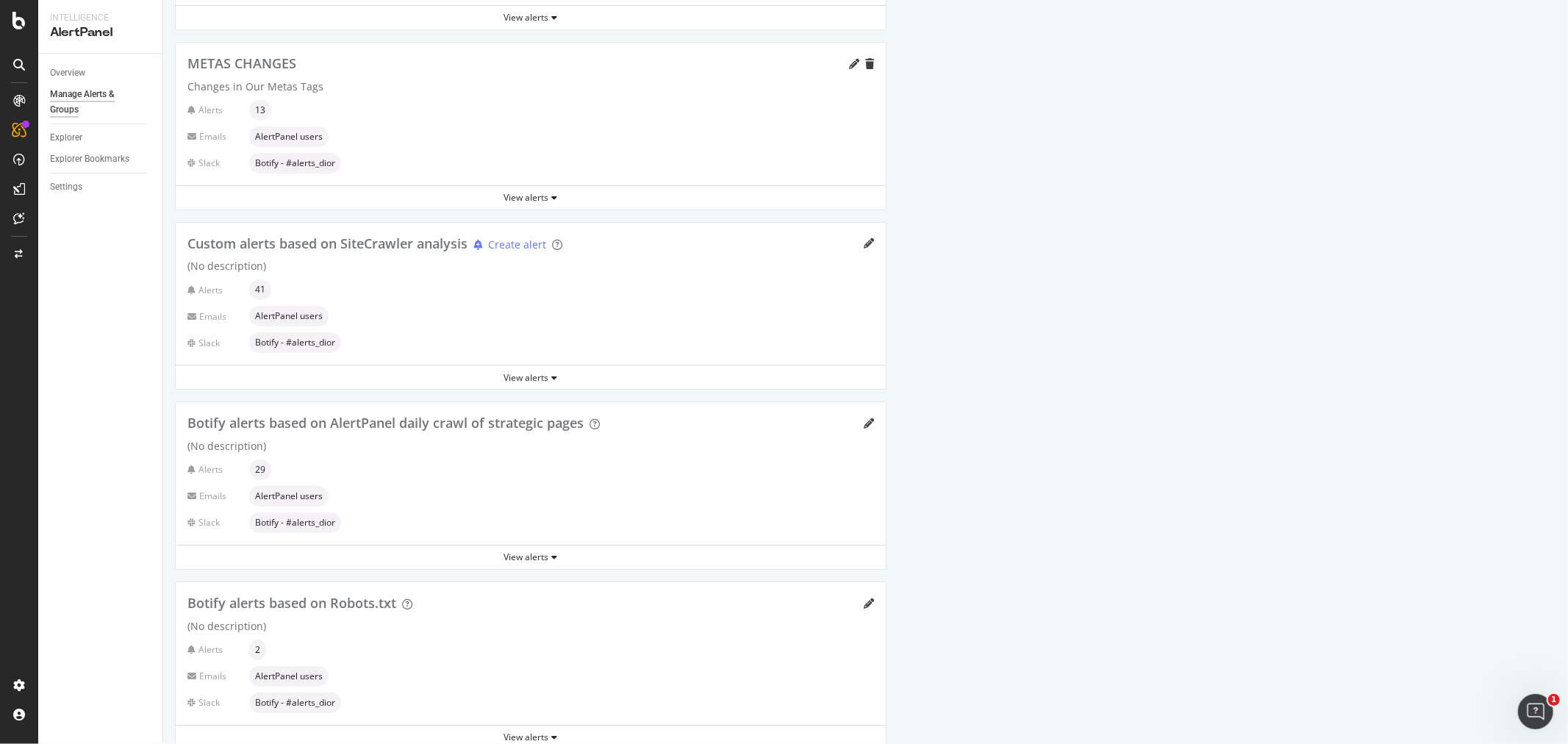
scroll to position [817, 0]
click at [533, 551] on div "View alerts" at bounding box center [531, 556] width 710 height 12
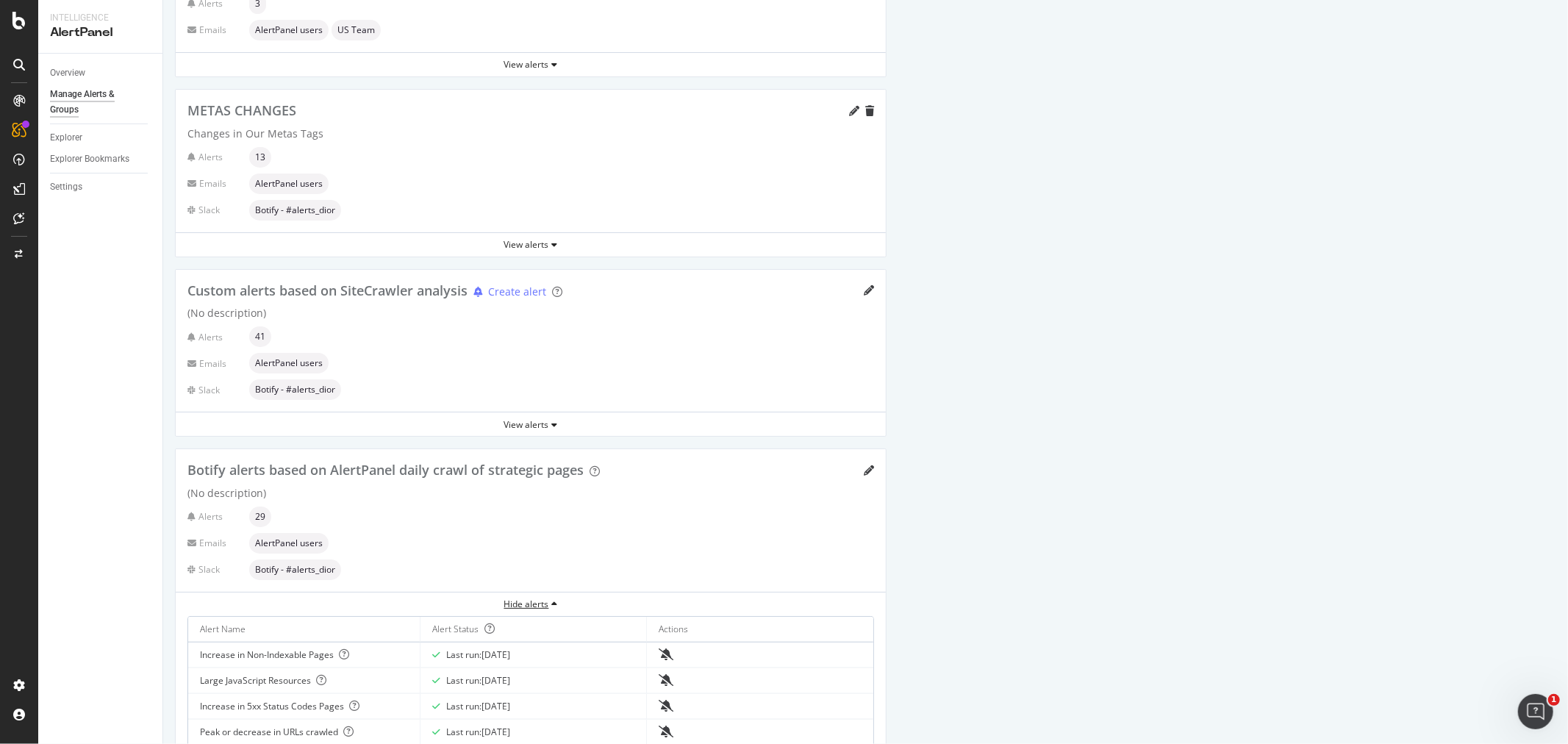
scroll to position [764, 0]
click at [524, 435] on div "View alerts" at bounding box center [531, 428] width 710 height 22
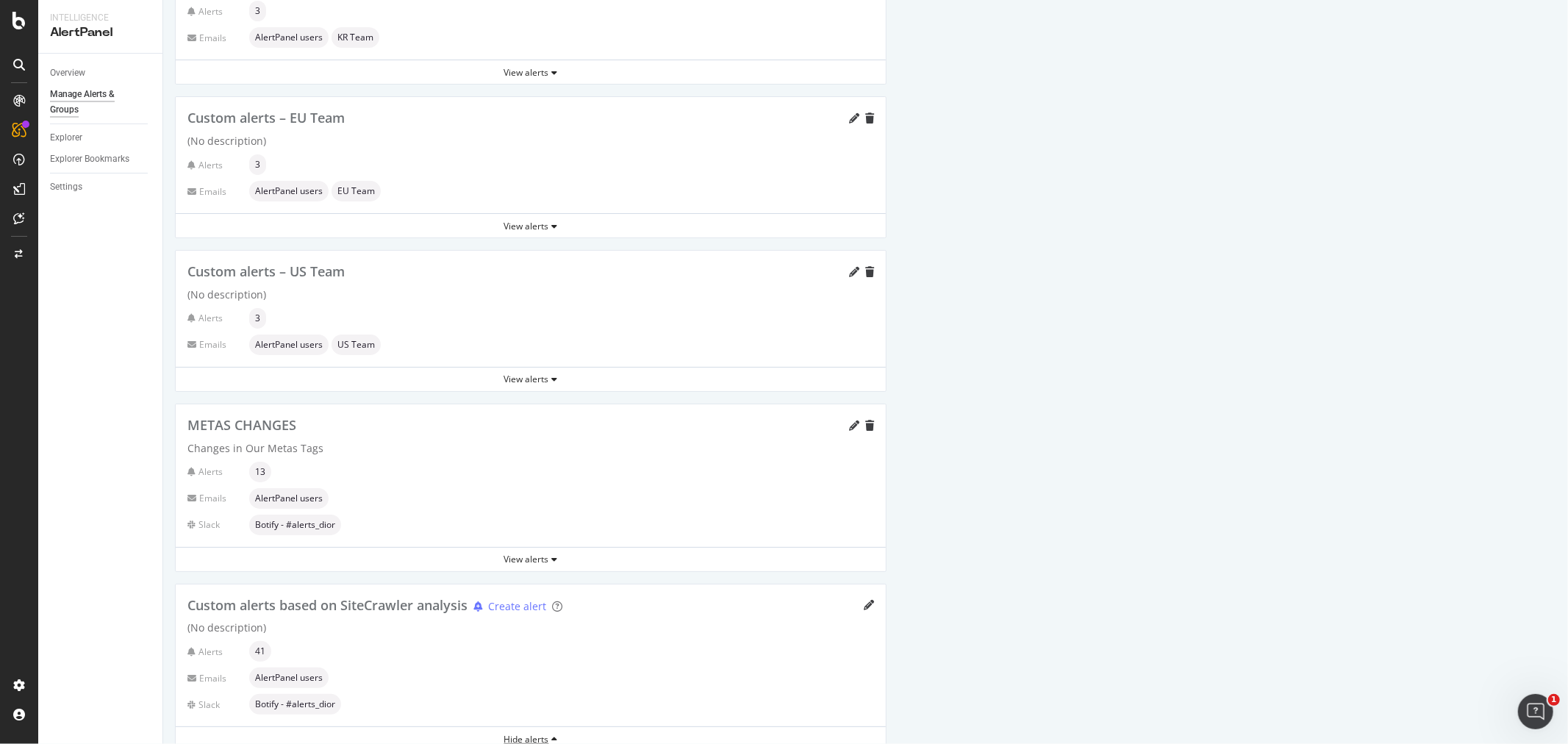
scroll to position [438, 0]
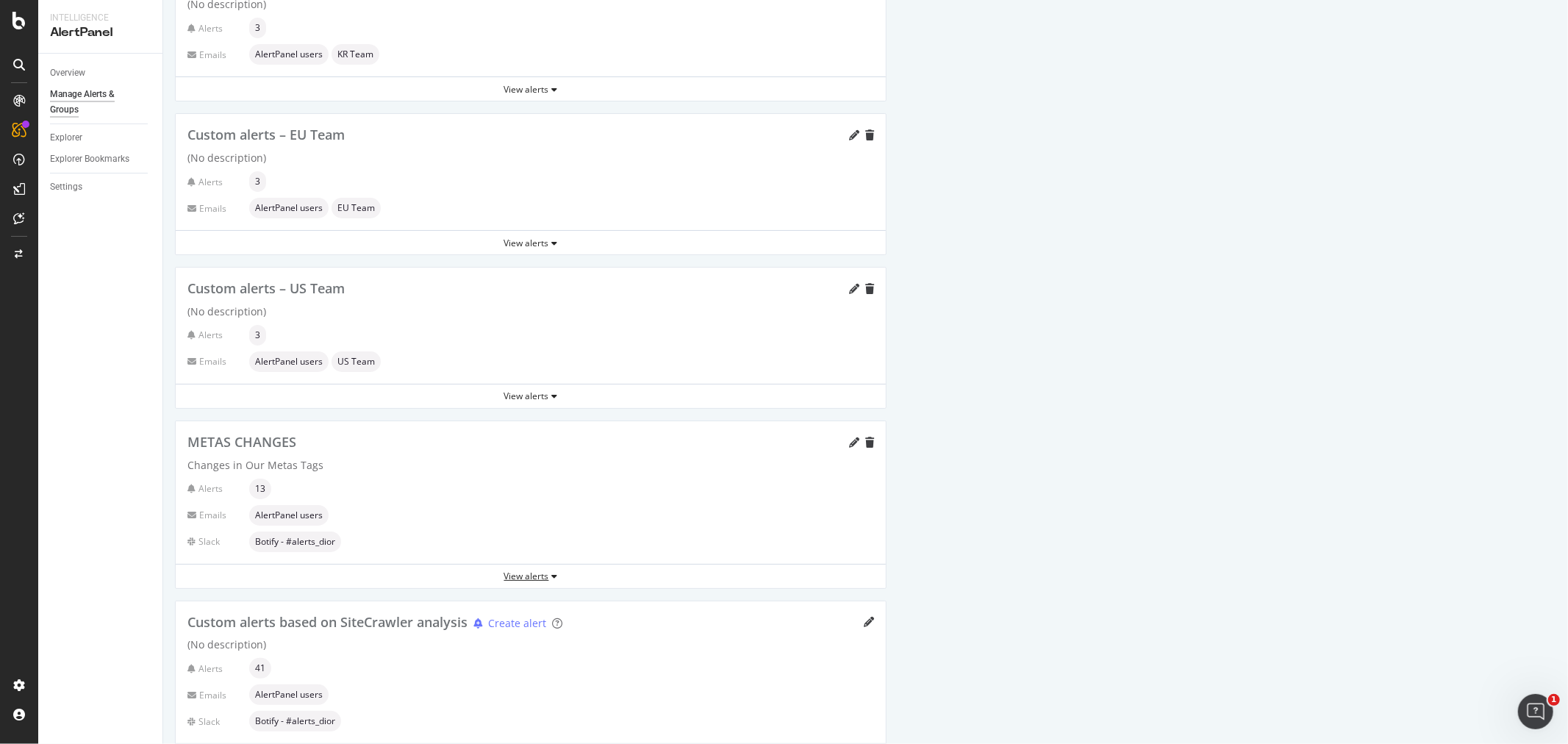
click at [553, 573] on icon "button" at bounding box center [554, 576] width 6 height 9
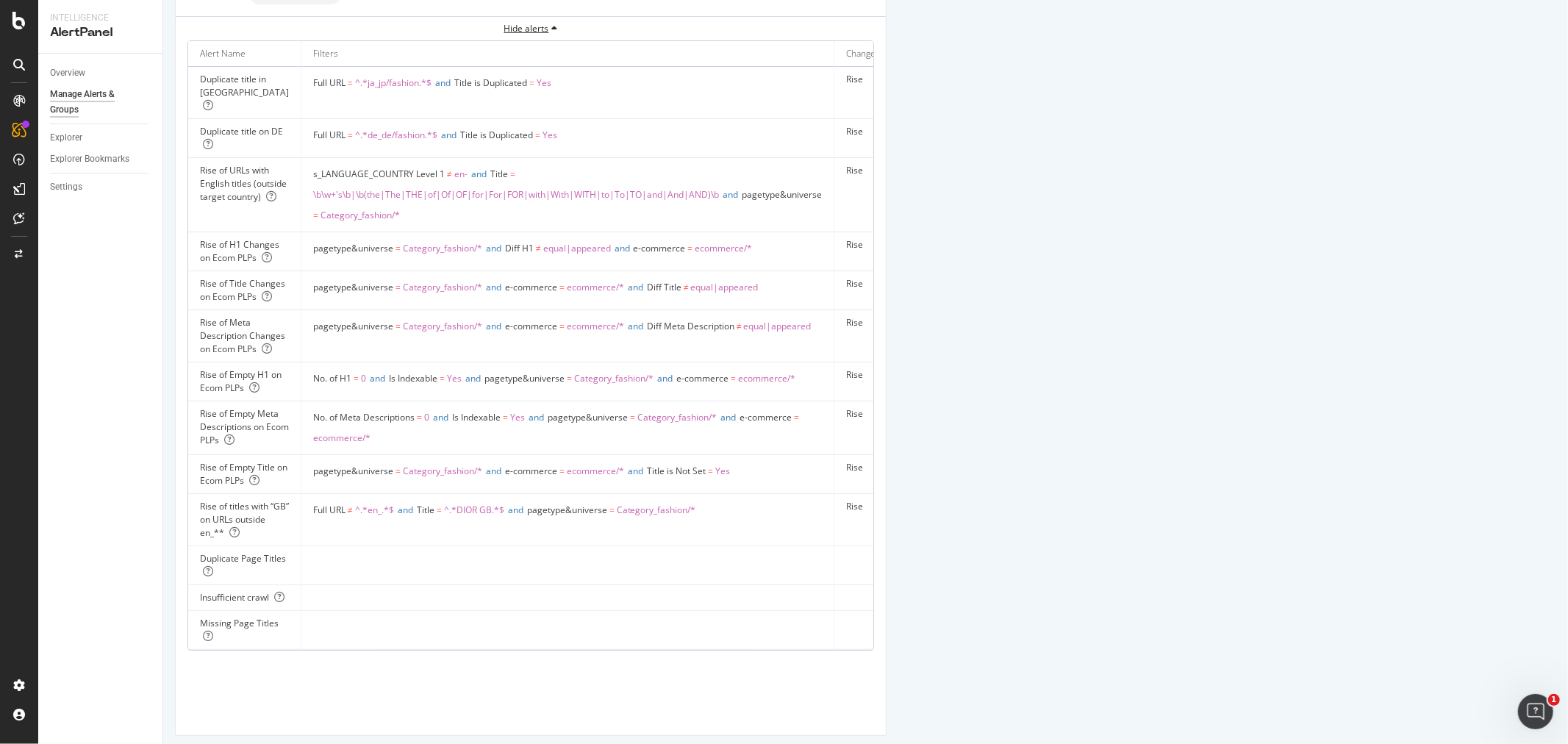
scroll to position [1009, 0]
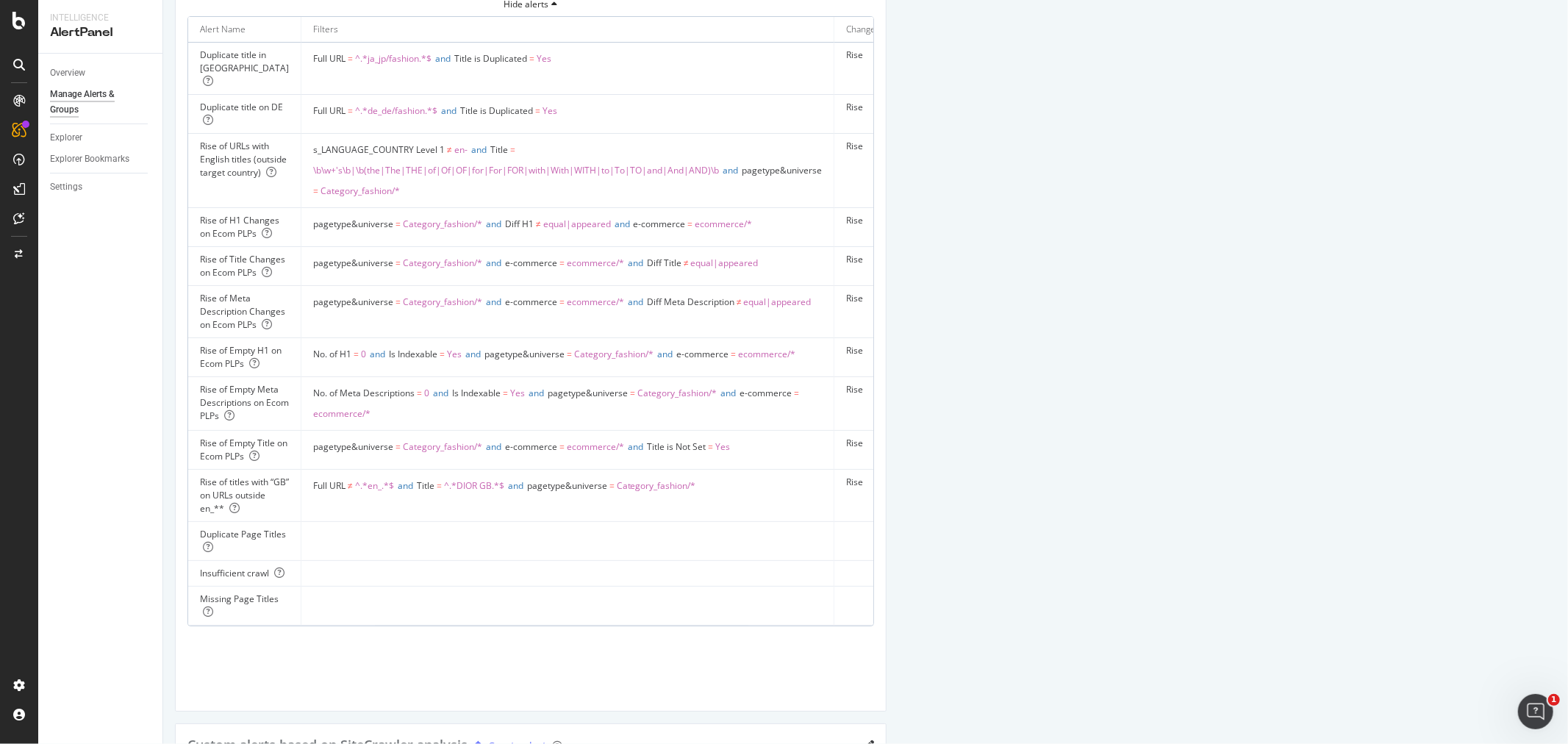
click at [226, 140] on div "Rise of URLs with English titles (outside target country)" at bounding box center [244, 159] width 89 height 39
copy div "Rise of URLs with English titles (outside target country)"
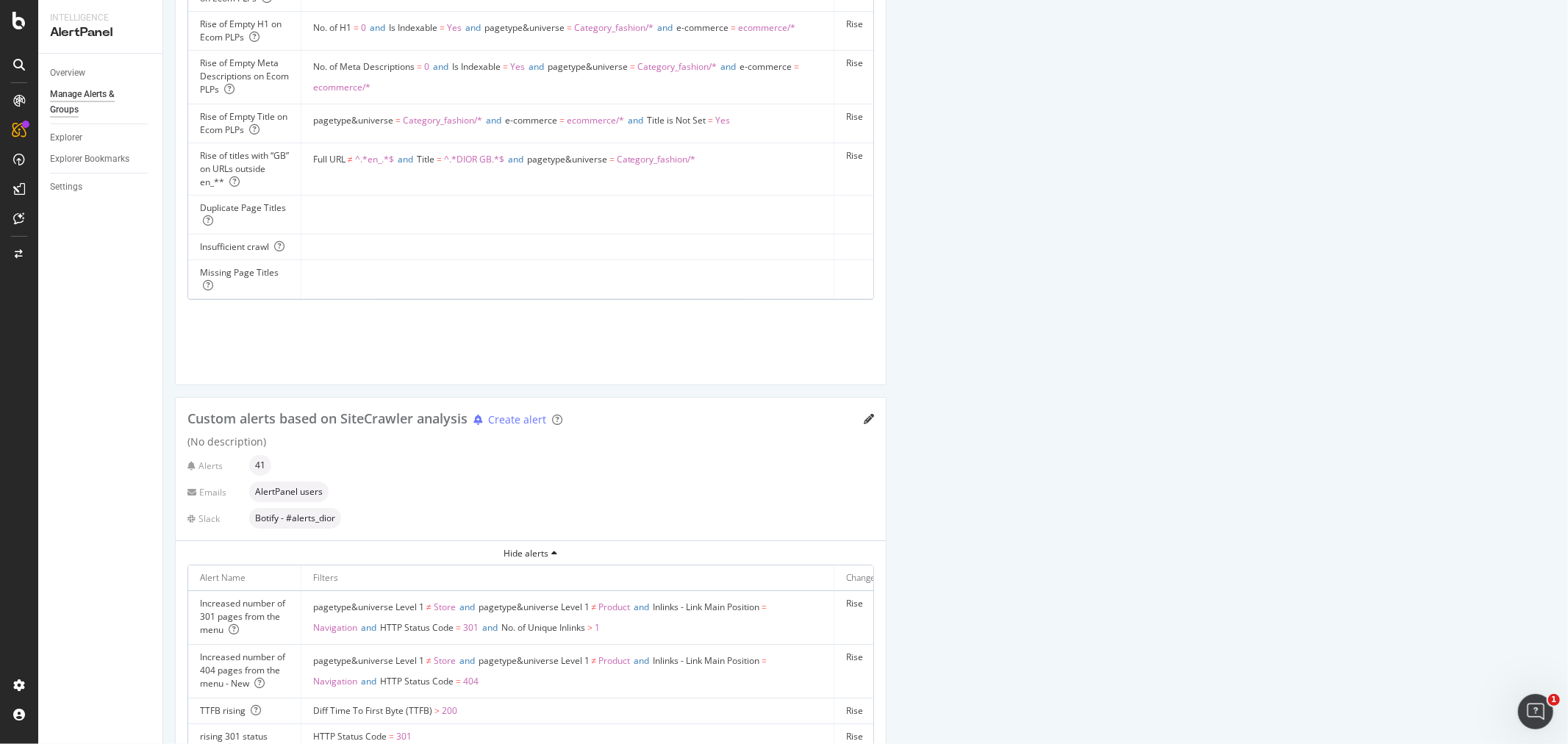
scroll to position [1348, 0]
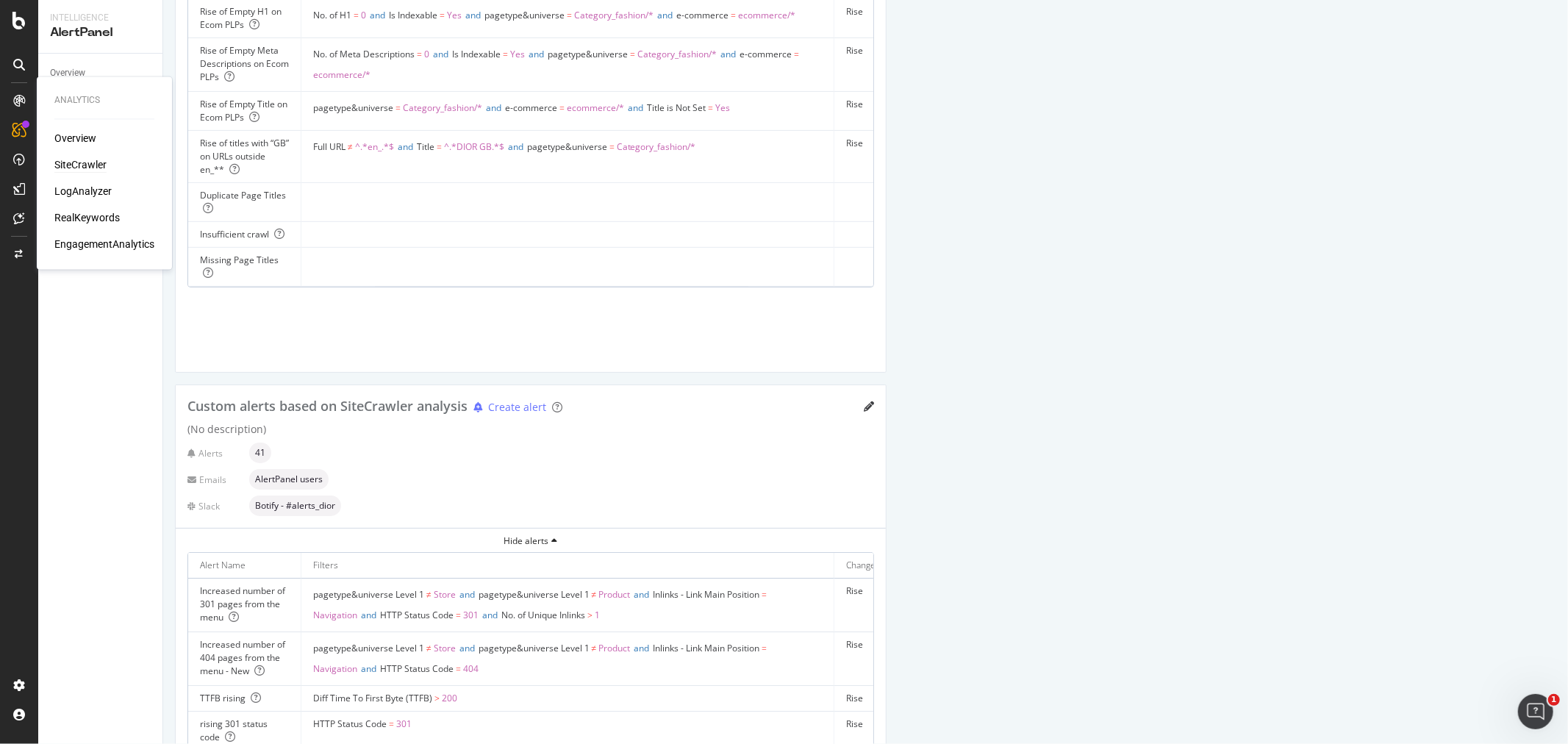
click at [79, 164] on div "SiteCrawler" at bounding box center [81, 165] width 53 height 15
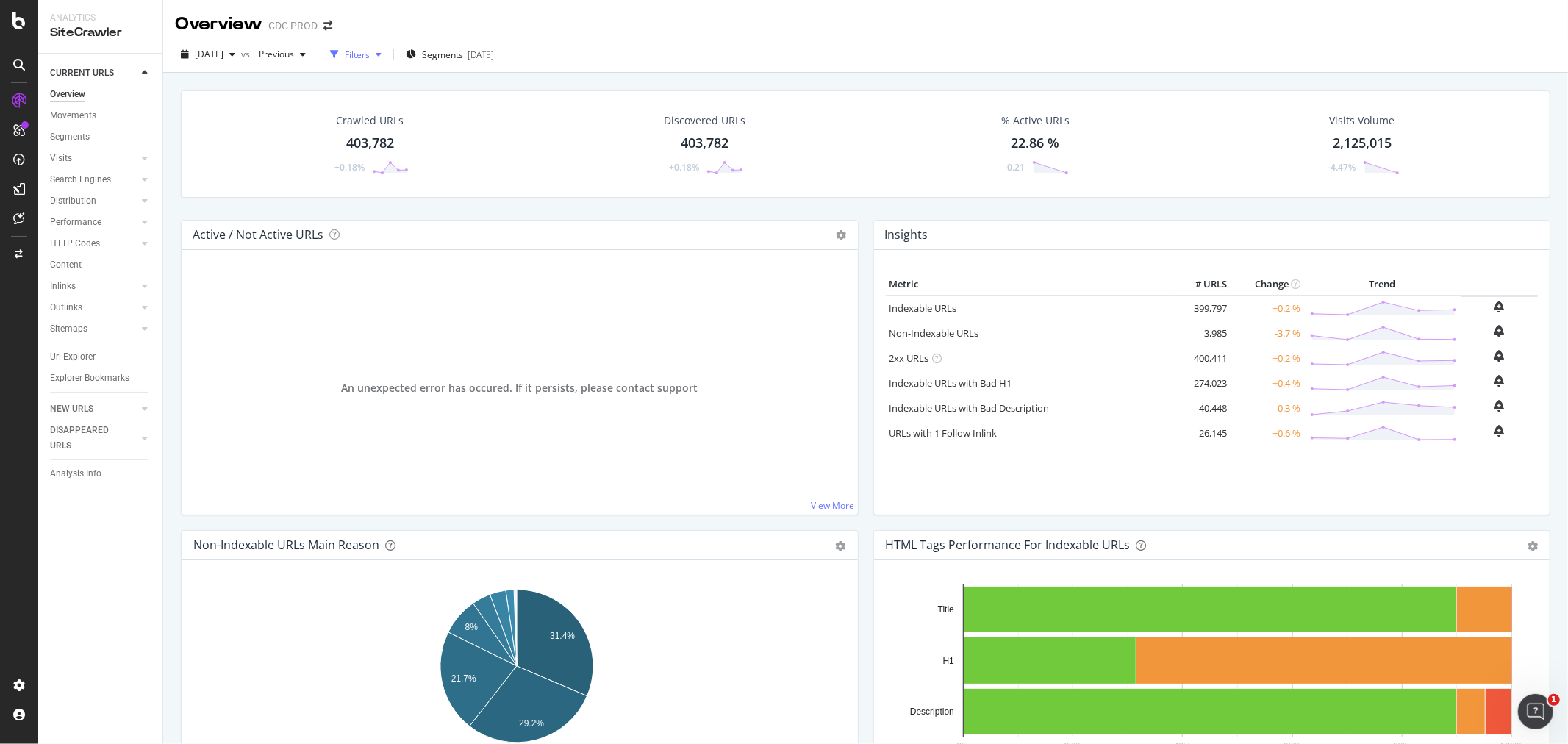
click at [339, 57] on icon "button" at bounding box center [334, 54] width 9 height 9
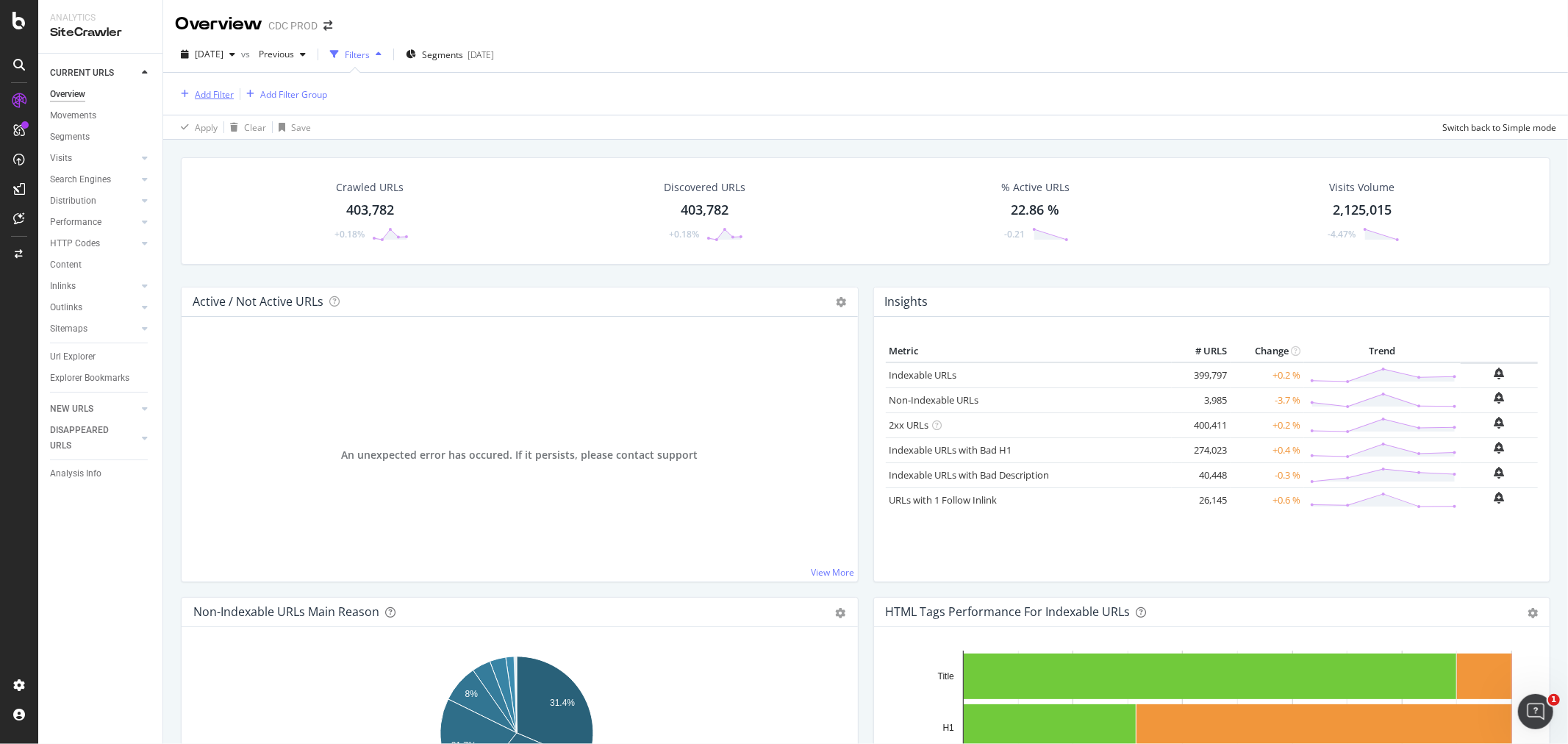
click at [196, 98] on div "Add Filter" at bounding box center [214, 95] width 39 height 12
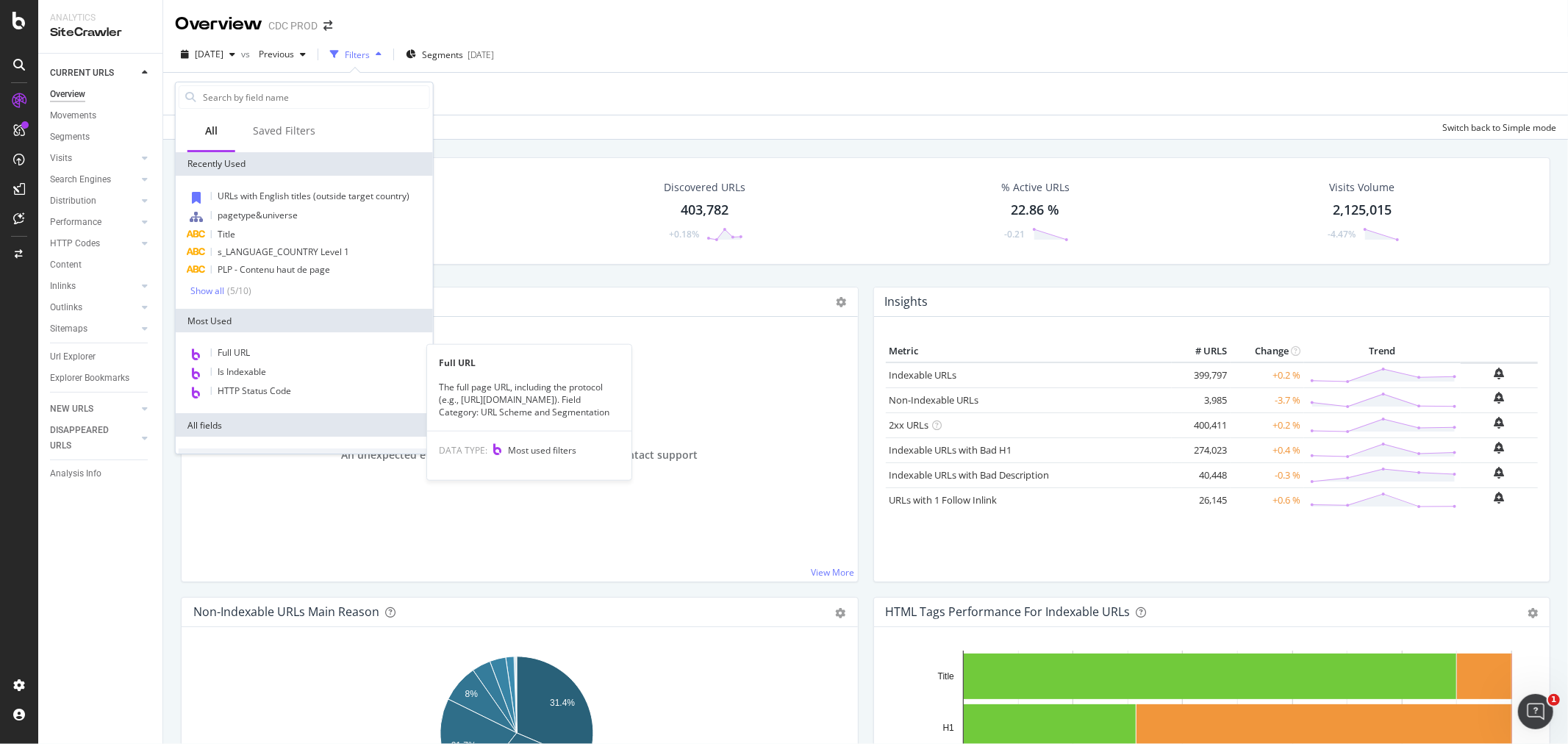
click at [246, 354] on span "Full URL" at bounding box center [233, 352] width 32 height 12
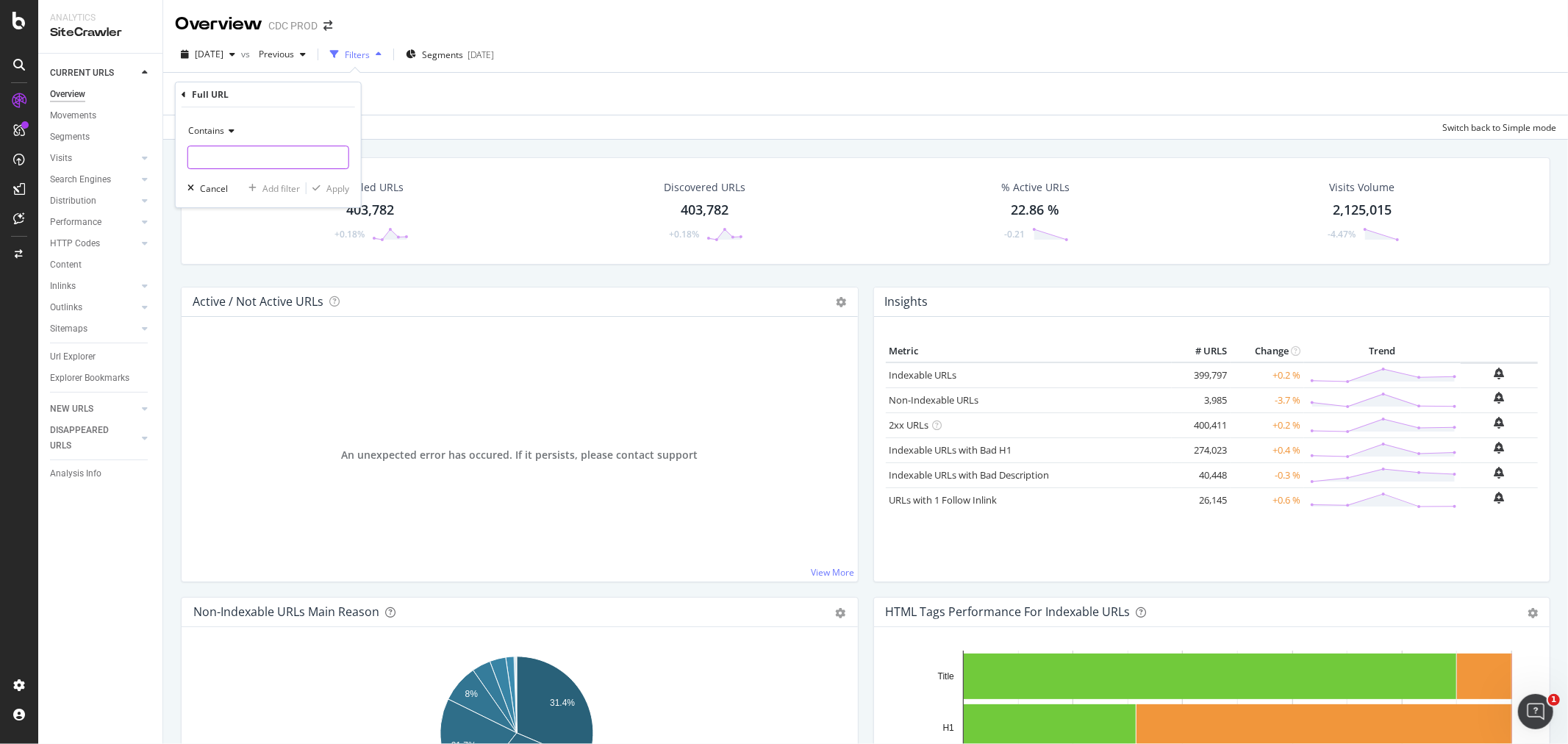
click at [266, 144] on div "Contains" at bounding box center [268, 144] width 162 height 50
paste input "knitwear"
type input "knitwear"
click at [327, 194] on div "Apply" at bounding box center [338, 188] width 23 height 12
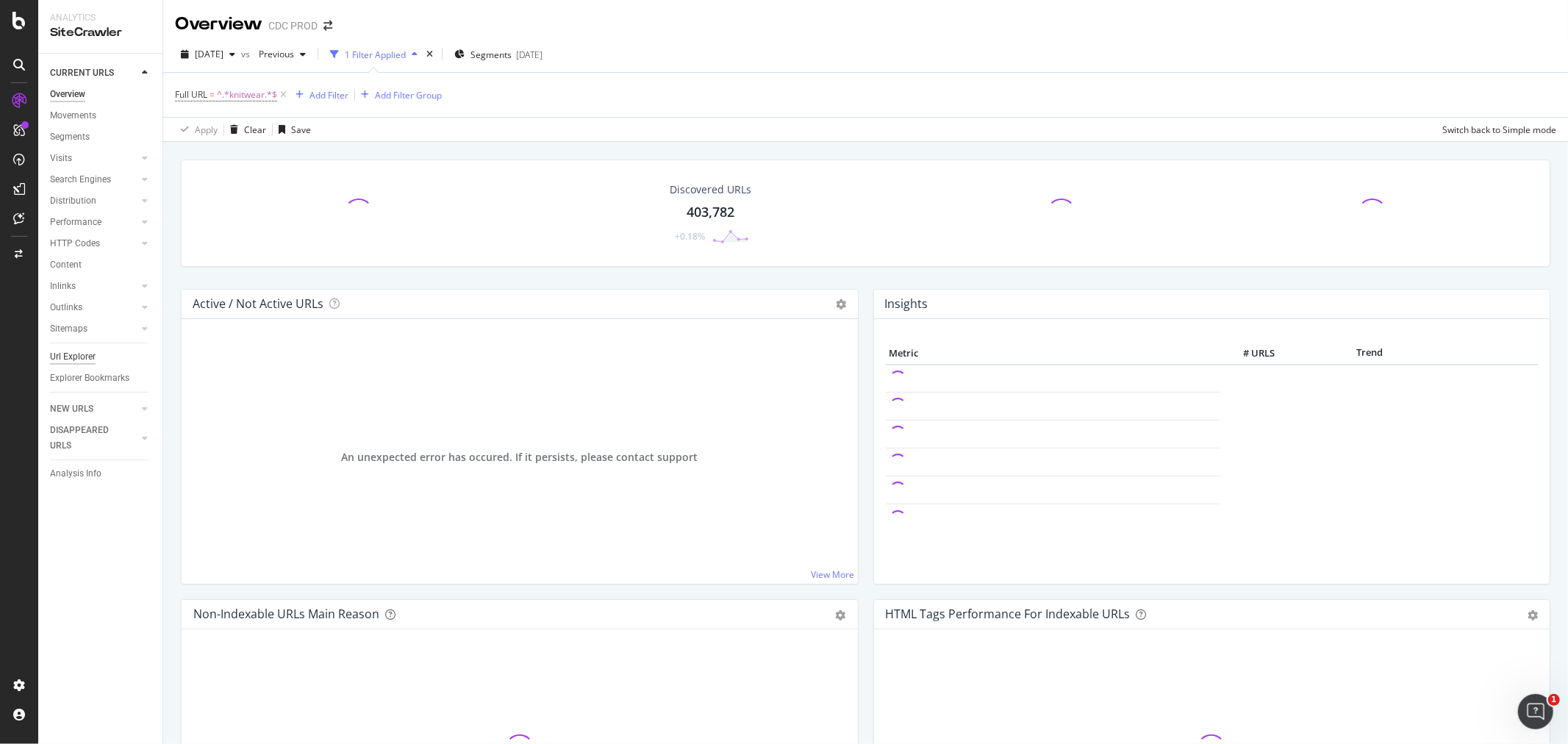
click at [81, 359] on div "Url Explorer" at bounding box center [73, 357] width 46 height 16
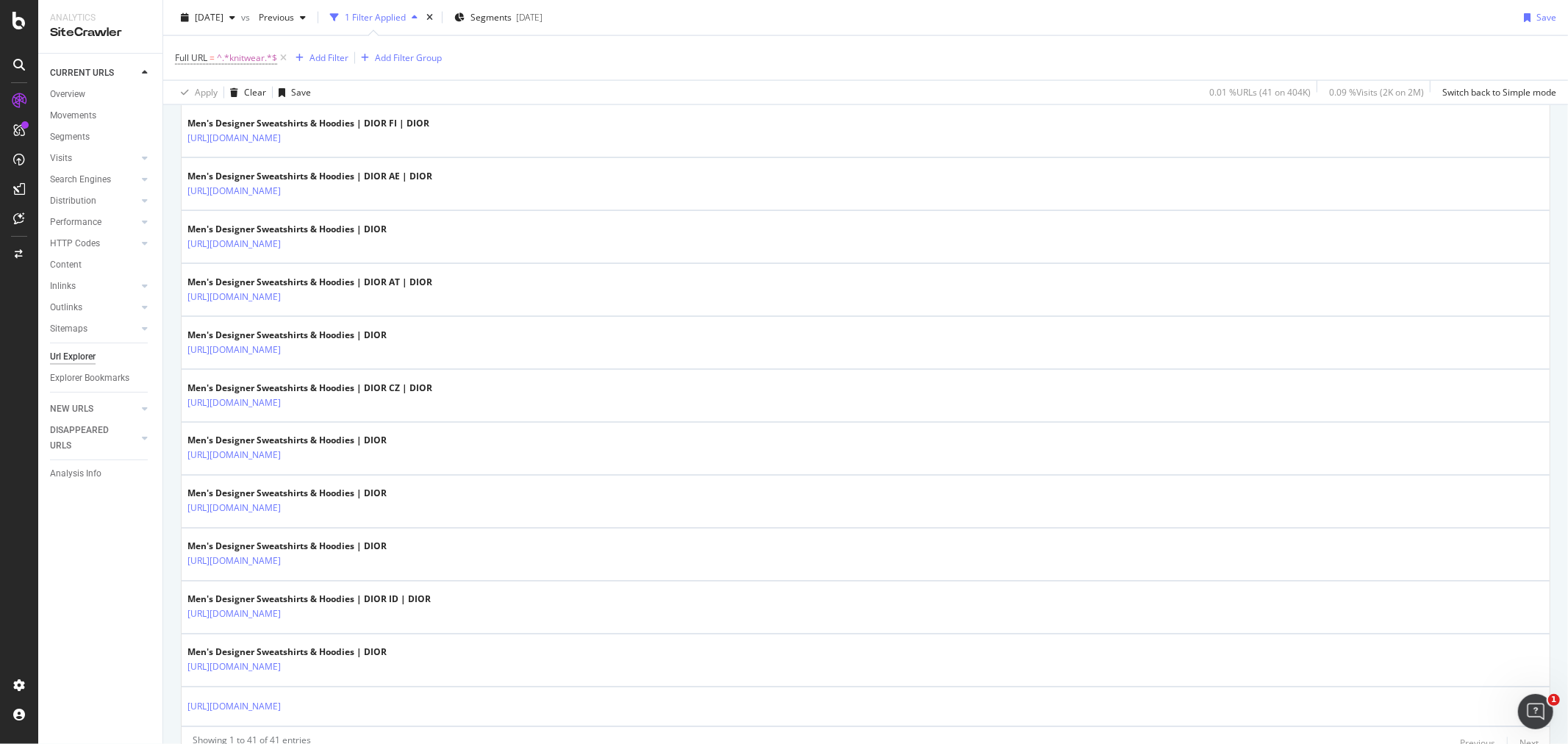
scroll to position [1982, 0]
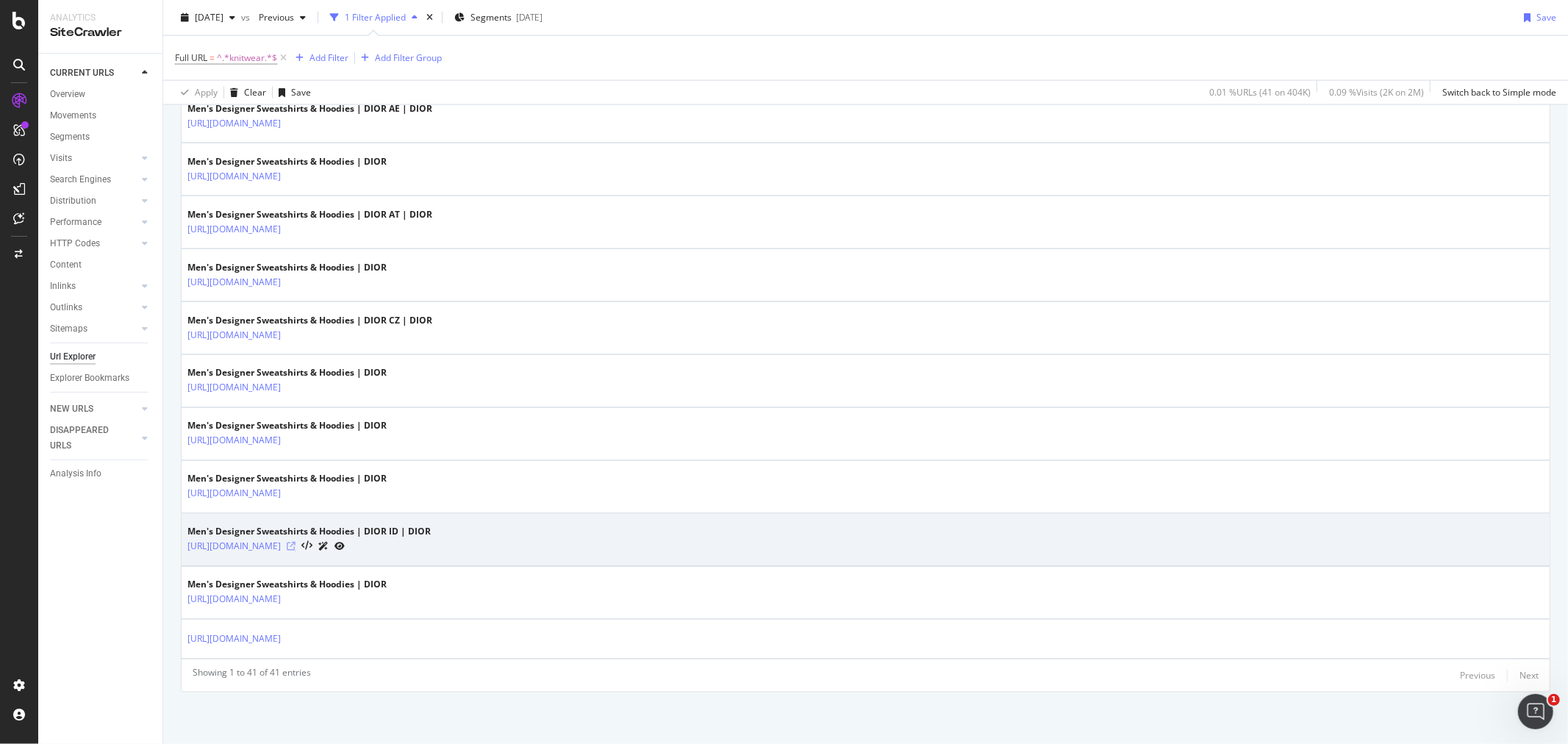
click at [295, 544] on icon at bounding box center [291, 547] width 9 height 9
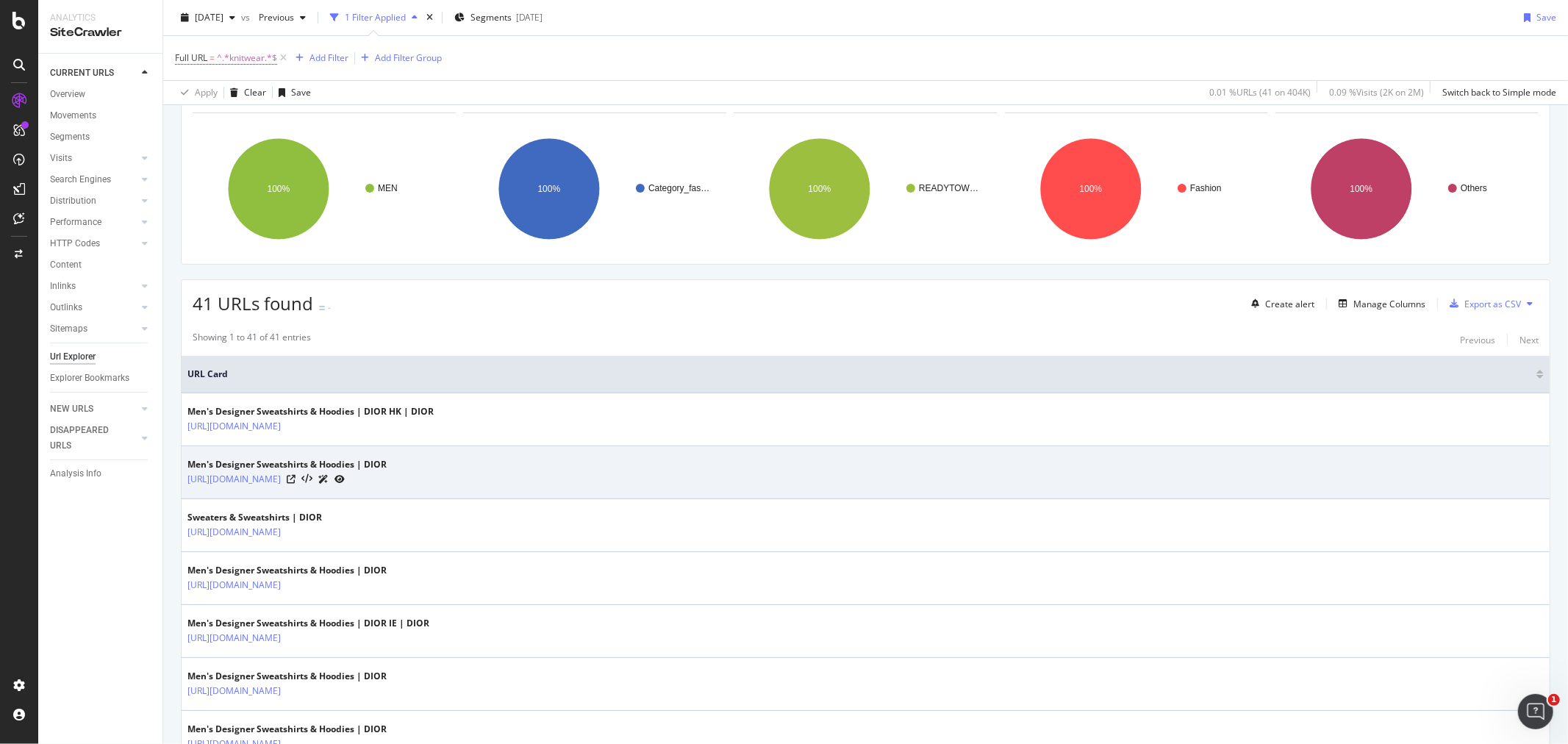
scroll to position [0, 0]
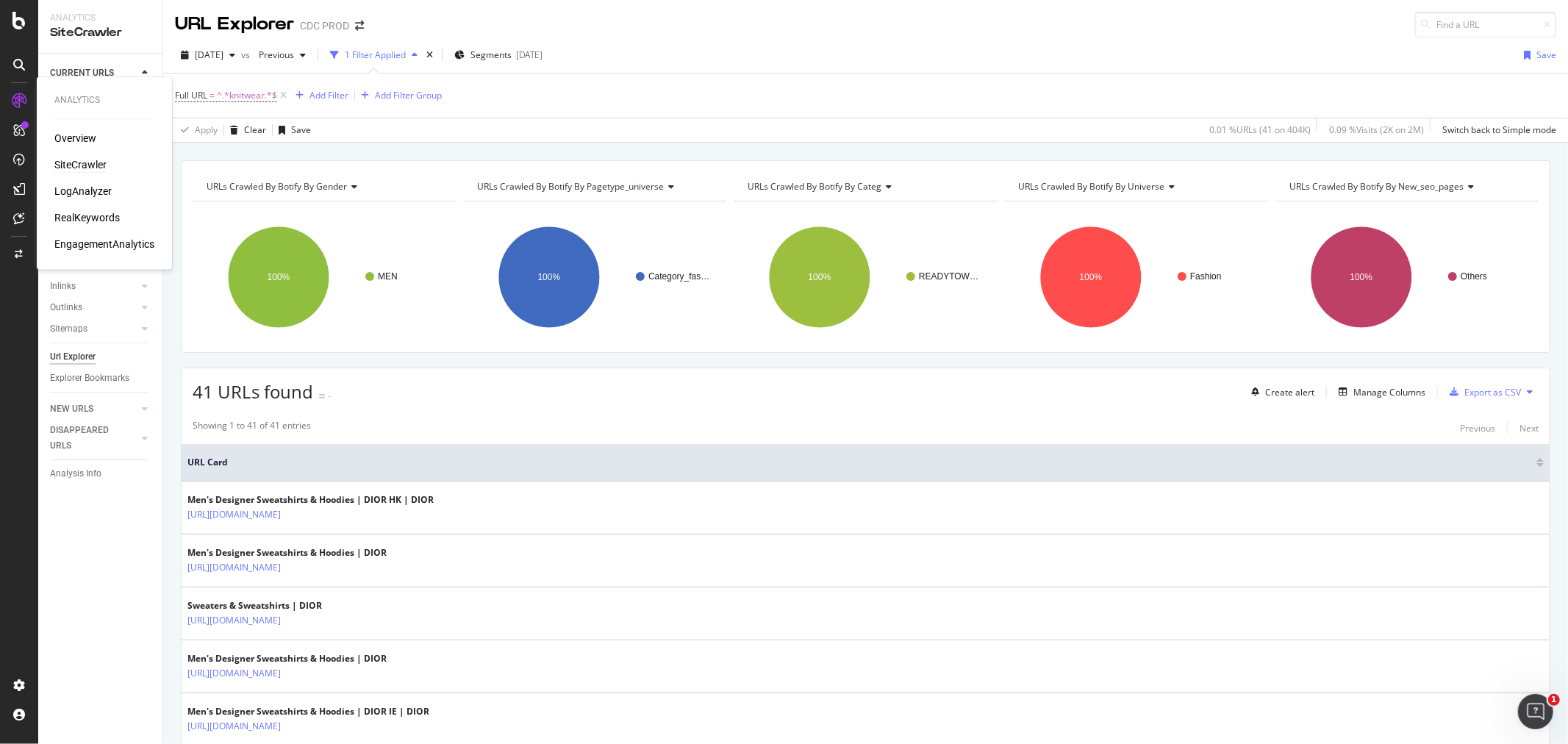
click at [92, 192] on div "LogAnalyzer" at bounding box center [82, 192] width 57 height 15
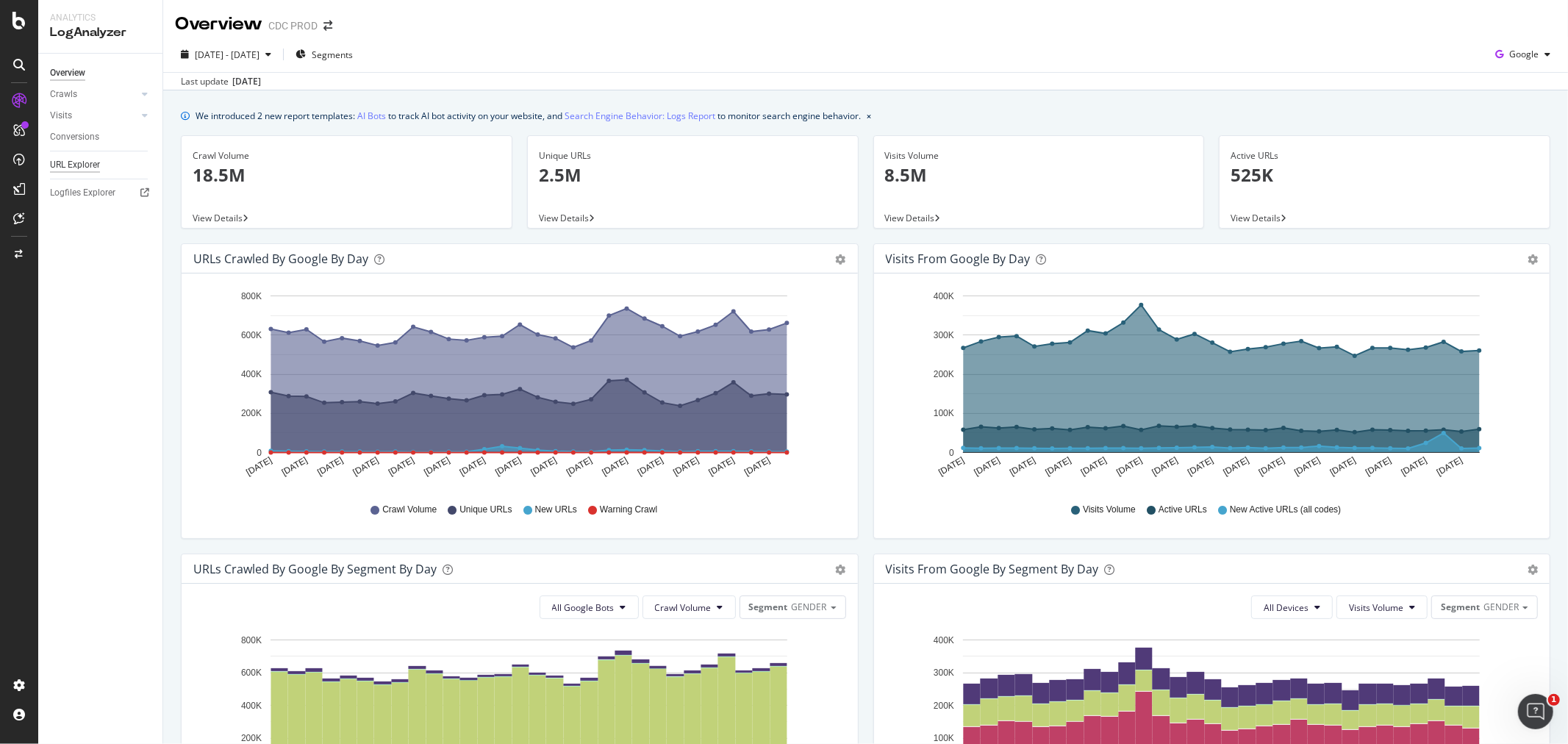
click at [84, 163] on div "URL Explorer" at bounding box center [74, 165] width 50 height 16
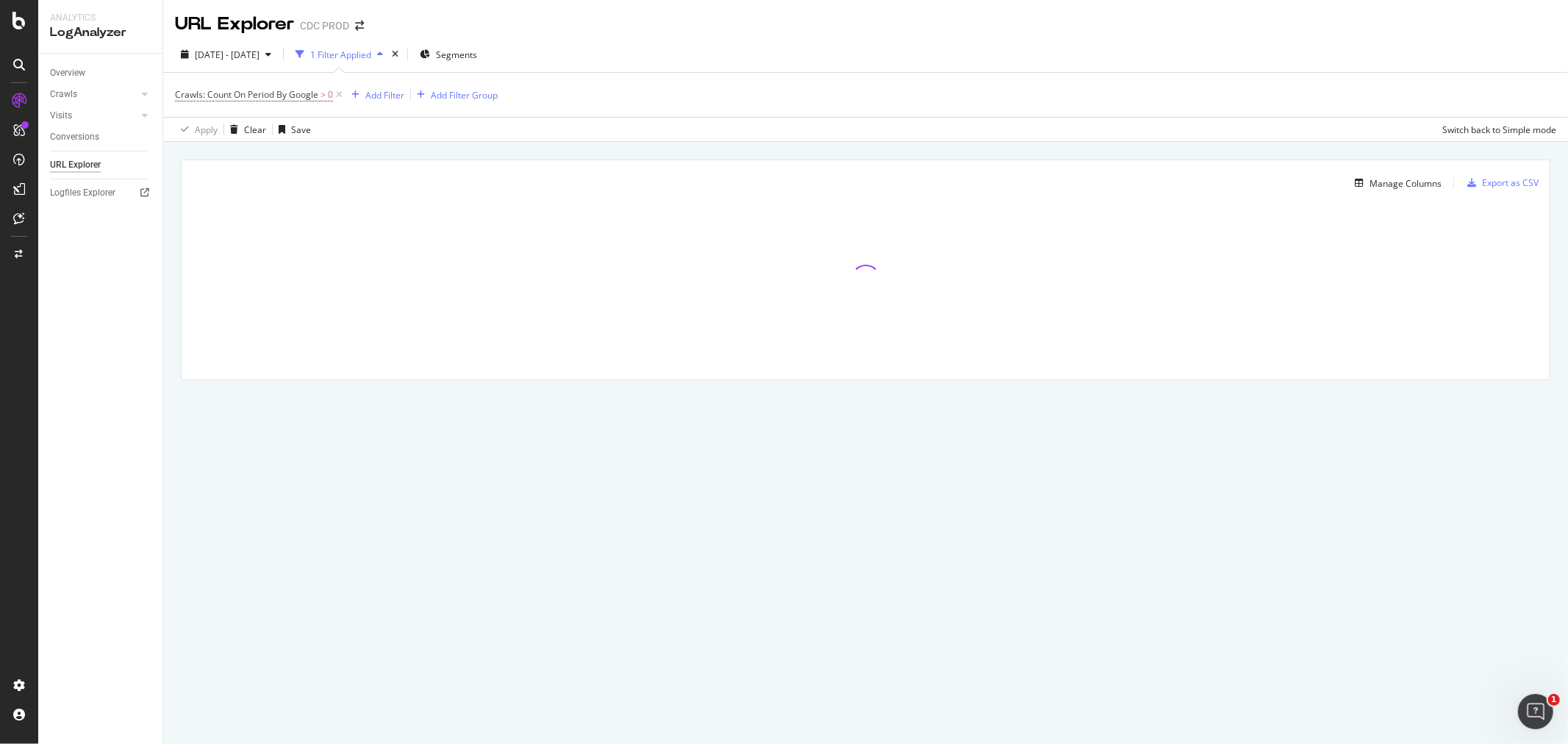
click at [348, 47] on div "1 Filter Applied" at bounding box center [339, 54] width 99 height 22
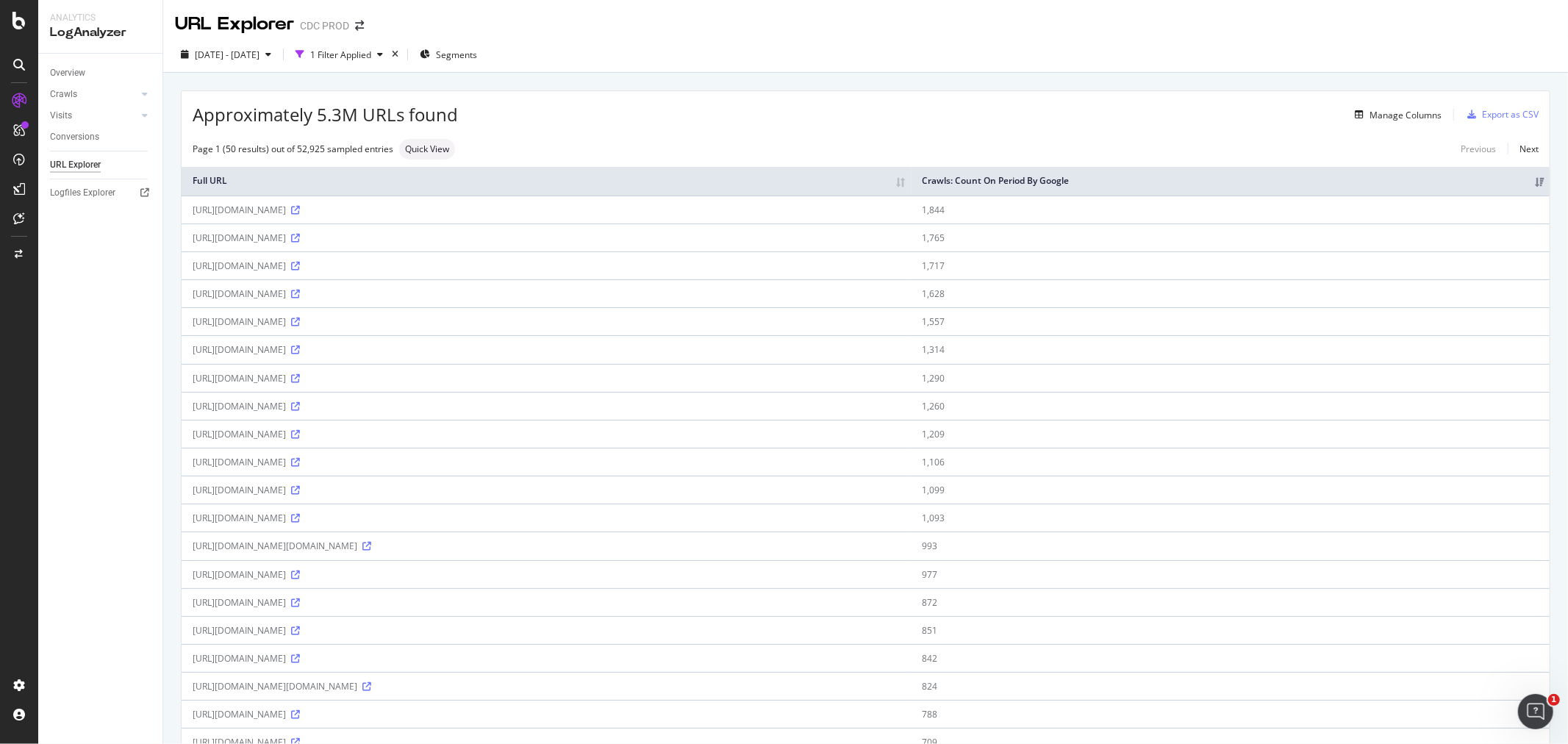
click at [369, 59] on div "1 Filter Applied" at bounding box center [341, 54] width 61 height 12
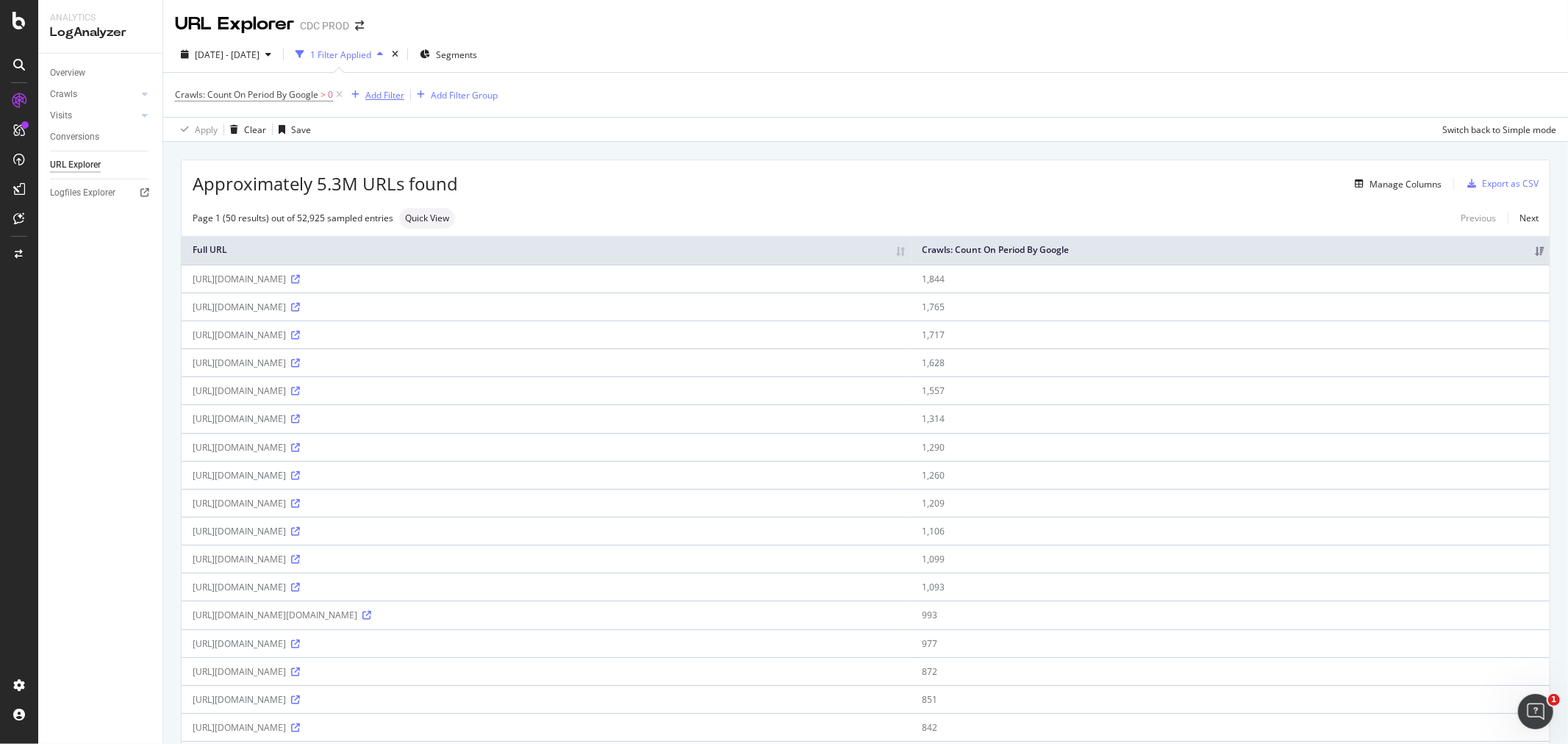
drag, startPoint x: 369, startPoint y: 89, endPoint x: 323, endPoint y: 150, distance: 76.4
click at [369, 89] on div "Add Filter" at bounding box center [384, 95] width 39 height 12
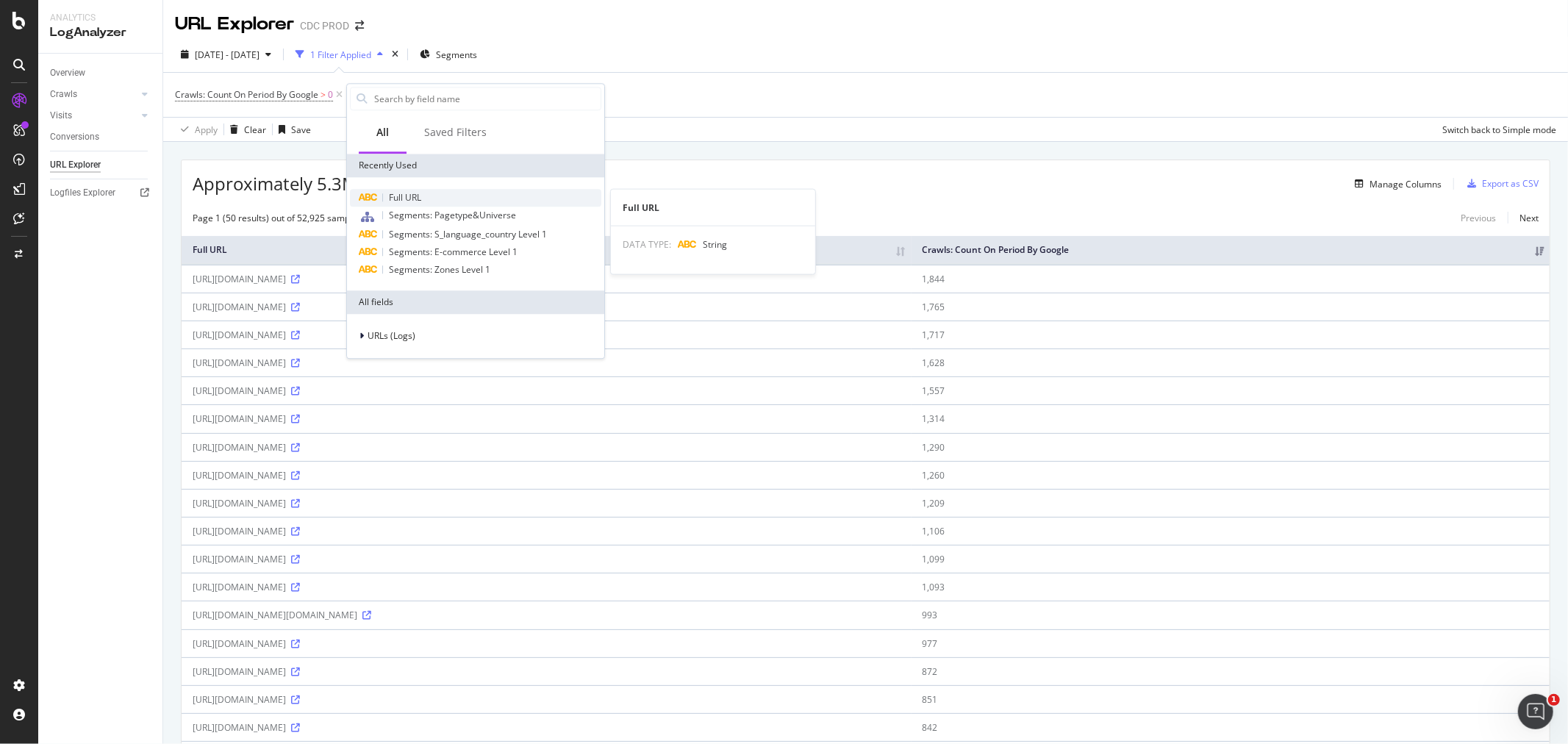
click at [384, 199] on div "Full URL" at bounding box center [475, 198] width 251 height 18
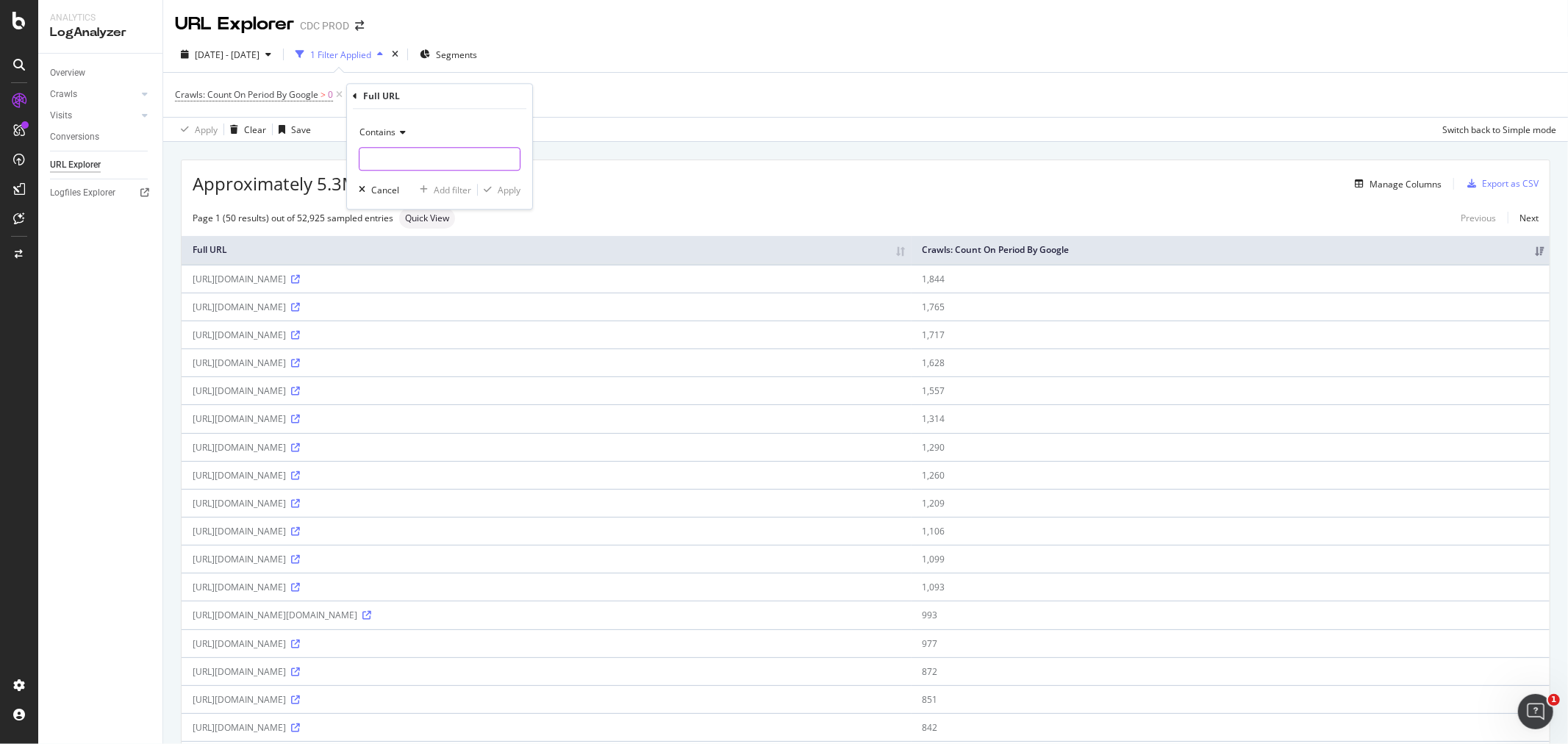
click at [405, 156] on input "text" at bounding box center [439, 158] width 160 height 24
type input "k"
type input "knitwear"
click at [511, 193] on div "Apply" at bounding box center [509, 190] width 23 height 12
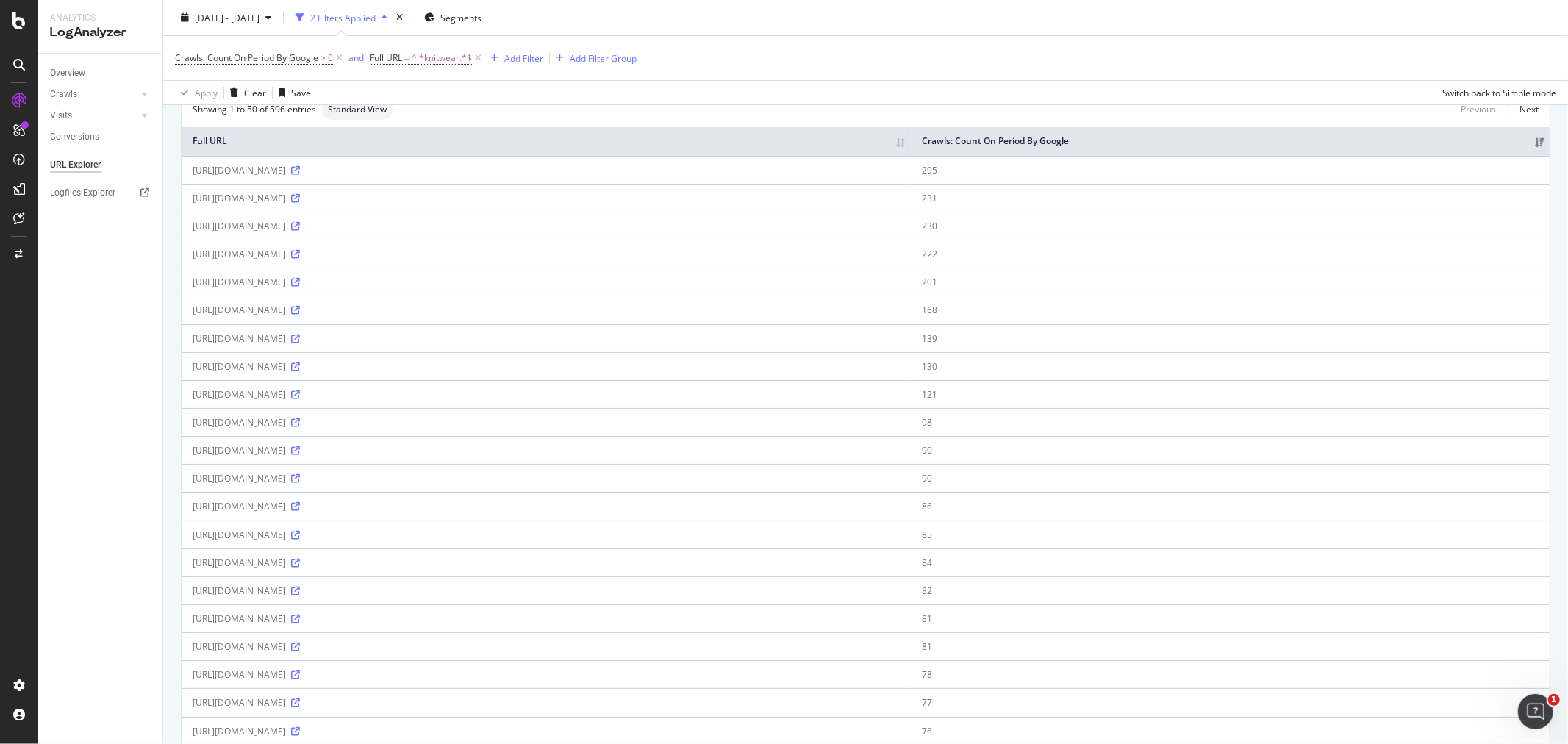
scroll to position [163, 0]
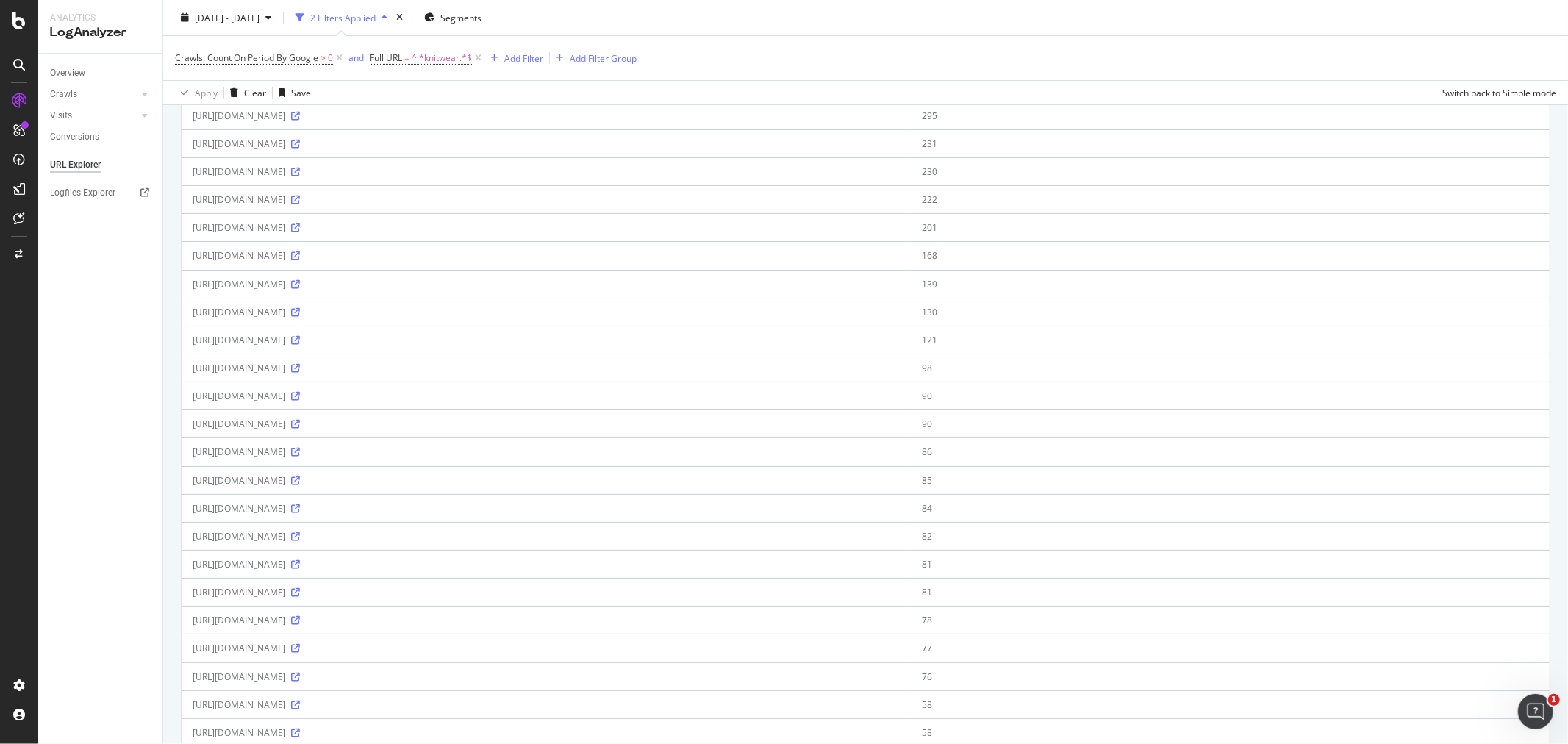
click at [361, 652] on div "[URL][DOMAIN_NAME]" at bounding box center [546, 648] width 707 height 12
copy div "[URL][DOMAIN_NAME]"
click at [85, 159] on div "SiteCrawler" at bounding box center [81, 165] width 53 height 15
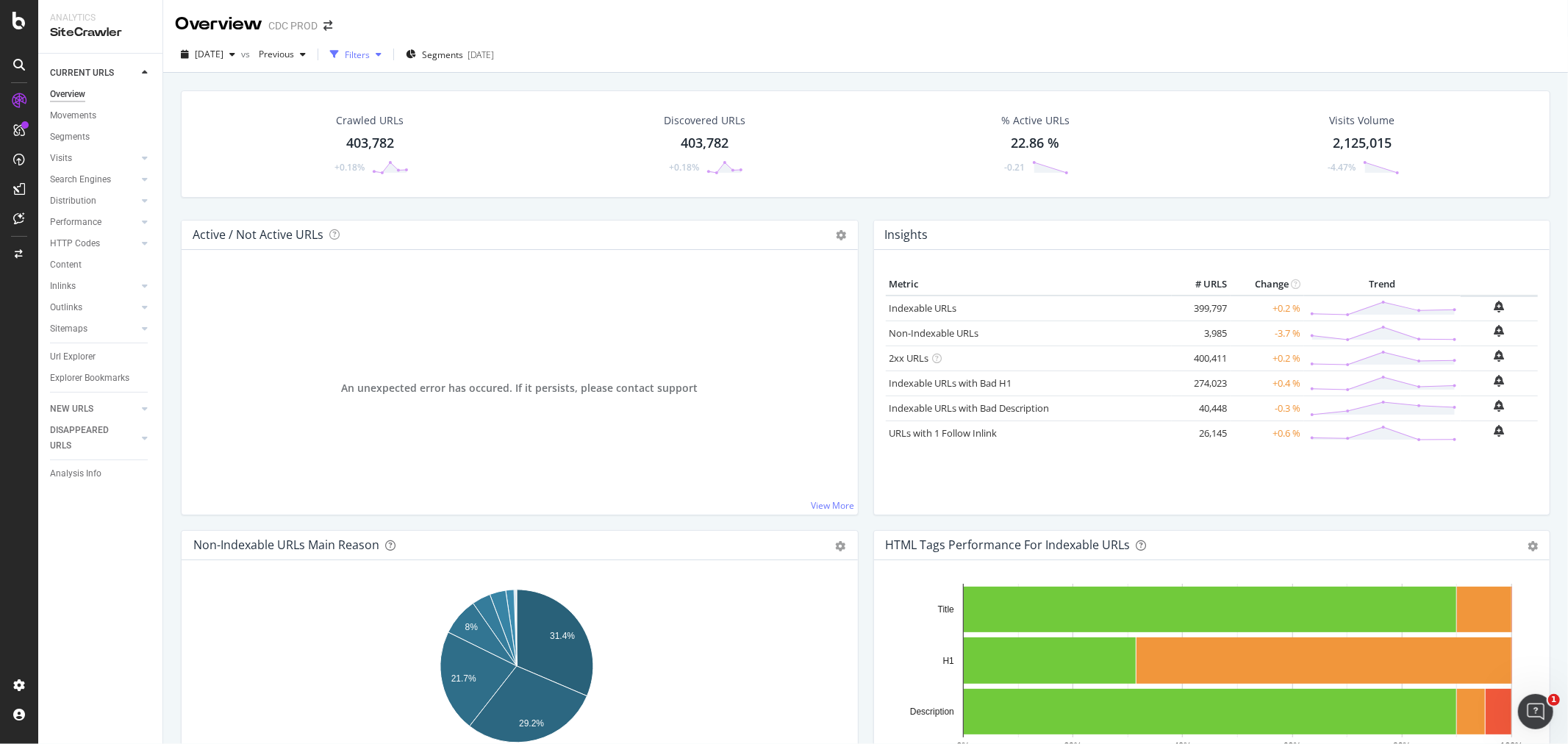
click at [369, 52] on div "Filters" at bounding box center [357, 54] width 25 height 12
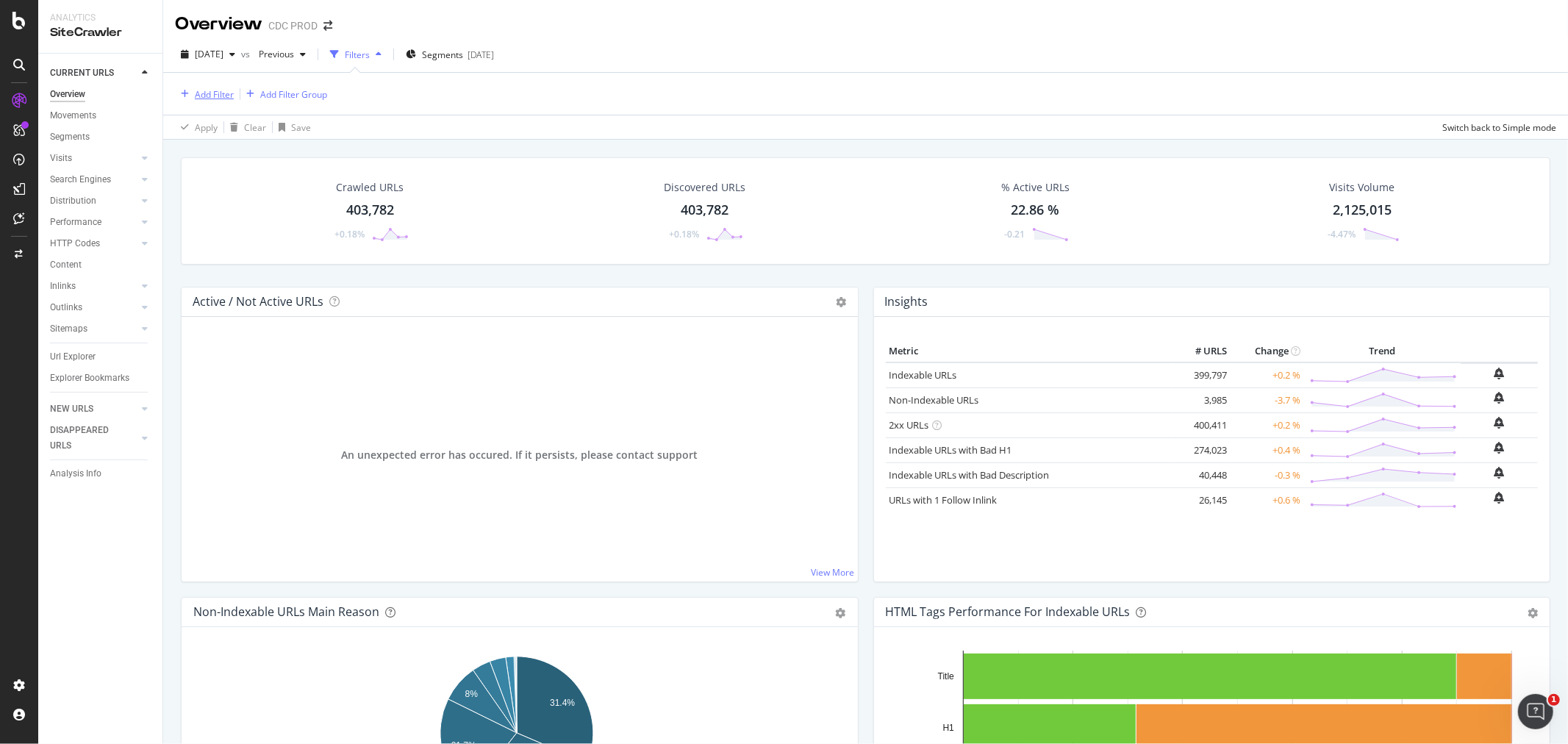
click at [217, 91] on div "Add Filter" at bounding box center [214, 95] width 39 height 12
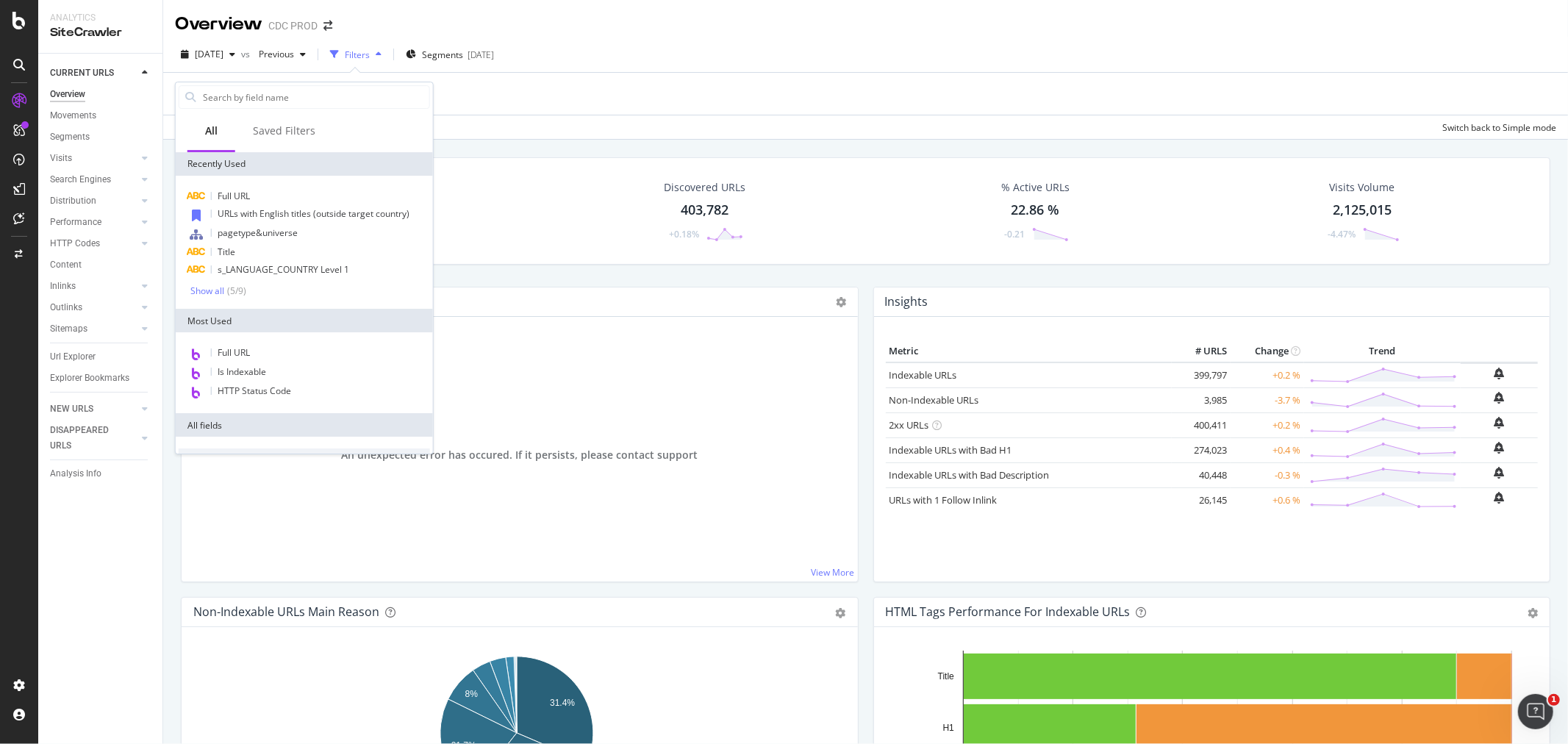
click at [228, 184] on div "Full URL URLs with English titles (outside target country) pagetype&universe Ti…" at bounding box center [305, 242] width 257 height 133
click at [263, 184] on div "Full URL URLs with English titles (outside target country) pagetype&universe Ti…" at bounding box center [305, 242] width 257 height 133
click at [285, 193] on div "Full URL" at bounding box center [304, 196] width 251 height 18
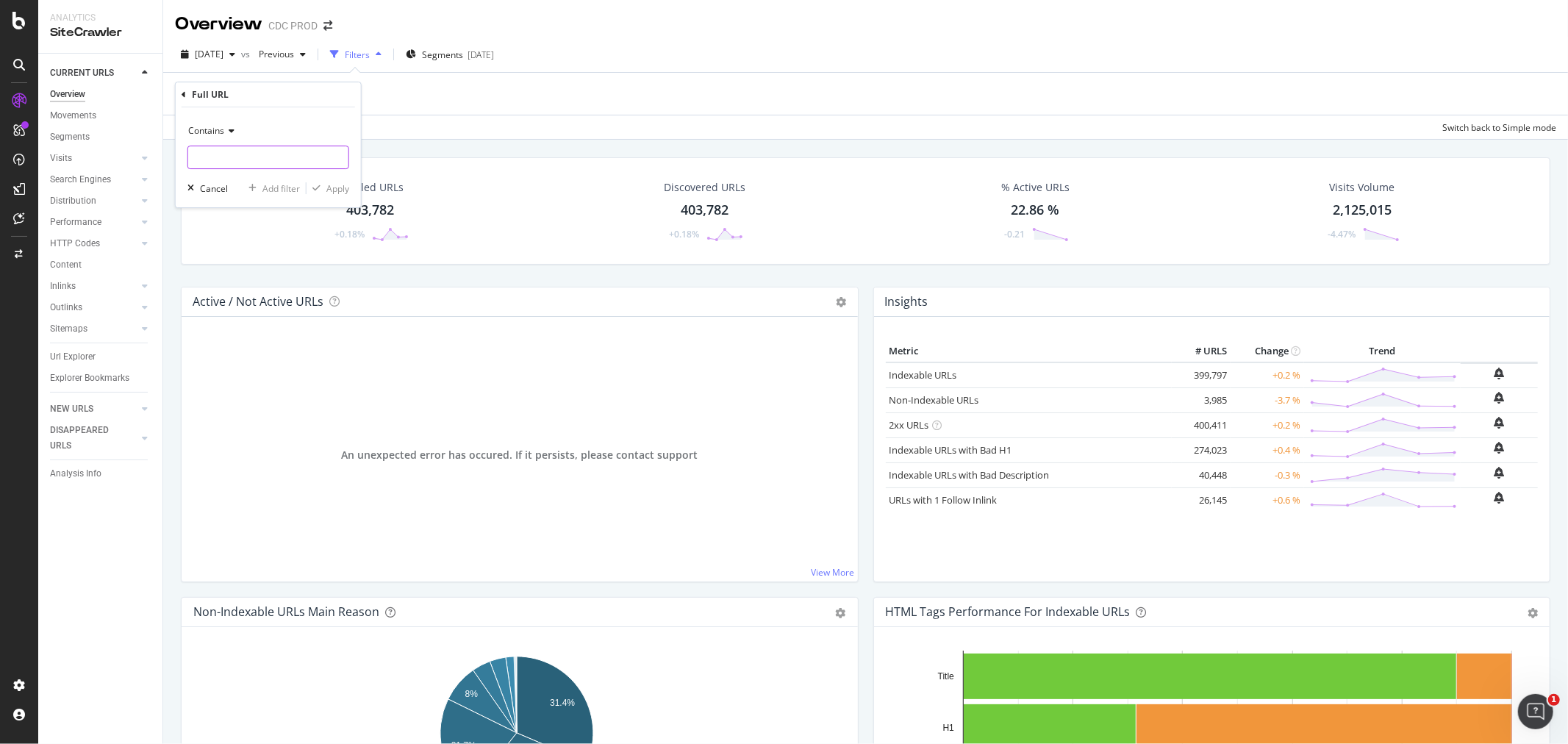
click at [276, 166] on input "text" at bounding box center [268, 157] width 160 height 24
paste input "[URL][DOMAIN_NAME]"
type input "[URL][DOMAIN_NAME]"
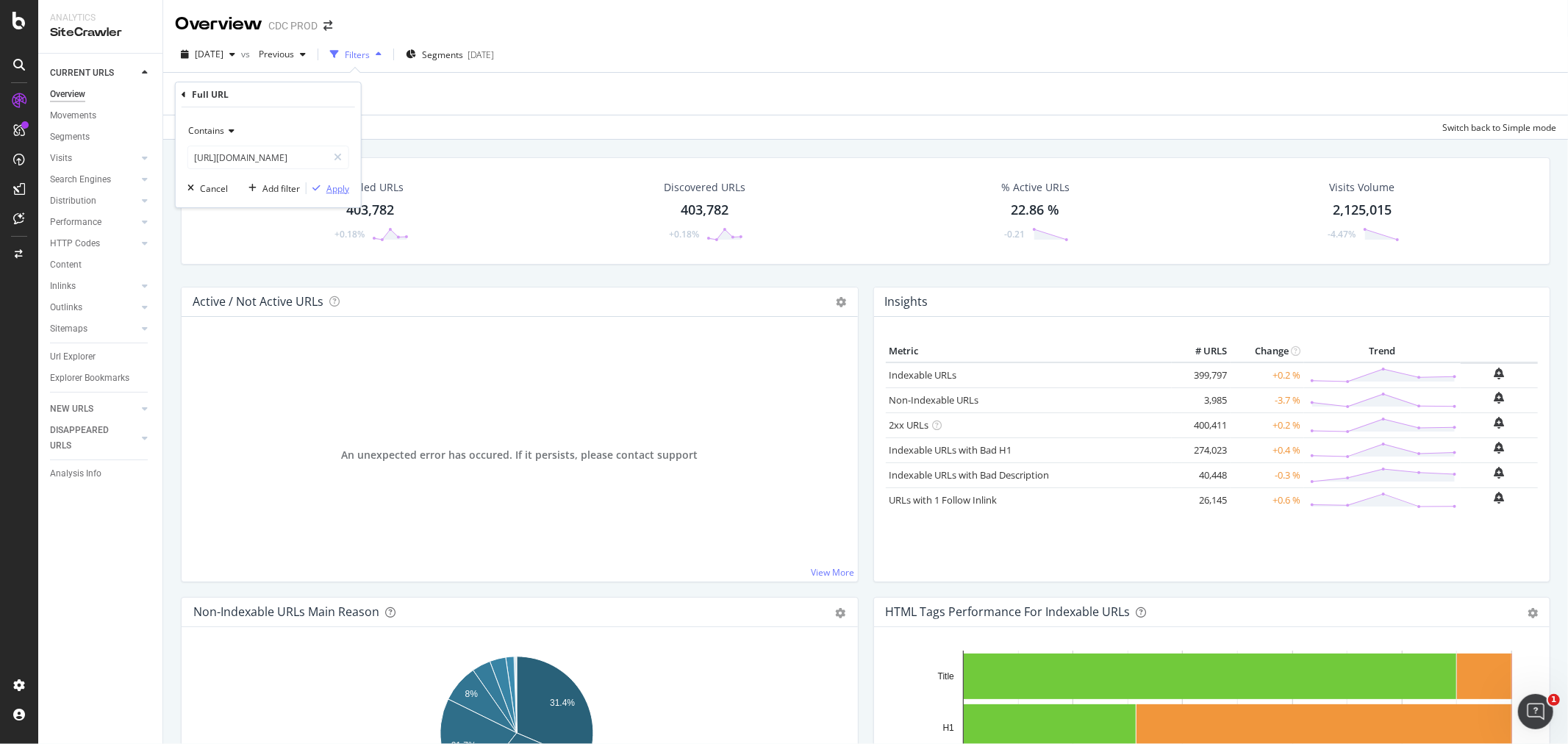
click at [338, 191] on div "Apply" at bounding box center [338, 188] width 23 height 12
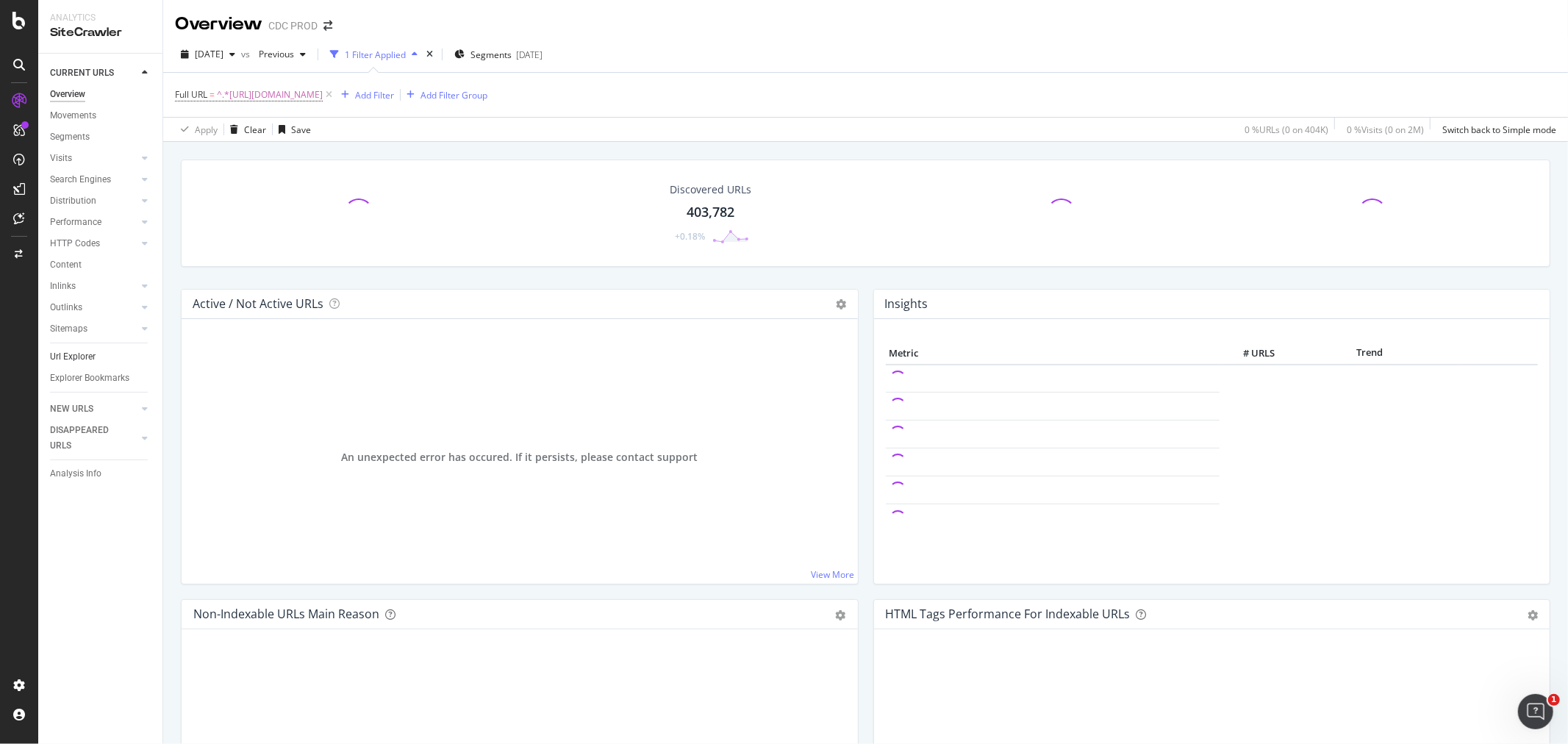
click at [100, 357] on link "Url Explorer" at bounding box center [101, 357] width 102 height 16
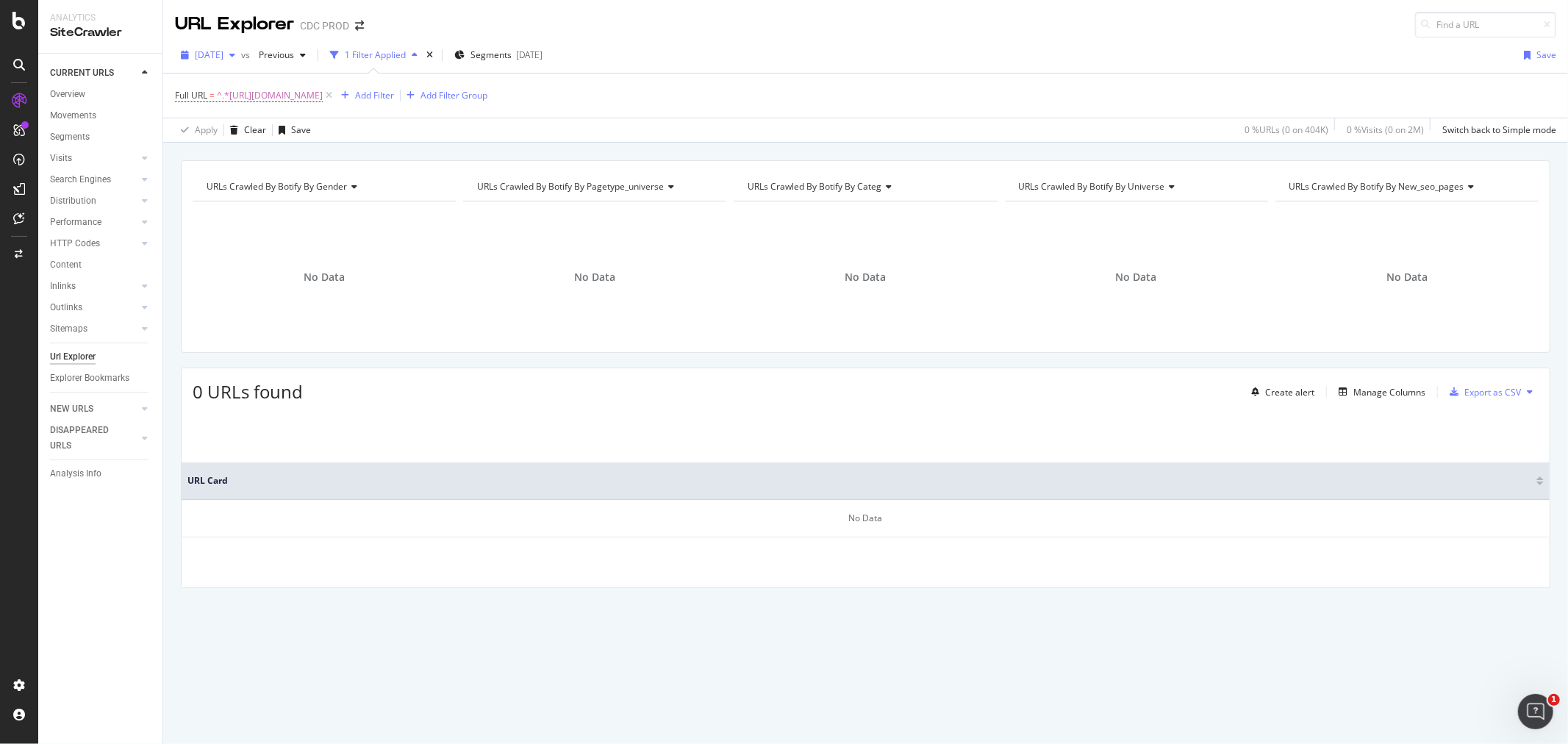
click at [234, 62] on div "[DATE]" at bounding box center [208, 54] width 67 height 22
click at [238, 140] on div "[DATE]" at bounding box center [245, 135] width 98 height 13
click at [223, 57] on span "[DATE]" at bounding box center [208, 54] width 29 height 12
click at [230, 151] on div "[DATE] 418K URLs" at bounding box center [282, 162] width 194 height 21
click at [241, 59] on div "[DATE]" at bounding box center [208, 54] width 67 height 22
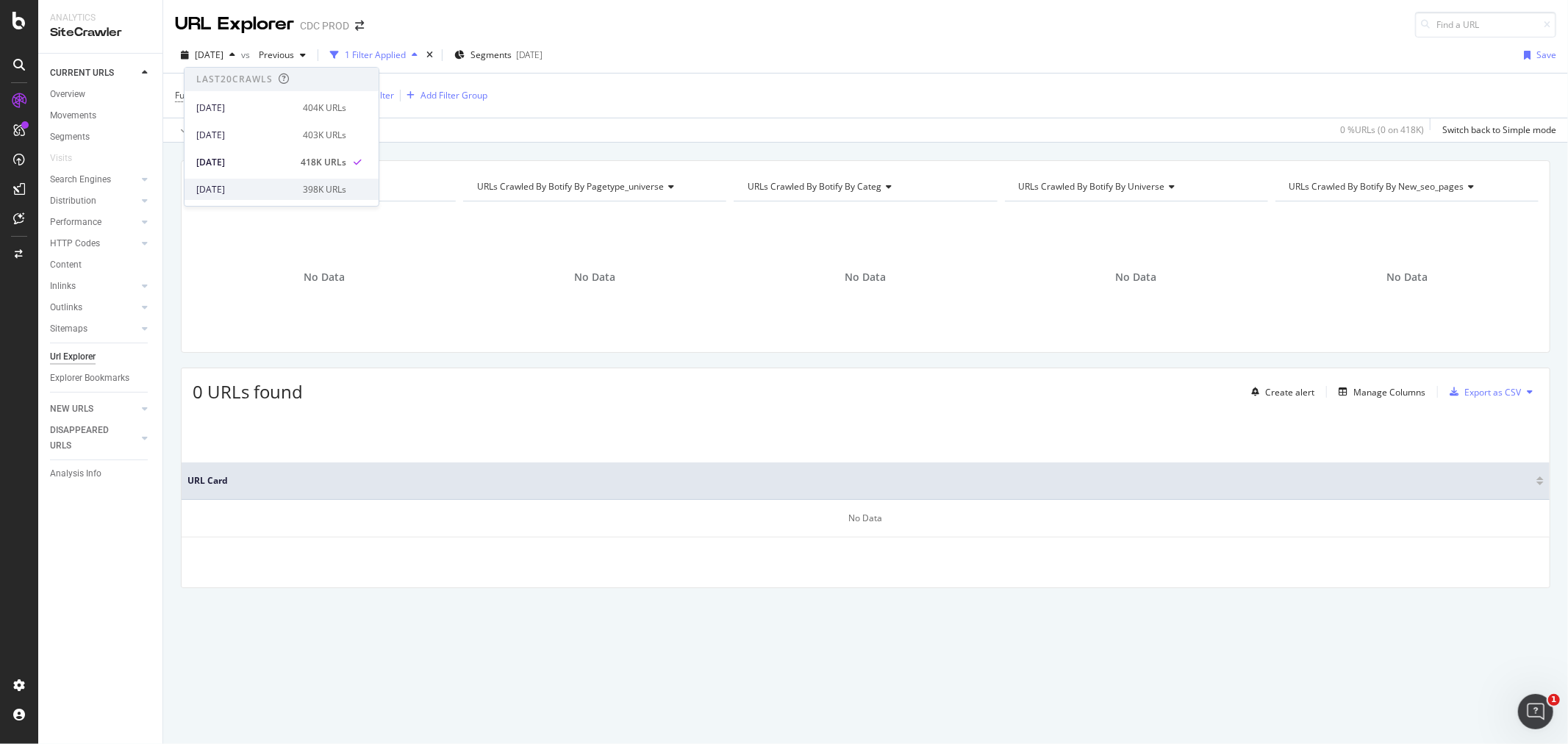
click at [236, 180] on div "[DATE] 398K URLs" at bounding box center [282, 189] width 194 height 21
click at [223, 57] on span "[DATE]" at bounding box center [208, 54] width 29 height 12
click at [259, 129] on div "[DATE]" at bounding box center [245, 135] width 98 height 13
click at [241, 61] on div "[DATE]" at bounding box center [208, 54] width 67 height 22
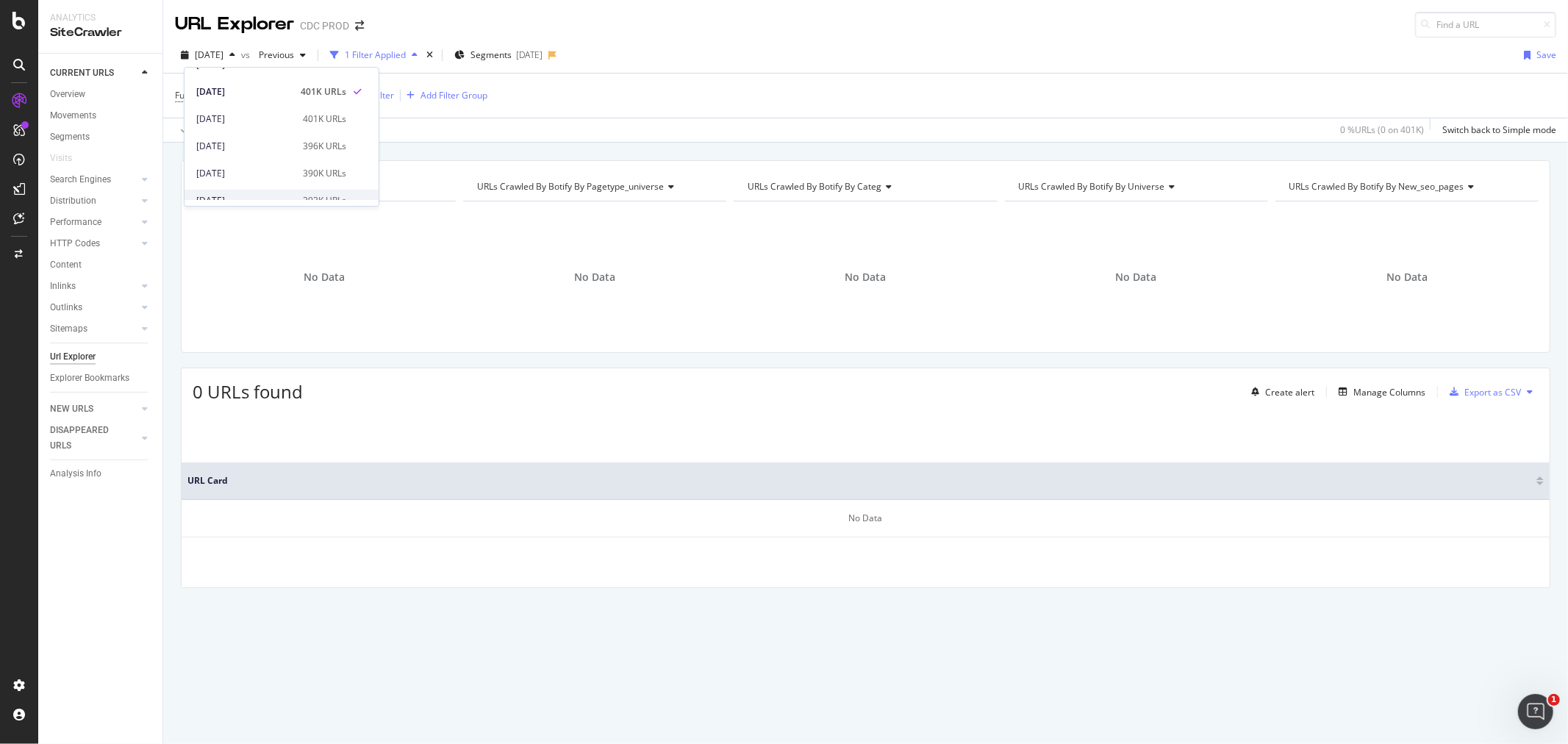
scroll to position [163, 0]
click at [248, 79] on div "[DATE]" at bounding box center [245, 81] width 98 height 13
click at [223, 56] on span "[DATE]" at bounding box center [208, 54] width 29 height 12
click at [245, 141] on div "[DATE] 392K URLs" at bounding box center [282, 135] width 194 height 21
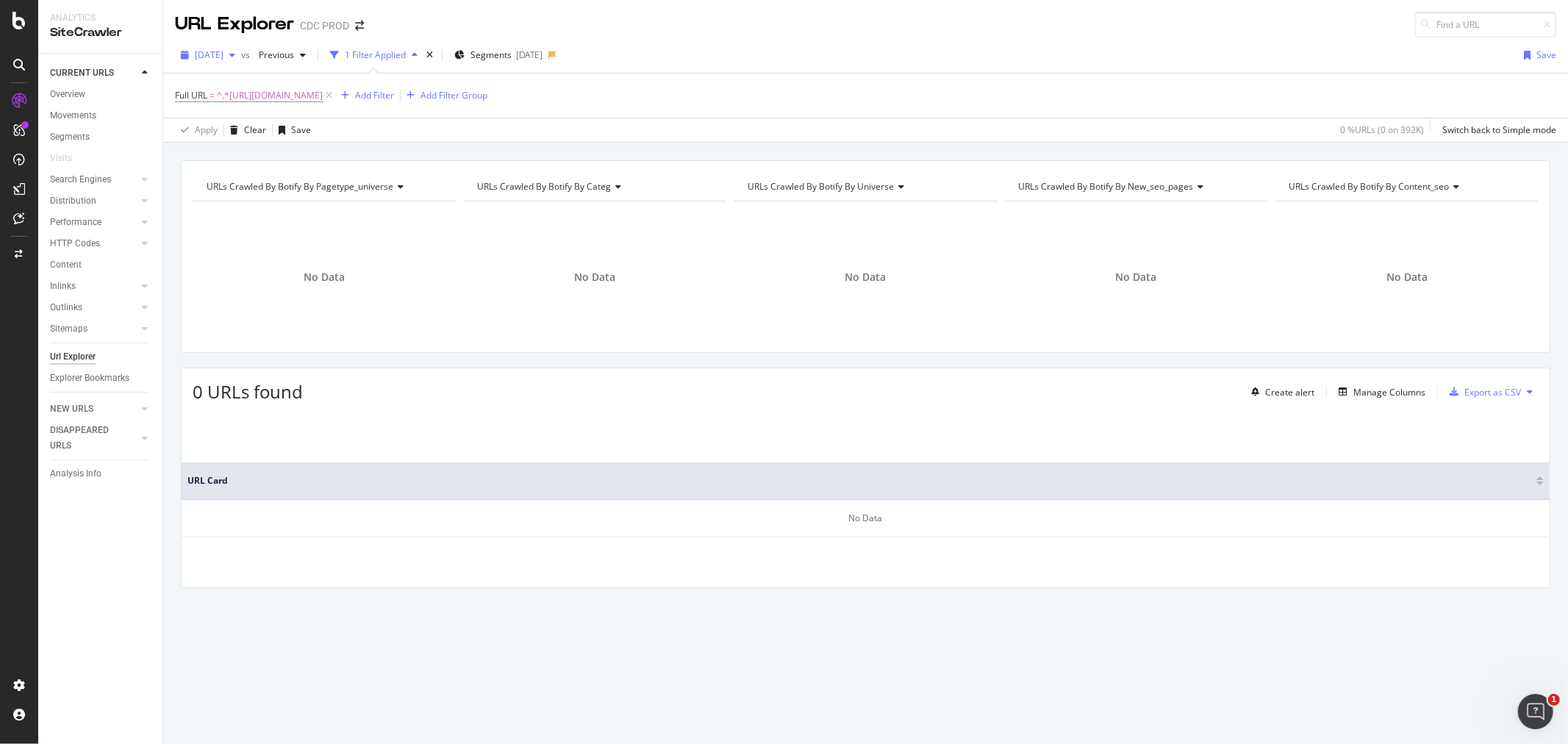
click at [223, 60] on span "[DATE]" at bounding box center [208, 54] width 29 height 12
click at [258, 105] on div "[DATE]" at bounding box center [245, 108] width 98 height 13
click at [223, 57] on span "[DATE]" at bounding box center [208, 54] width 29 height 12
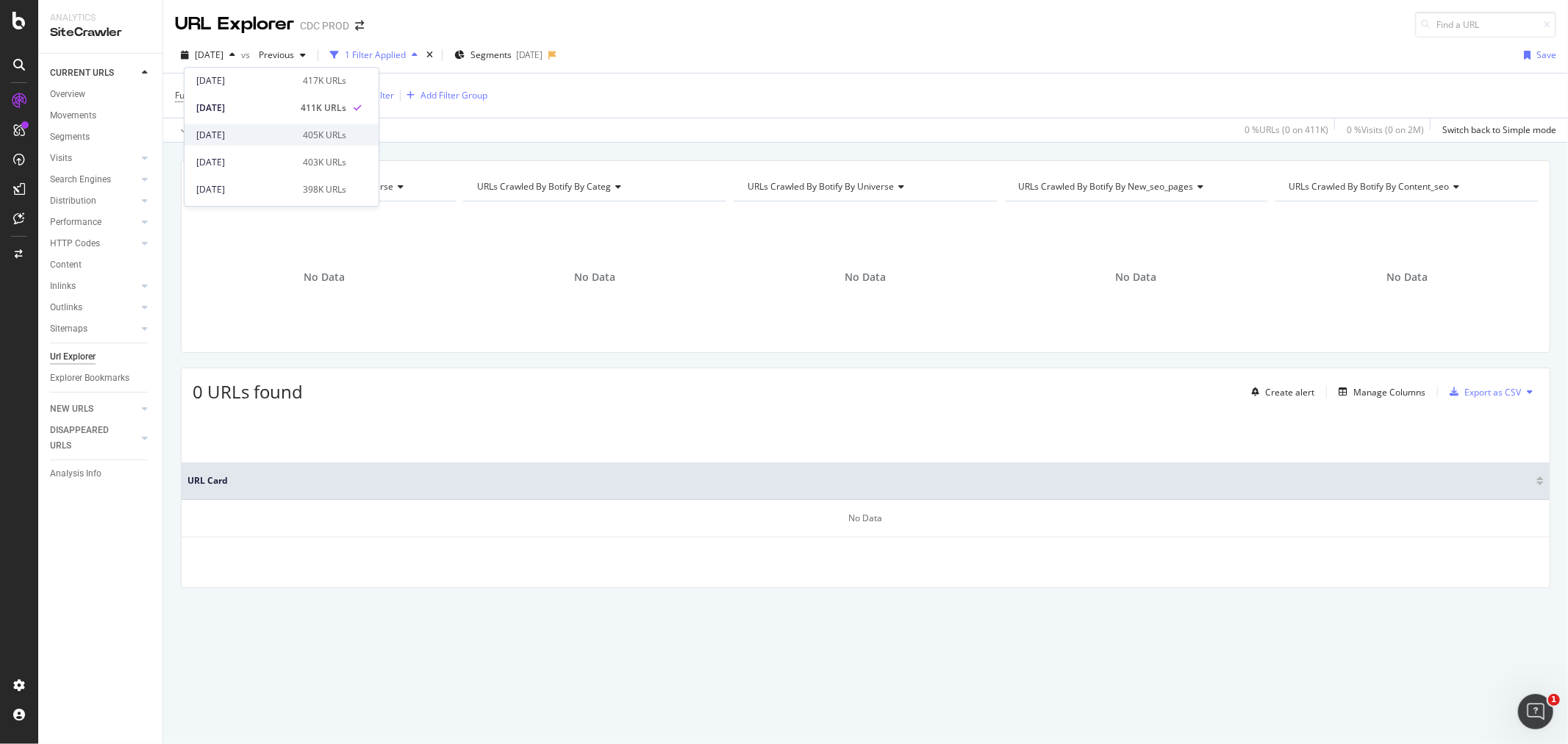
click at [303, 132] on div "405K URLs" at bounding box center [325, 135] width 44 height 13
